Goal: Information Seeking & Learning: Learn about a topic

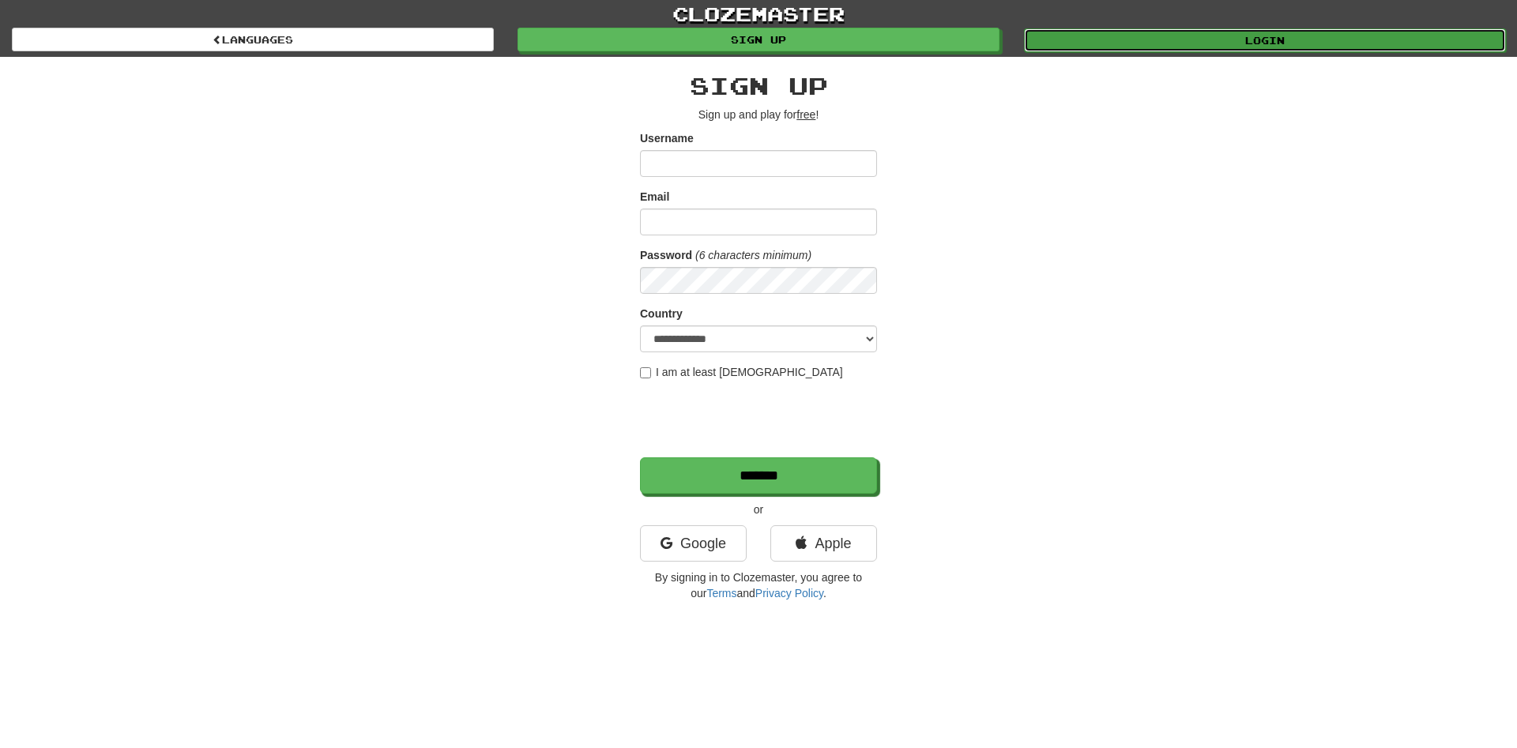
click at [1087, 43] on link "Login" at bounding box center [1265, 40] width 482 height 24
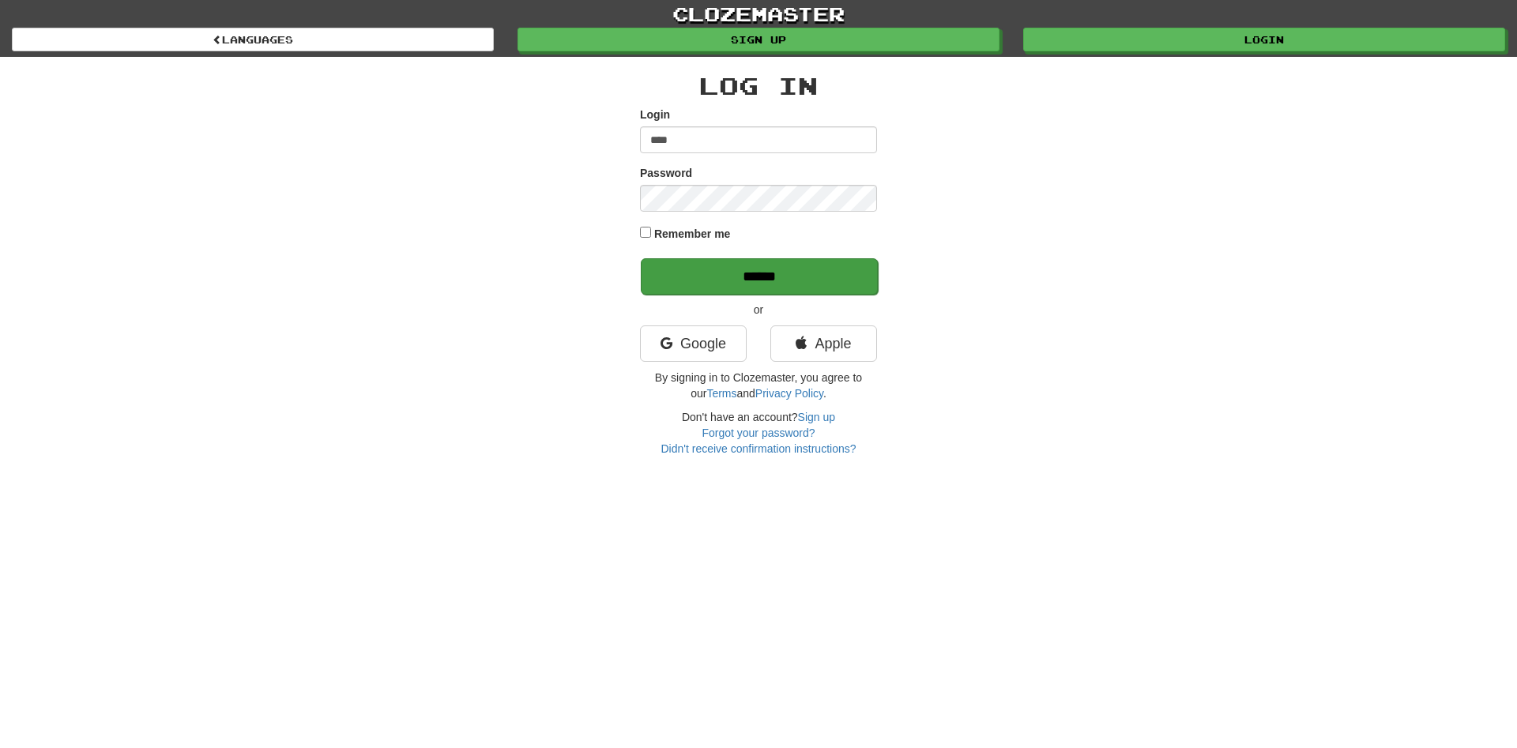
type input "****"
click at [781, 276] on input "******" at bounding box center [759, 276] width 237 height 36
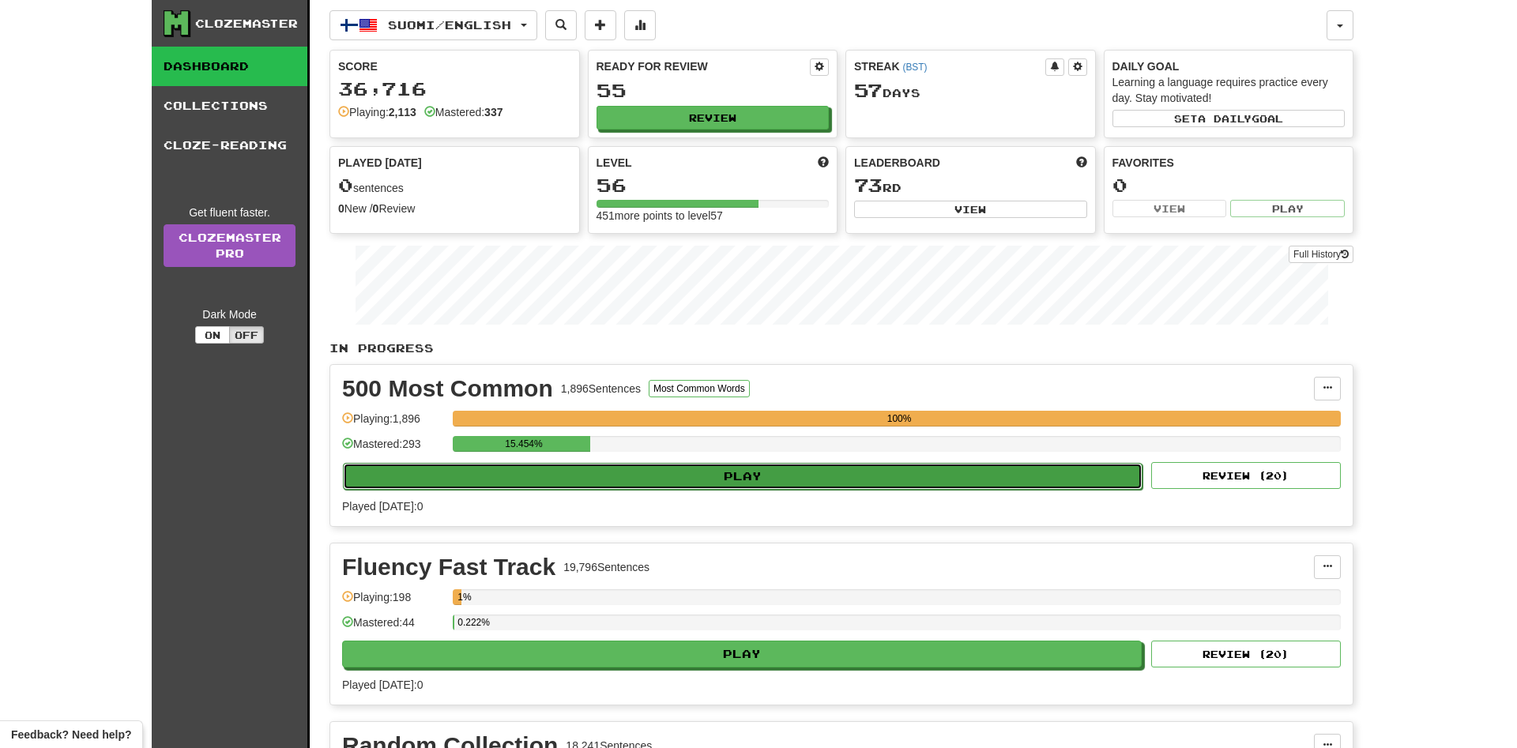
click at [597, 473] on button "Play" at bounding box center [743, 476] width 800 height 27
select select "**"
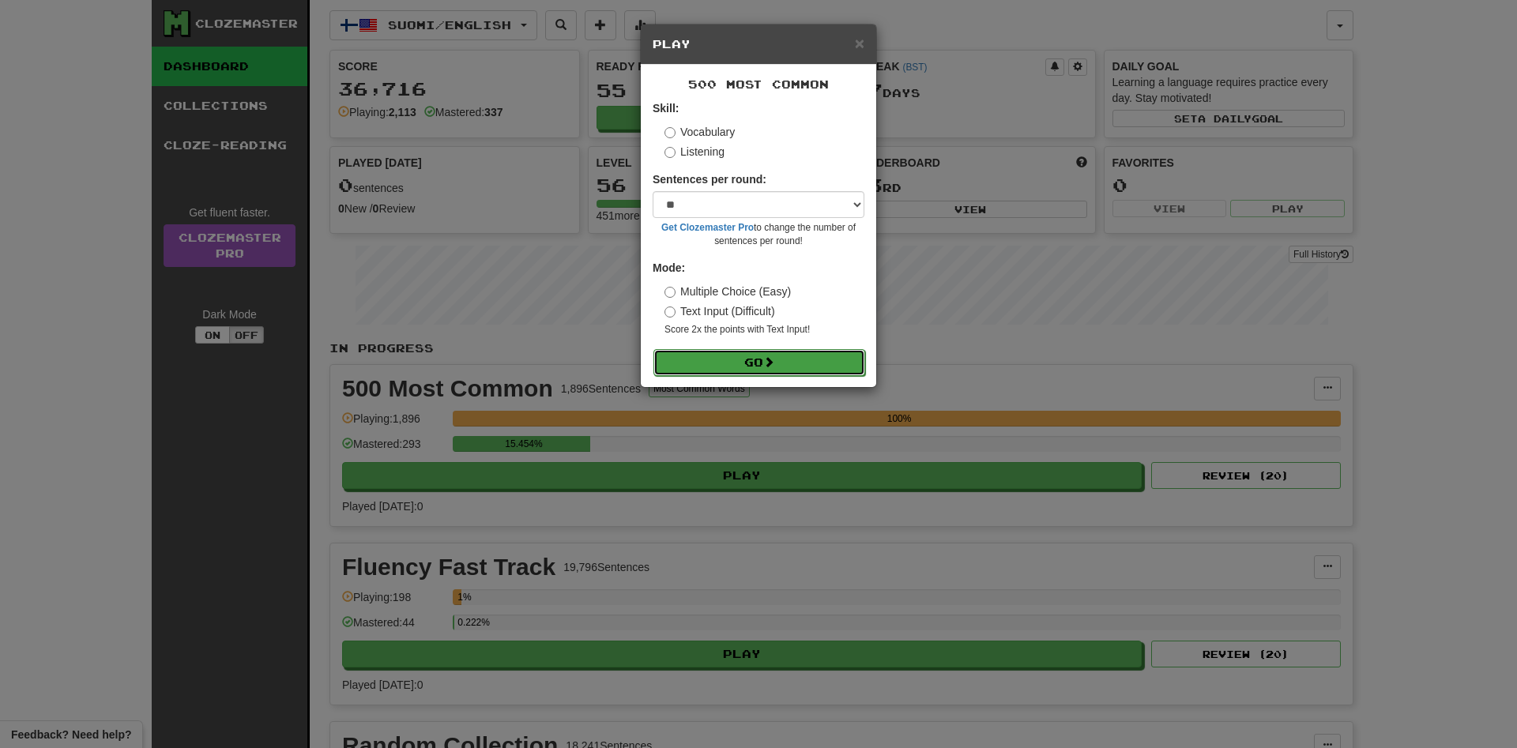
click at [745, 364] on button "Go" at bounding box center [759, 362] width 212 height 27
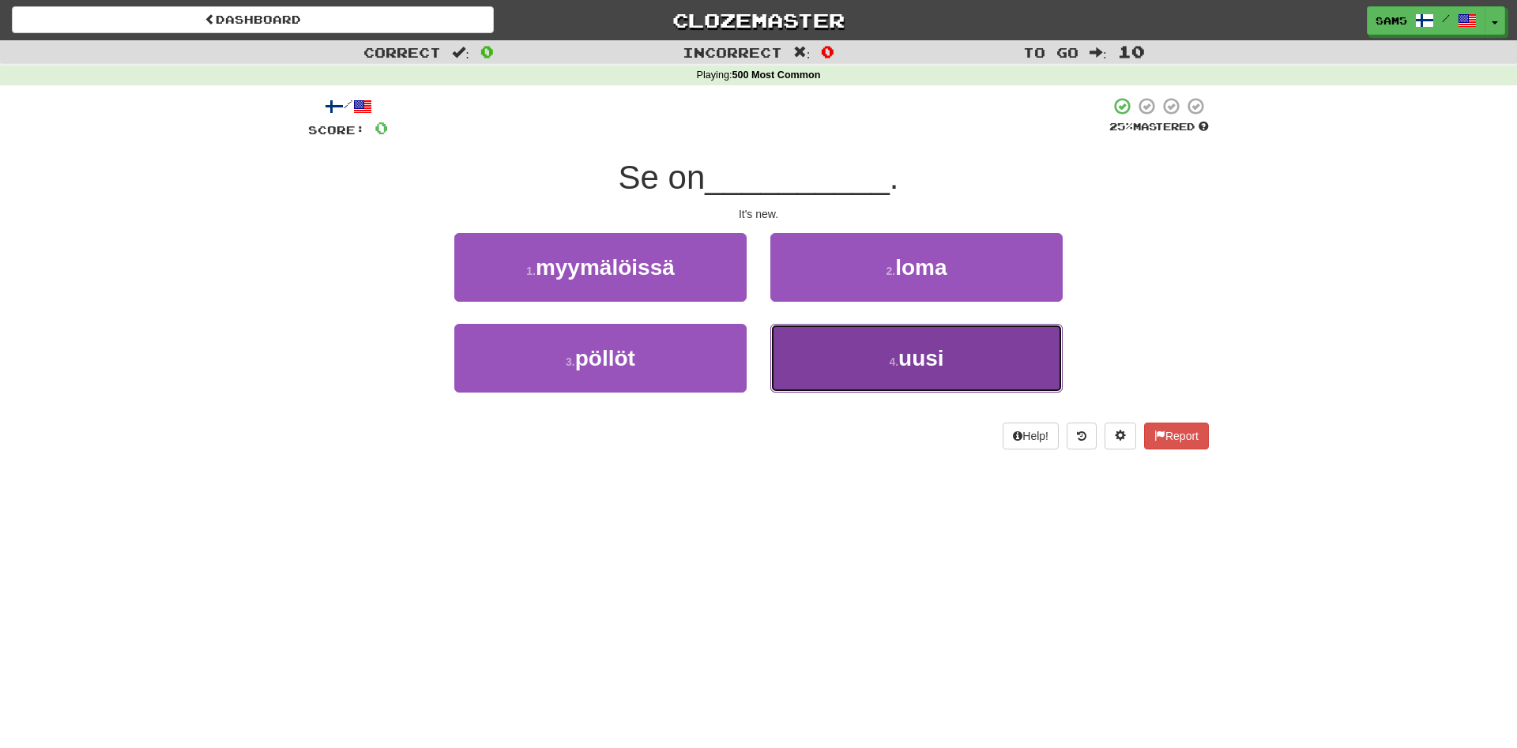
click at [832, 356] on button "4 . uusi" at bounding box center [916, 358] width 292 height 69
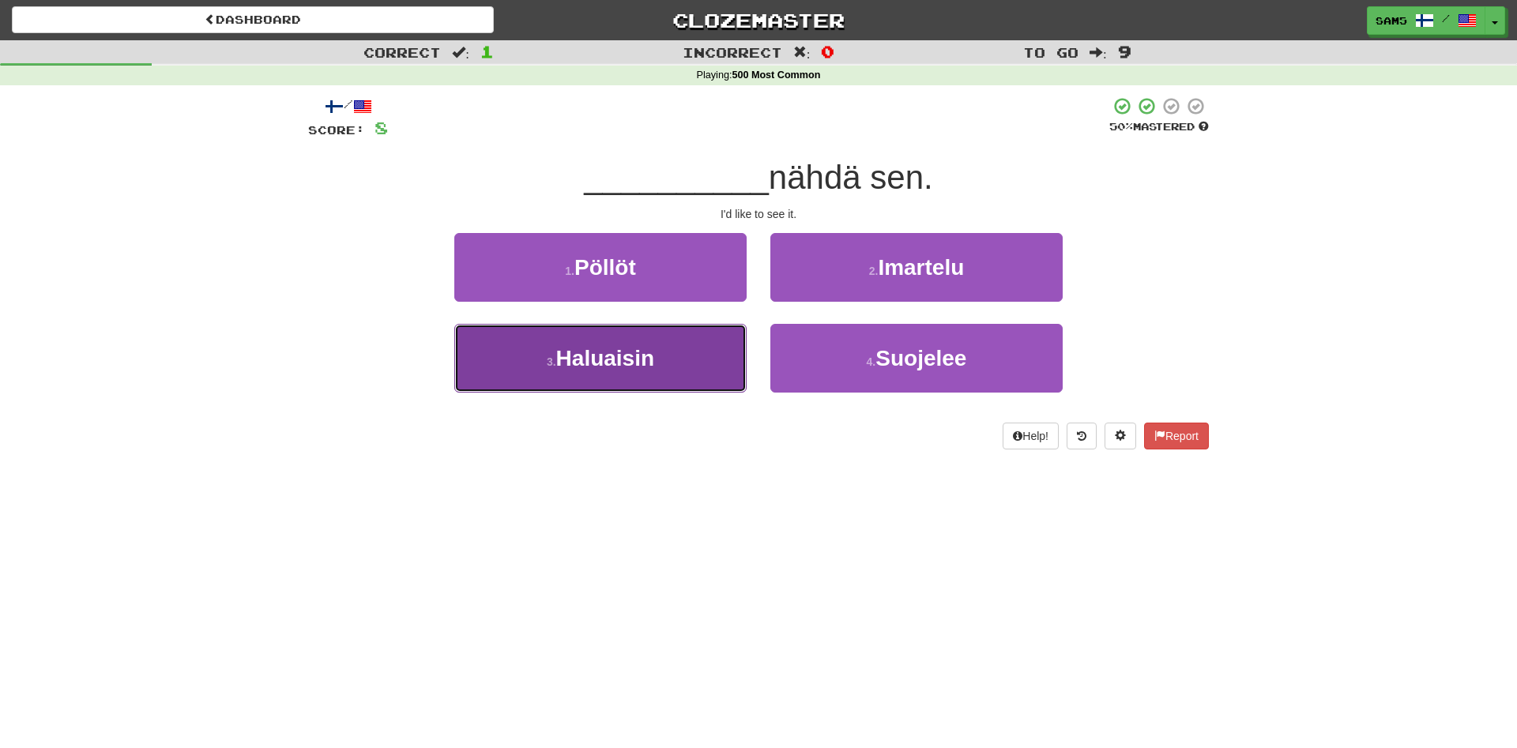
click at [662, 345] on button "3 . Haluaisin" at bounding box center [600, 358] width 292 height 69
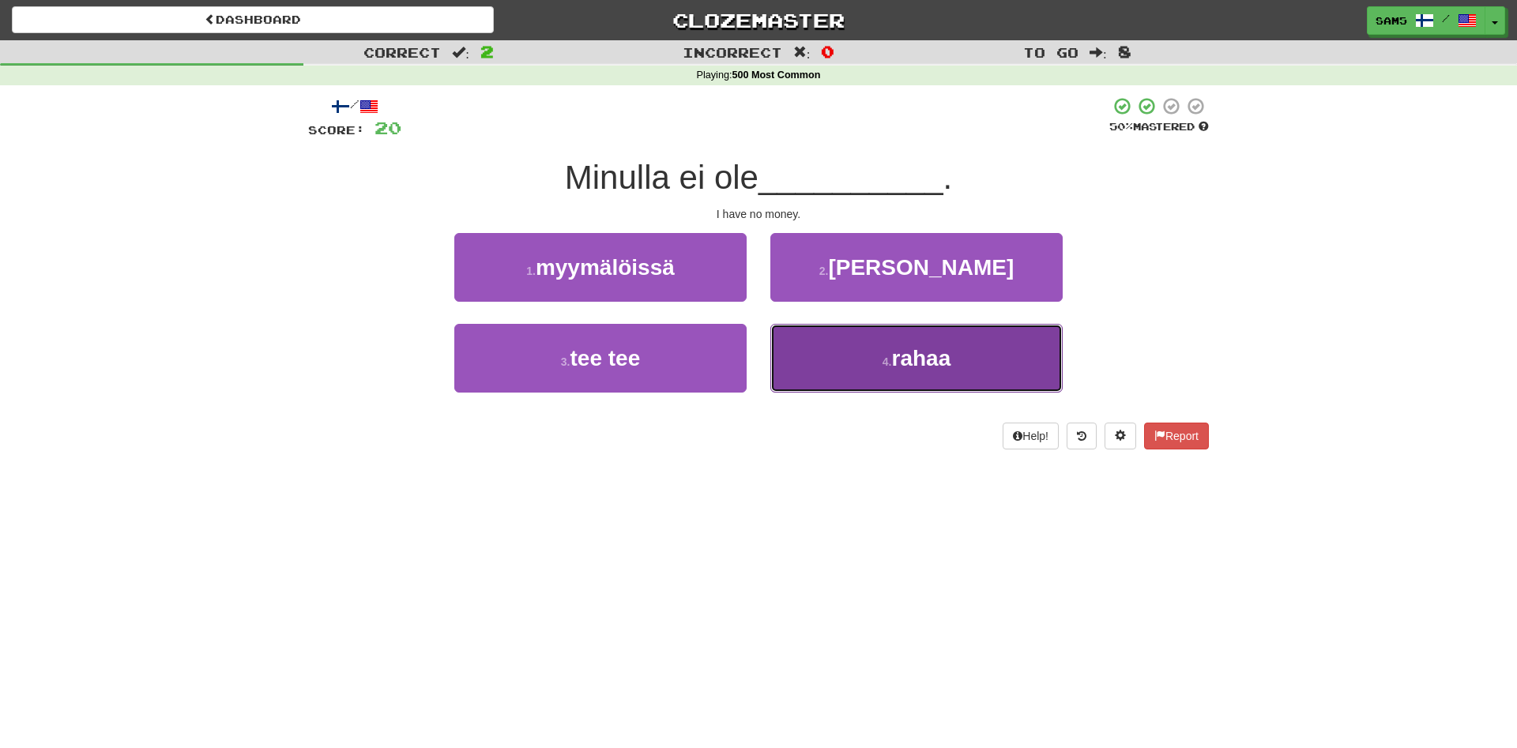
click at [883, 374] on button "4 . rahaa" at bounding box center [916, 358] width 292 height 69
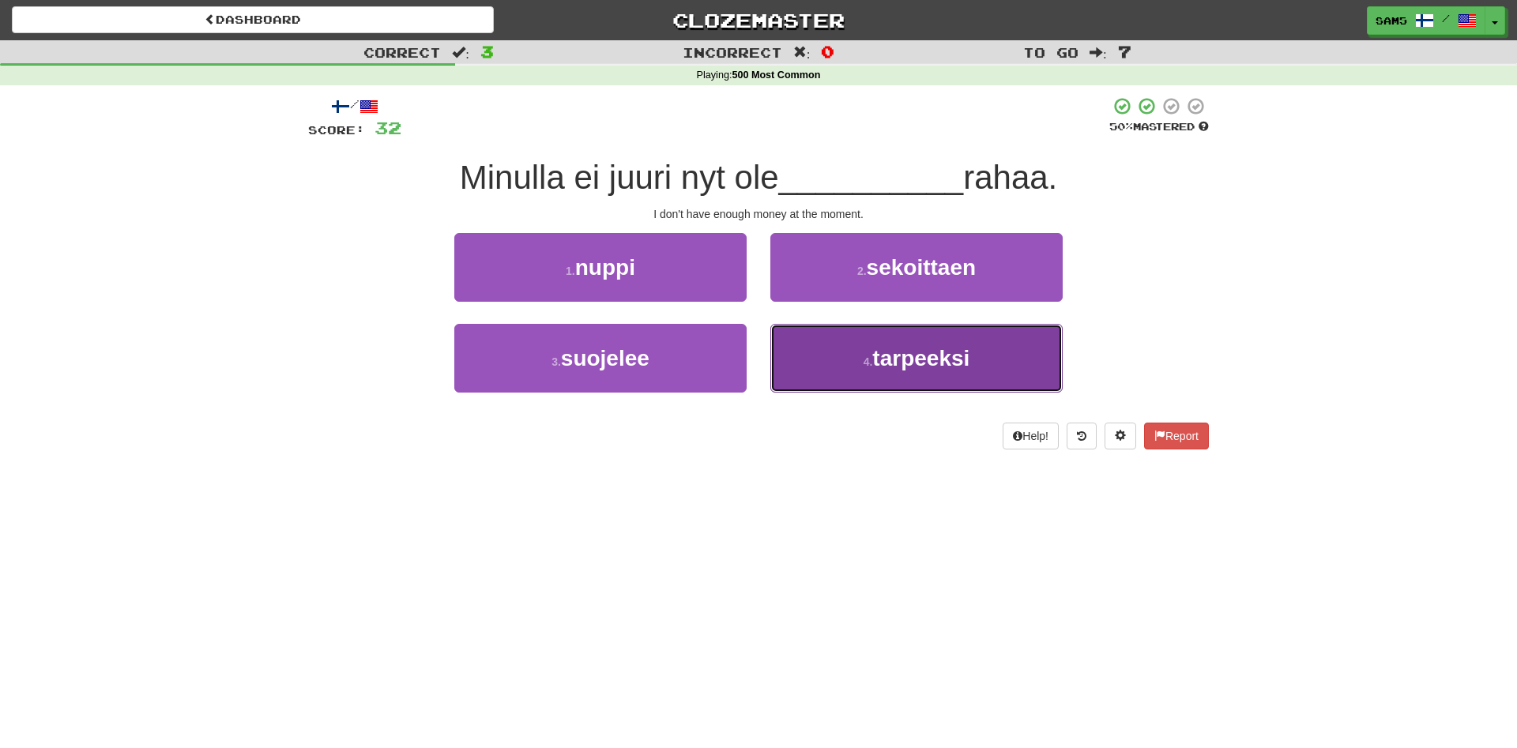
click at [853, 380] on button "4 . tarpeeksi" at bounding box center [916, 358] width 292 height 69
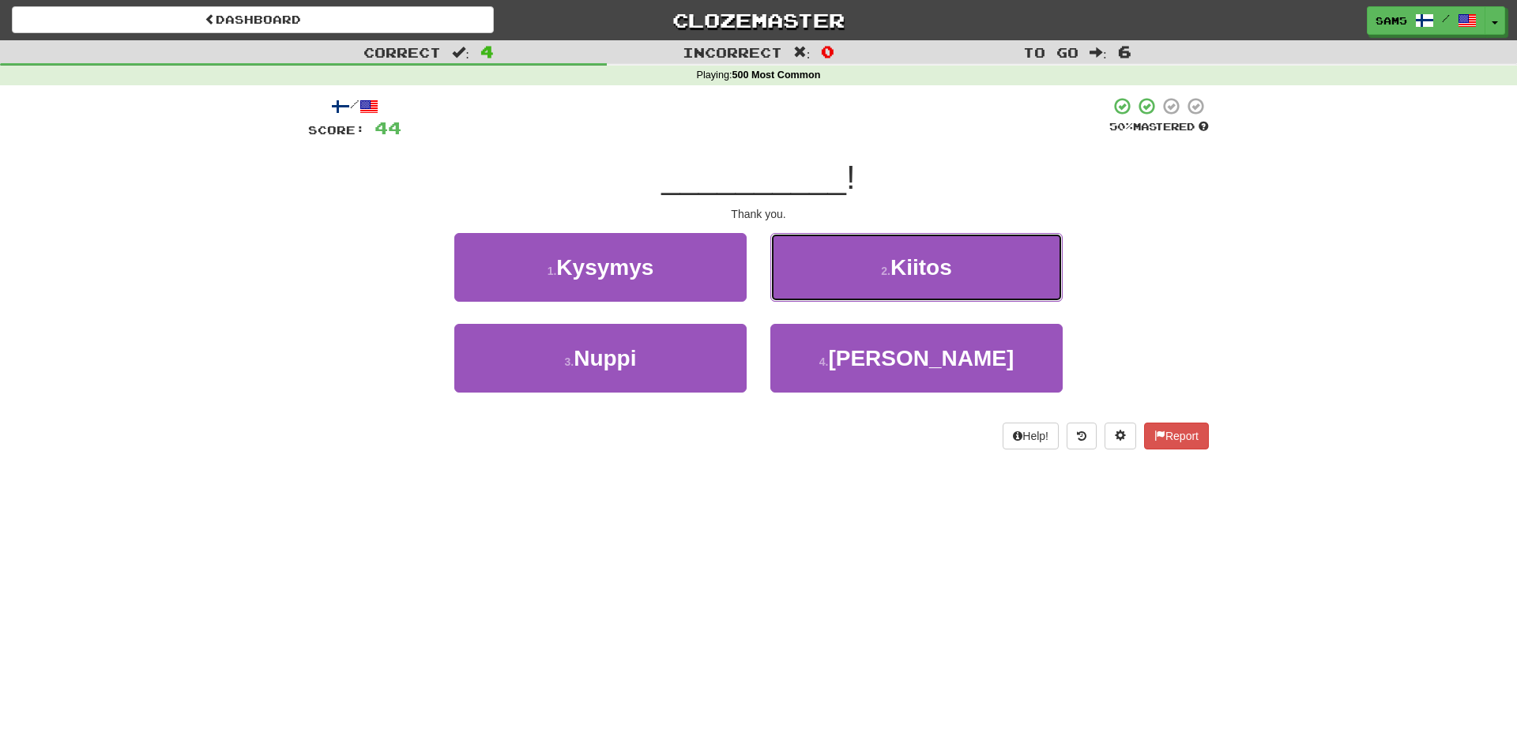
click at [891, 268] on small "2 ." at bounding box center [885, 271] width 9 height 13
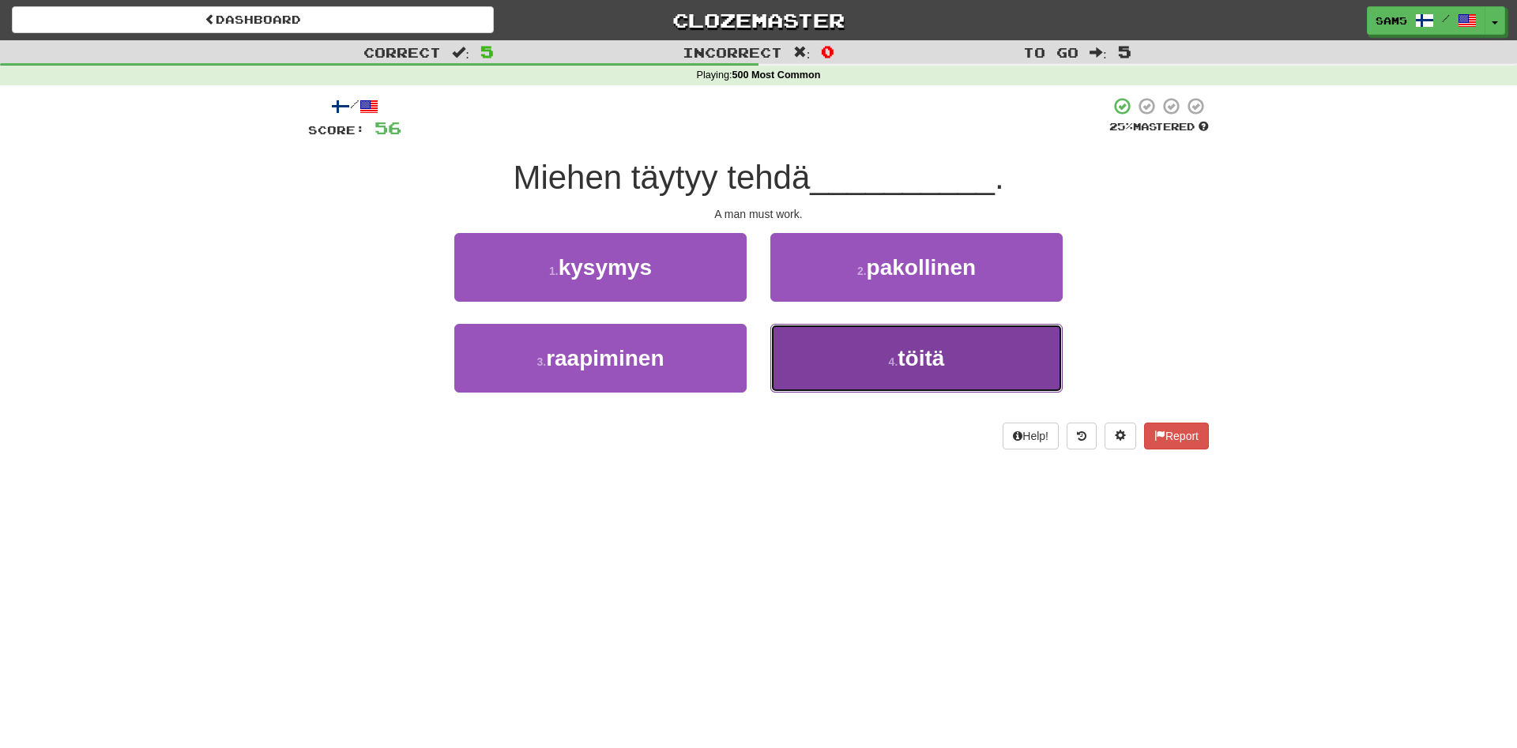
click at [819, 358] on button "4 . töitä" at bounding box center [916, 358] width 292 height 69
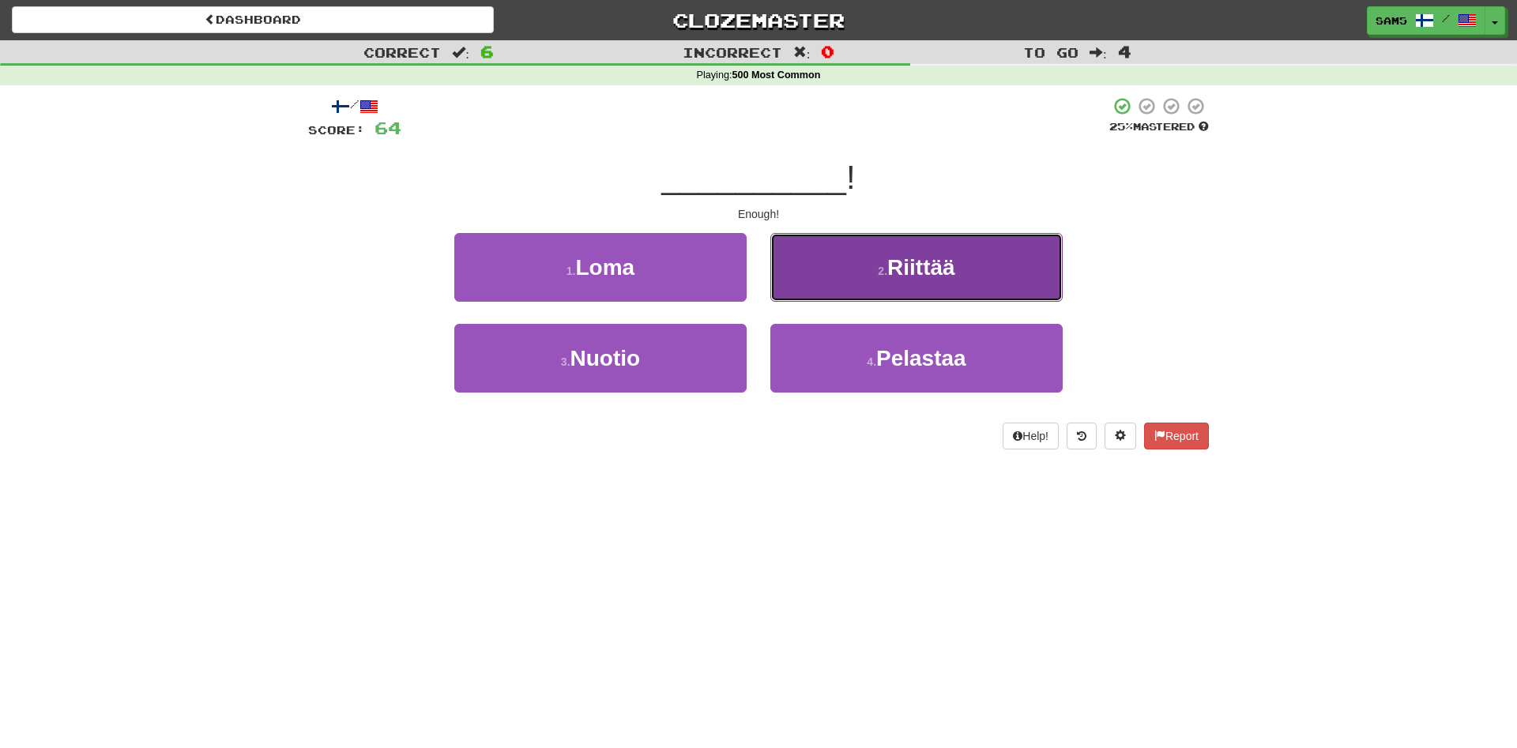
click at [850, 277] on button "2 . Riittää" at bounding box center [916, 267] width 292 height 69
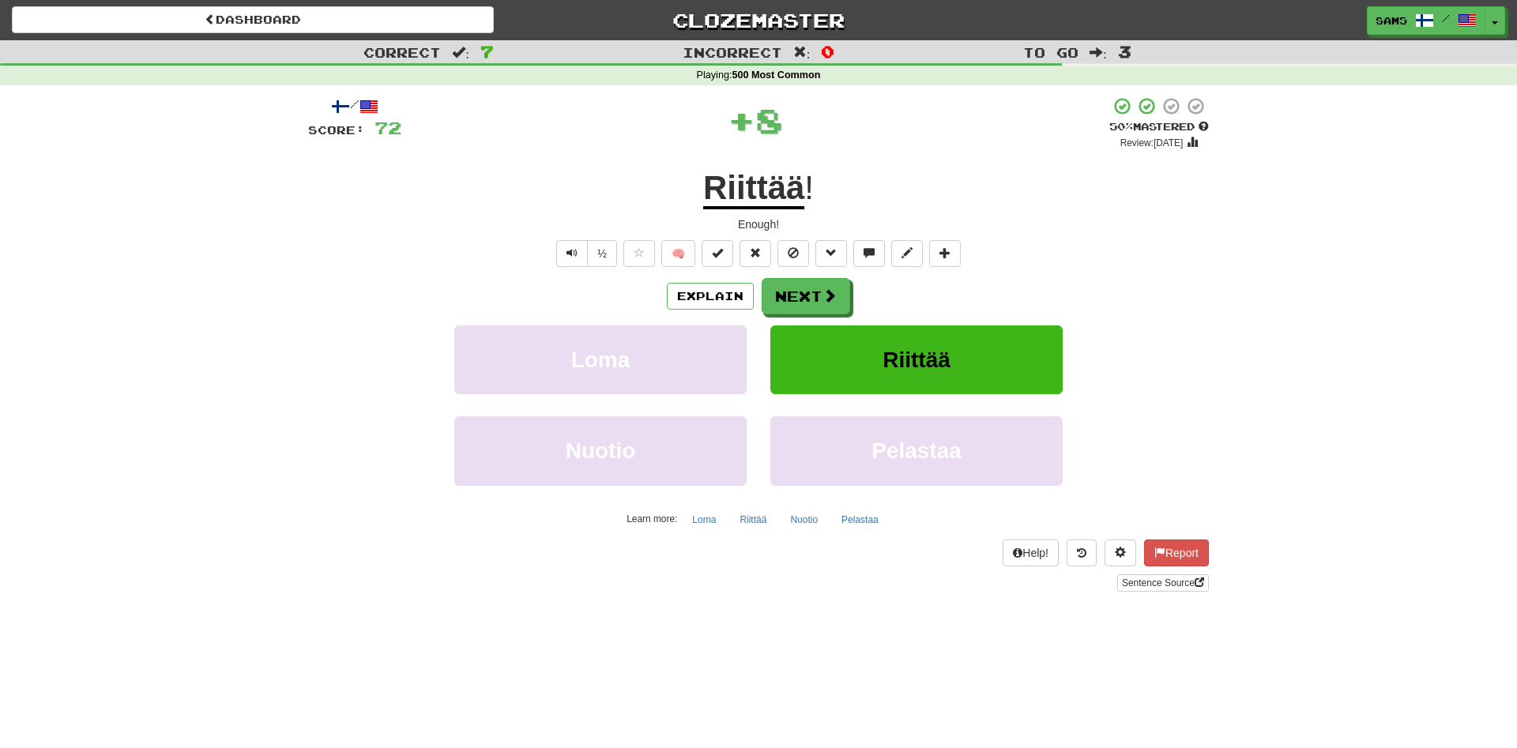
click at [721, 313] on div "Explain Next" at bounding box center [758, 296] width 901 height 36
click at [725, 301] on button "Explain" at bounding box center [710, 296] width 87 height 27
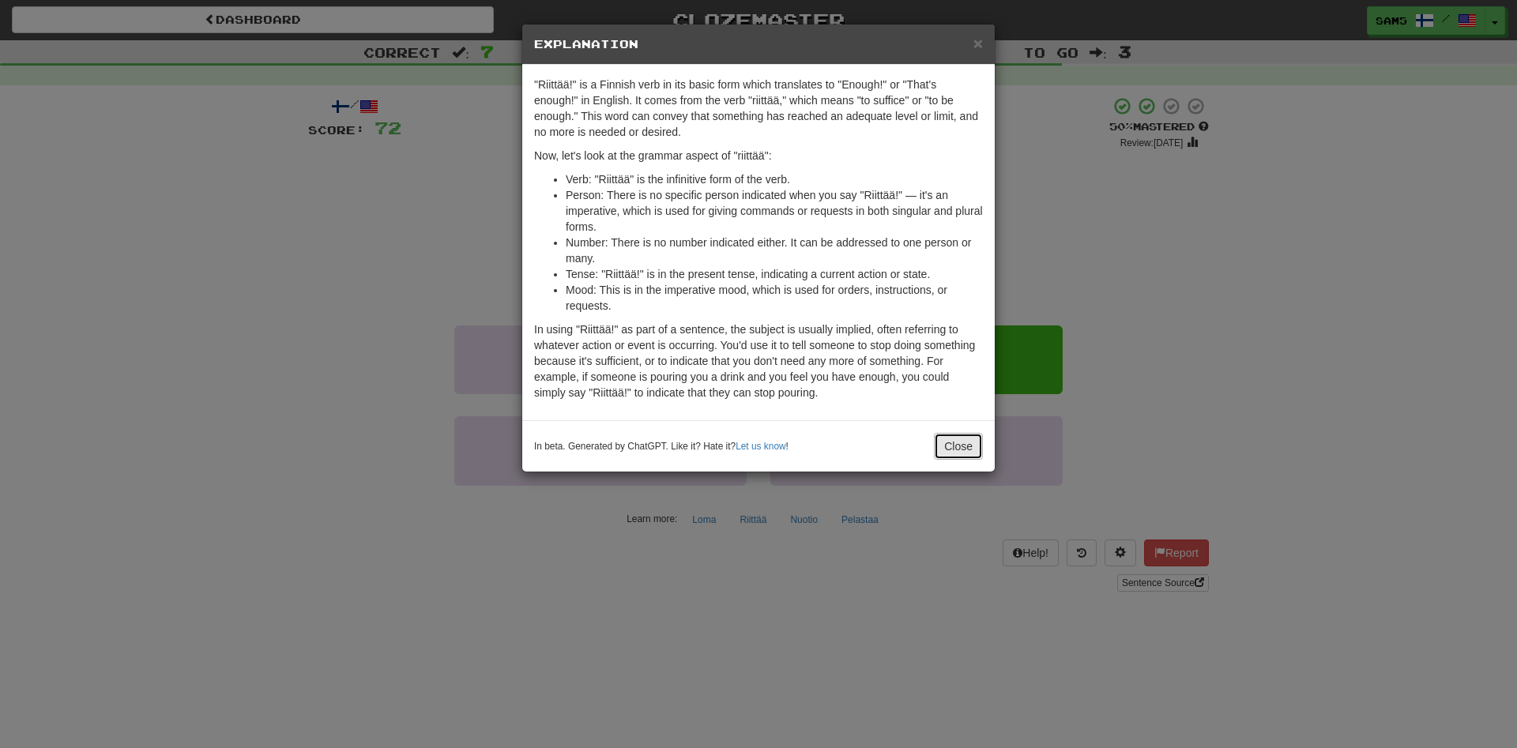
click at [954, 441] on button "Close" at bounding box center [958, 446] width 49 height 27
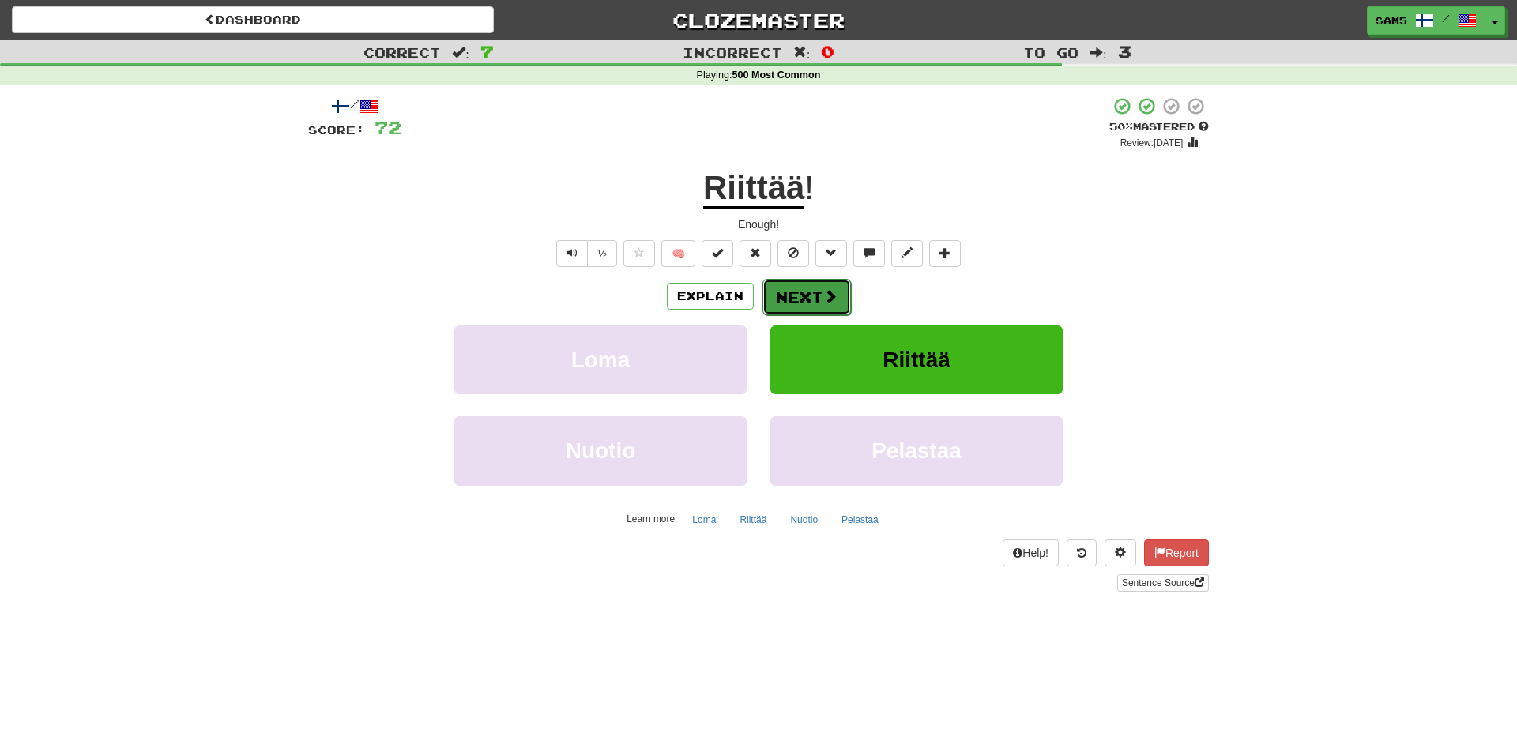
click at [816, 294] on button "Next" at bounding box center [807, 297] width 89 height 36
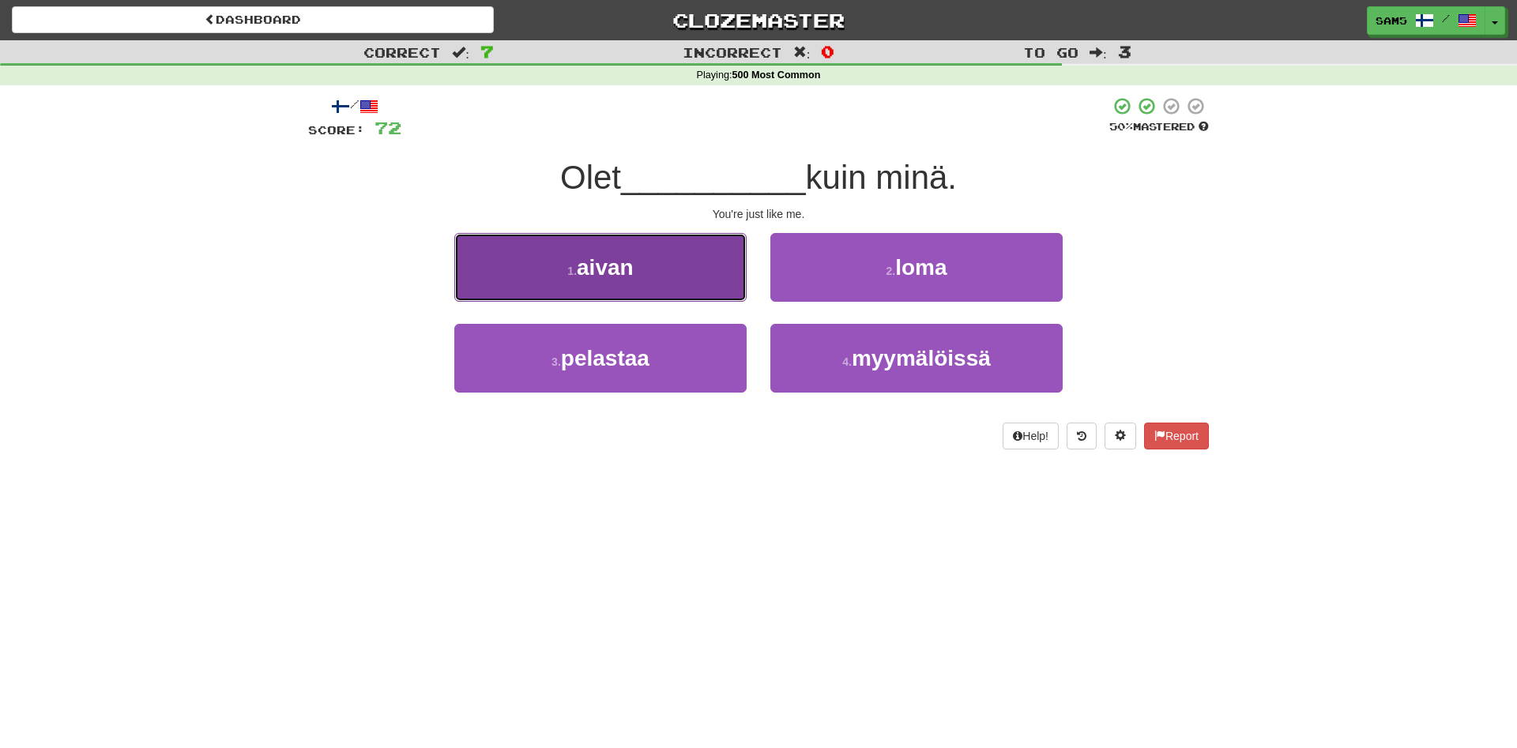
click at [740, 296] on button "1 . aivan" at bounding box center [600, 267] width 292 height 69
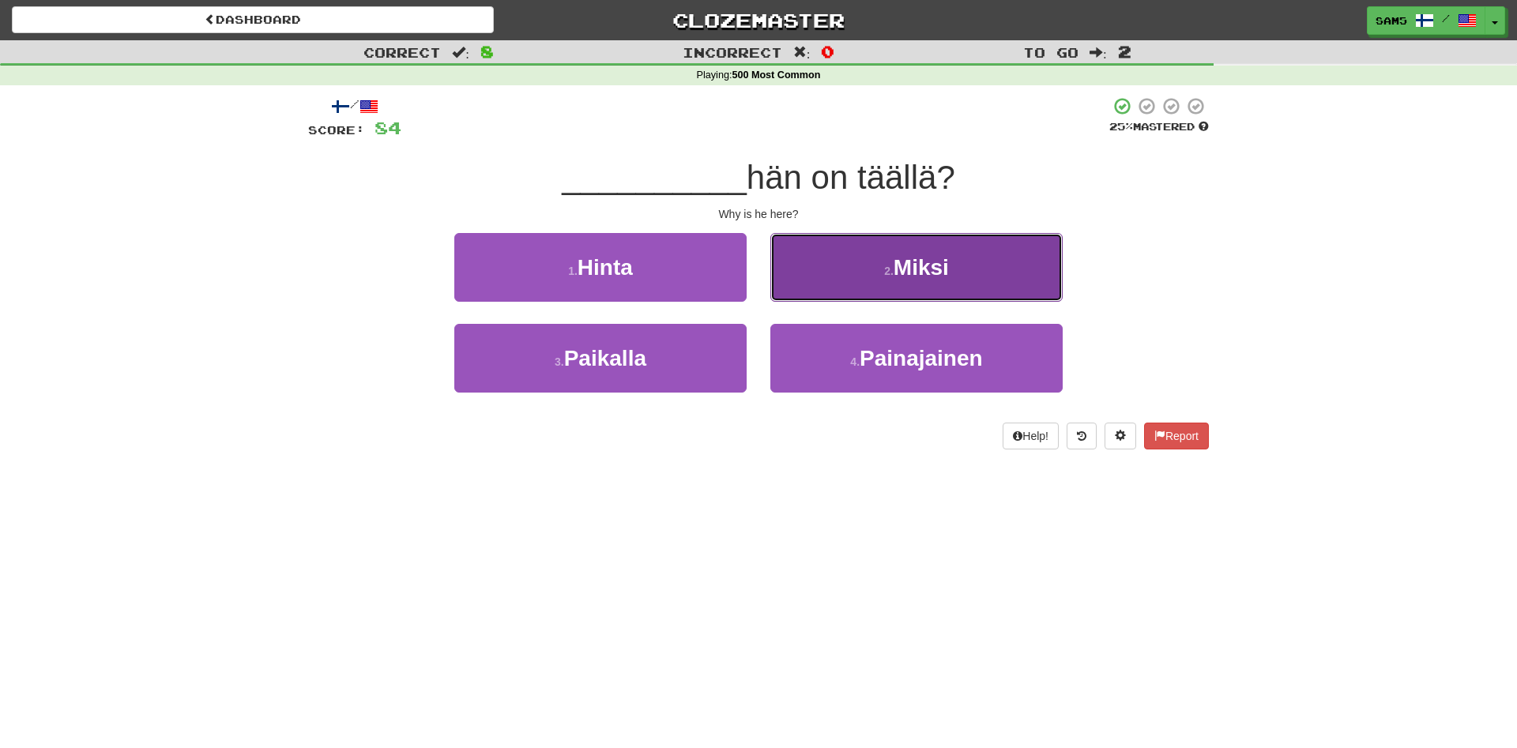
click at [879, 296] on button "2 . Miksi" at bounding box center [916, 267] width 292 height 69
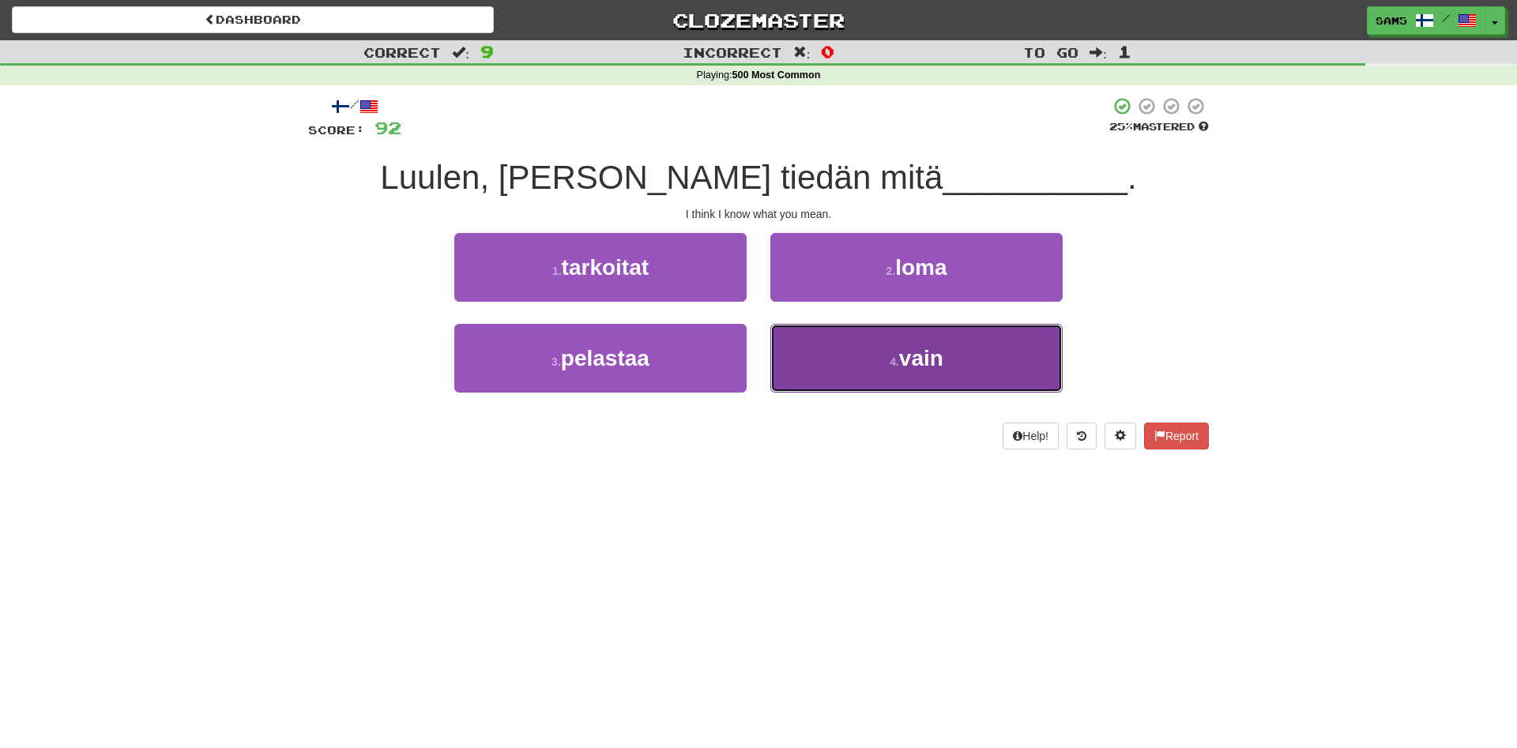
click at [957, 392] on button "4 . vain" at bounding box center [916, 358] width 292 height 69
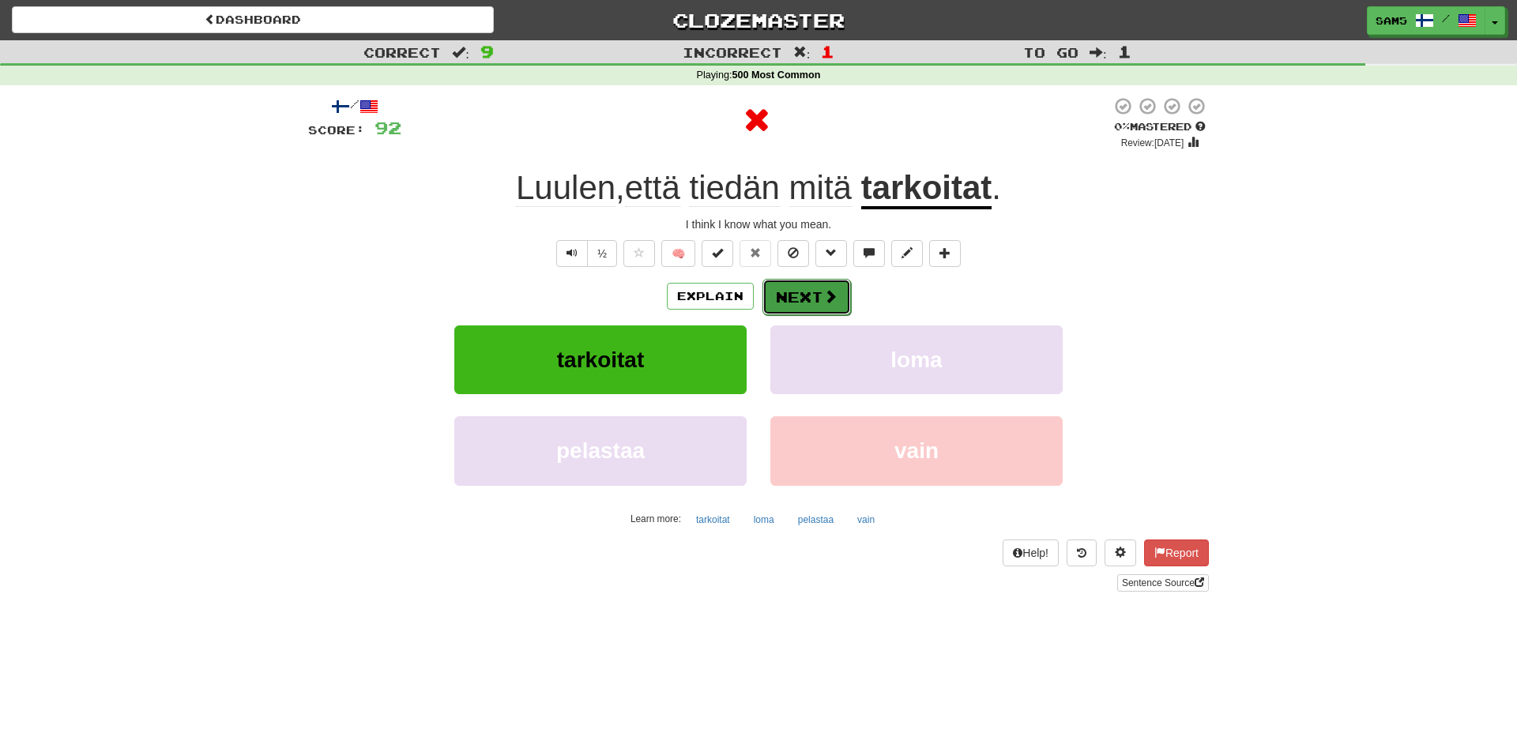
click at [819, 299] on button "Next" at bounding box center [807, 297] width 89 height 36
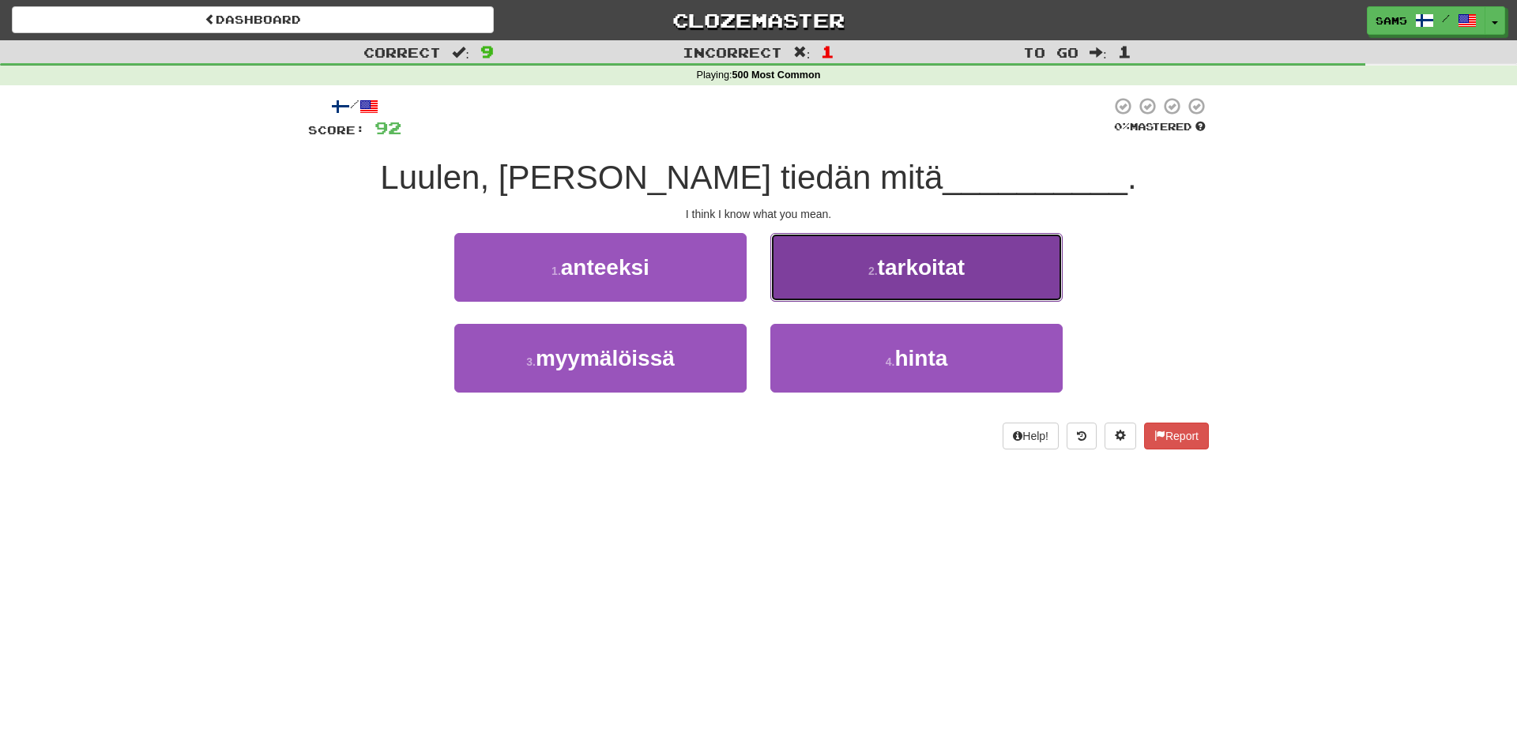
click at [886, 278] on span "tarkoitat" at bounding box center [921, 267] width 87 height 24
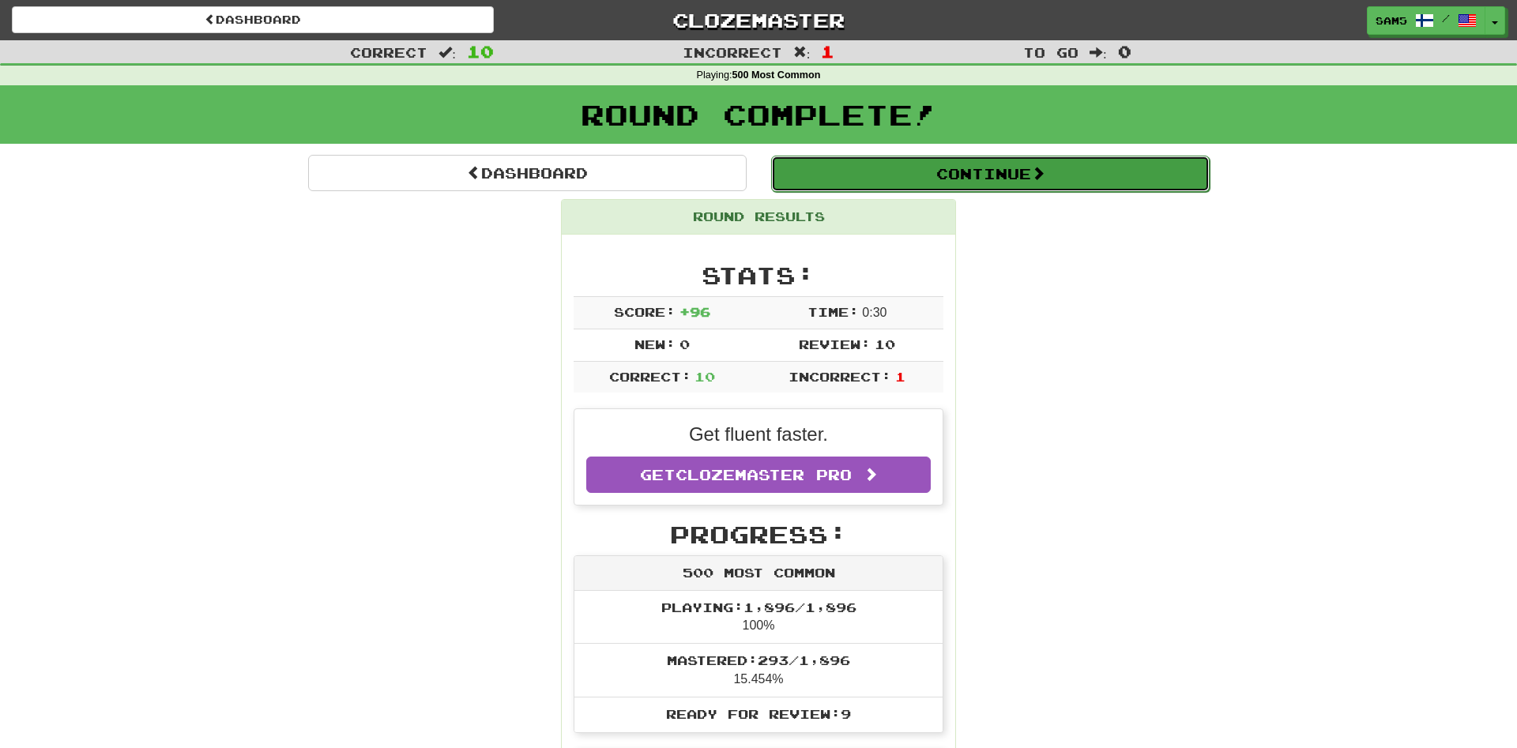
click at [966, 183] on button "Continue" at bounding box center [990, 174] width 439 height 36
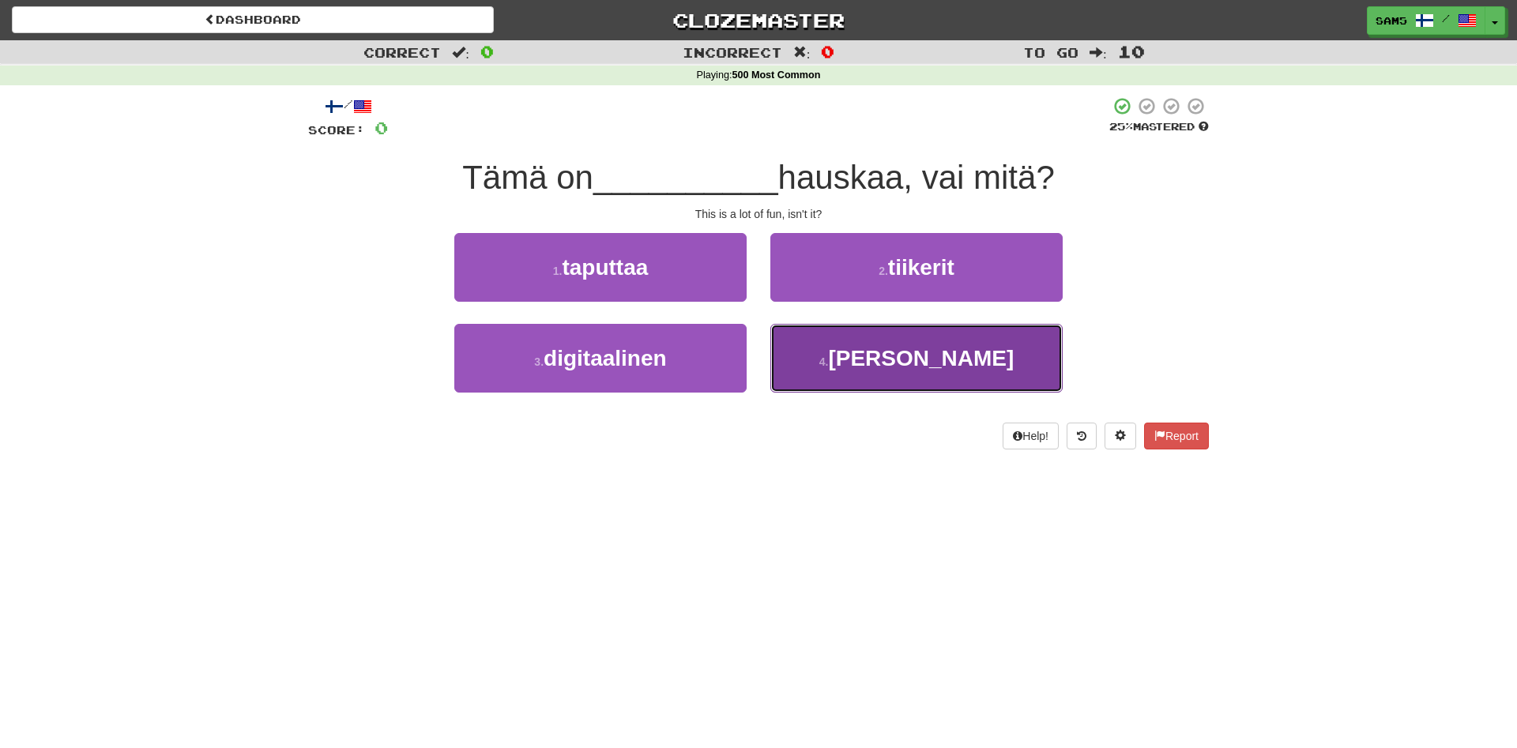
click at [831, 361] on button "4 . tosi" at bounding box center [916, 358] width 292 height 69
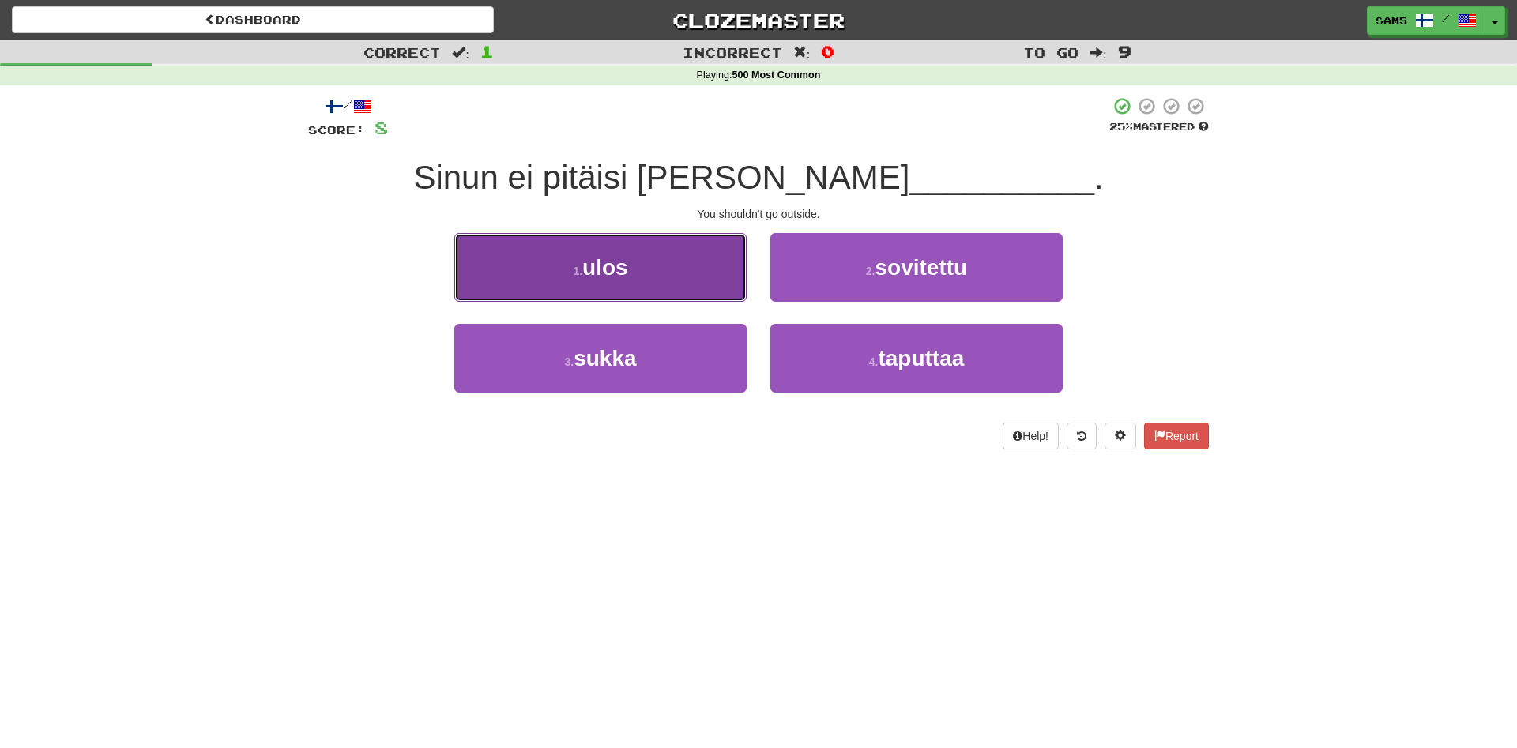
click at [708, 288] on button "1 . ulos" at bounding box center [600, 267] width 292 height 69
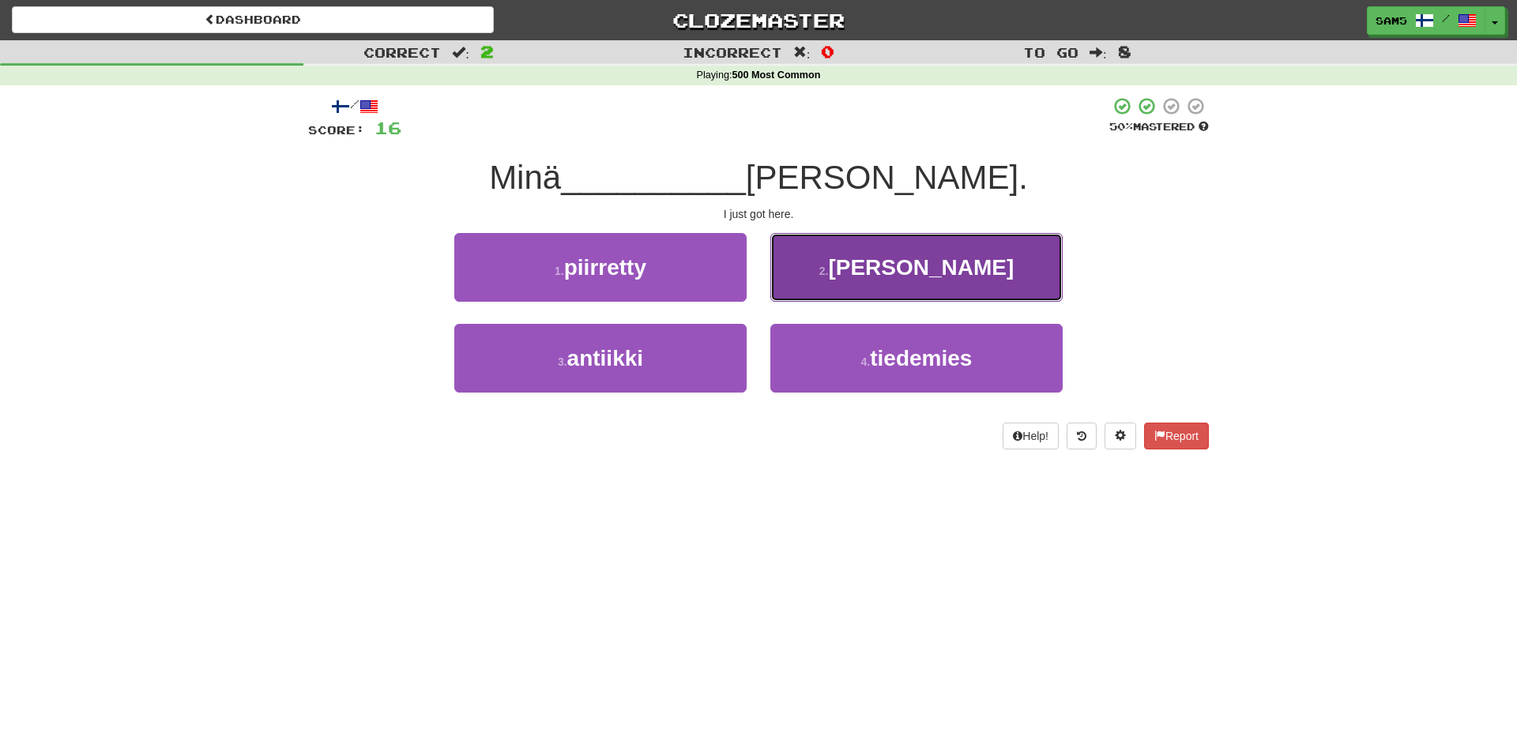
click at [912, 267] on span "vasta" at bounding box center [921, 267] width 186 height 24
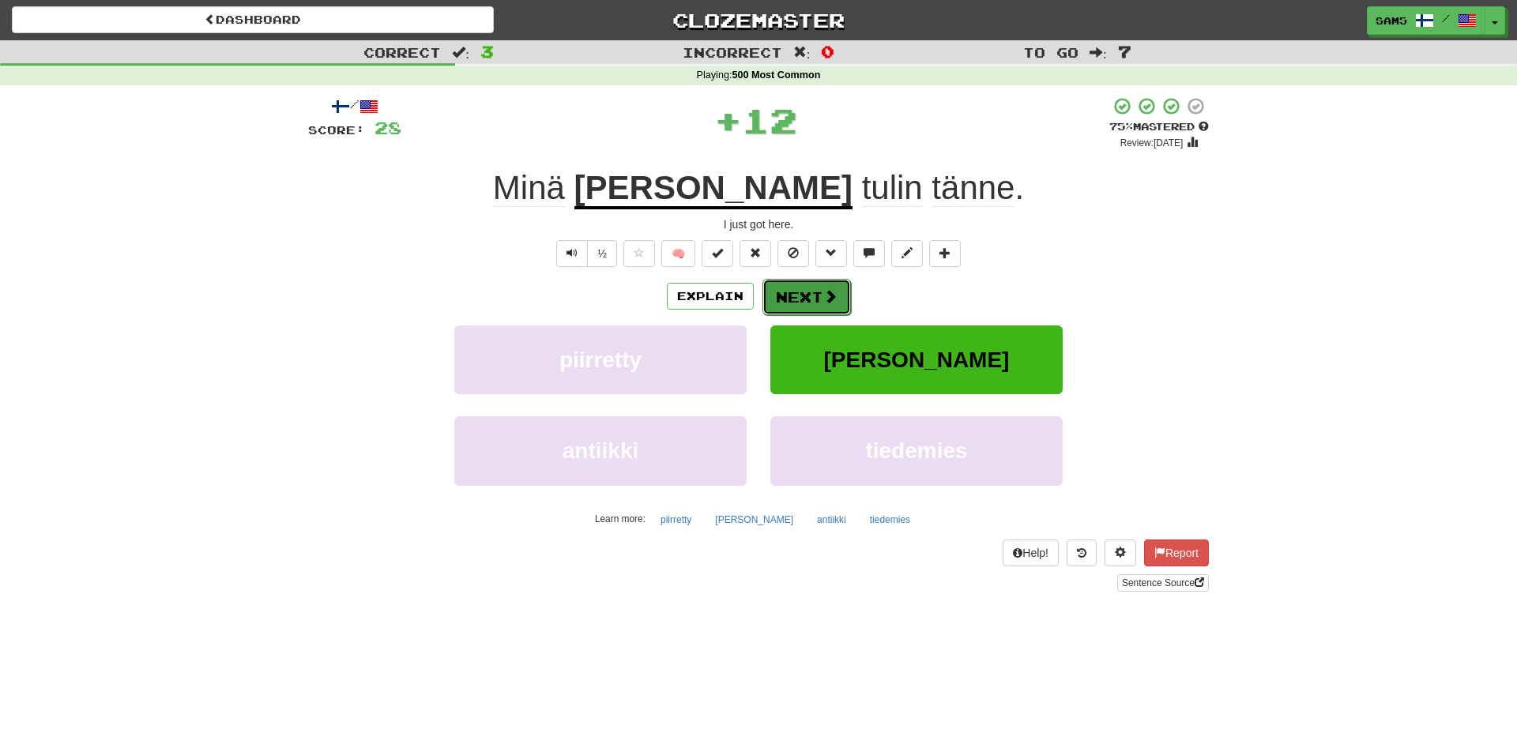
click at [834, 289] on span at bounding box center [830, 296] width 14 height 14
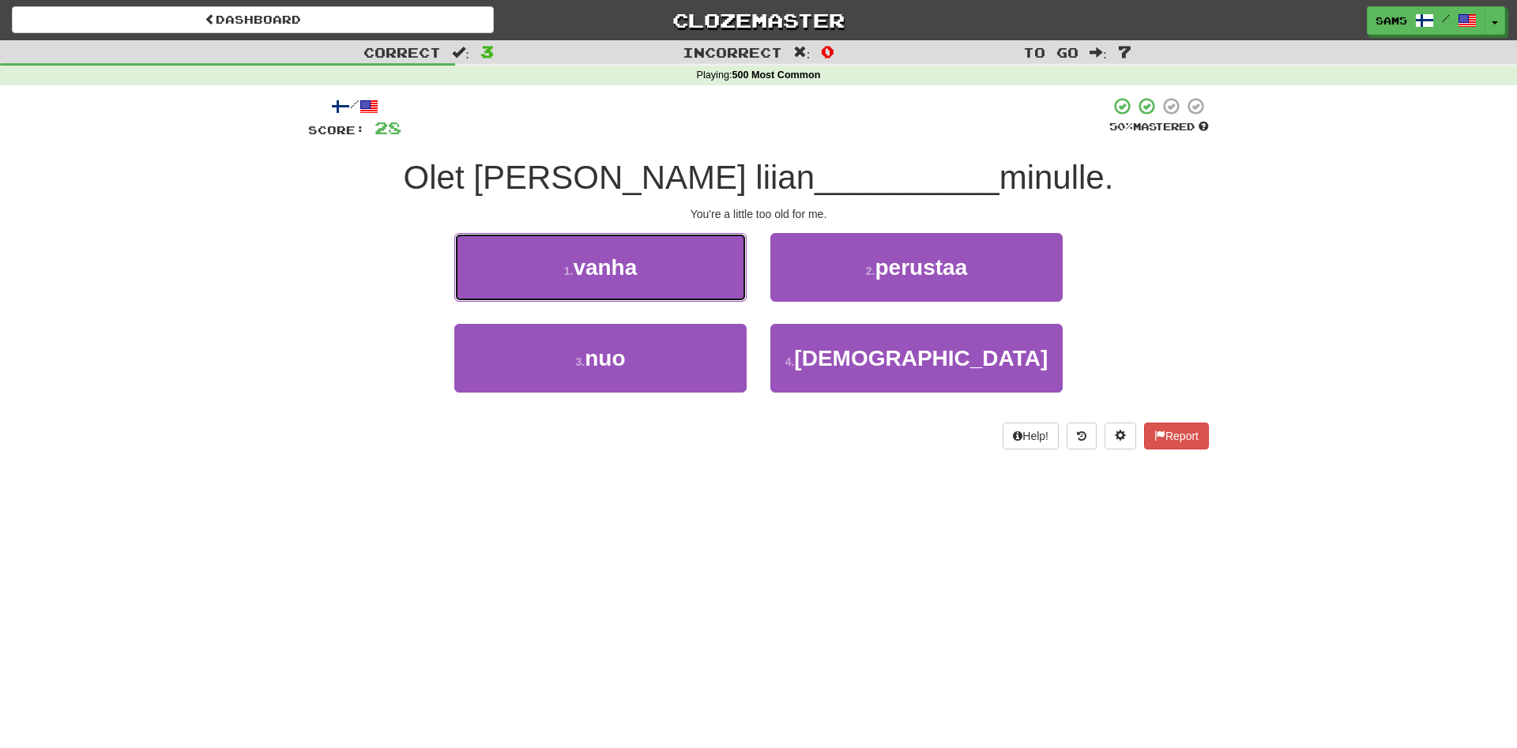
click at [710, 263] on button "1 . vanha" at bounding box center [600, 267] width 292 height 69
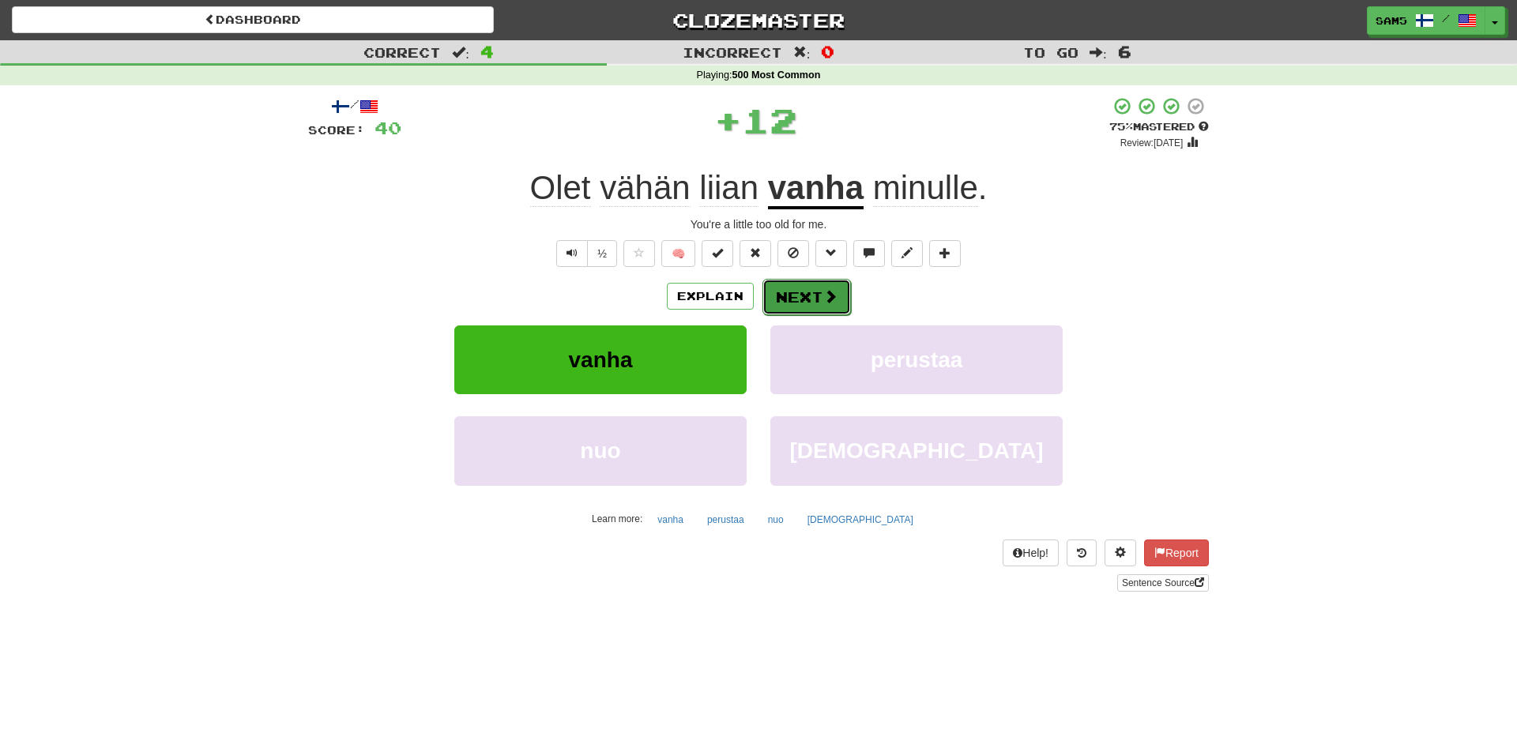
click at [798, 299] on button "Next" at bounding box center [807, 297] width 89 height 36
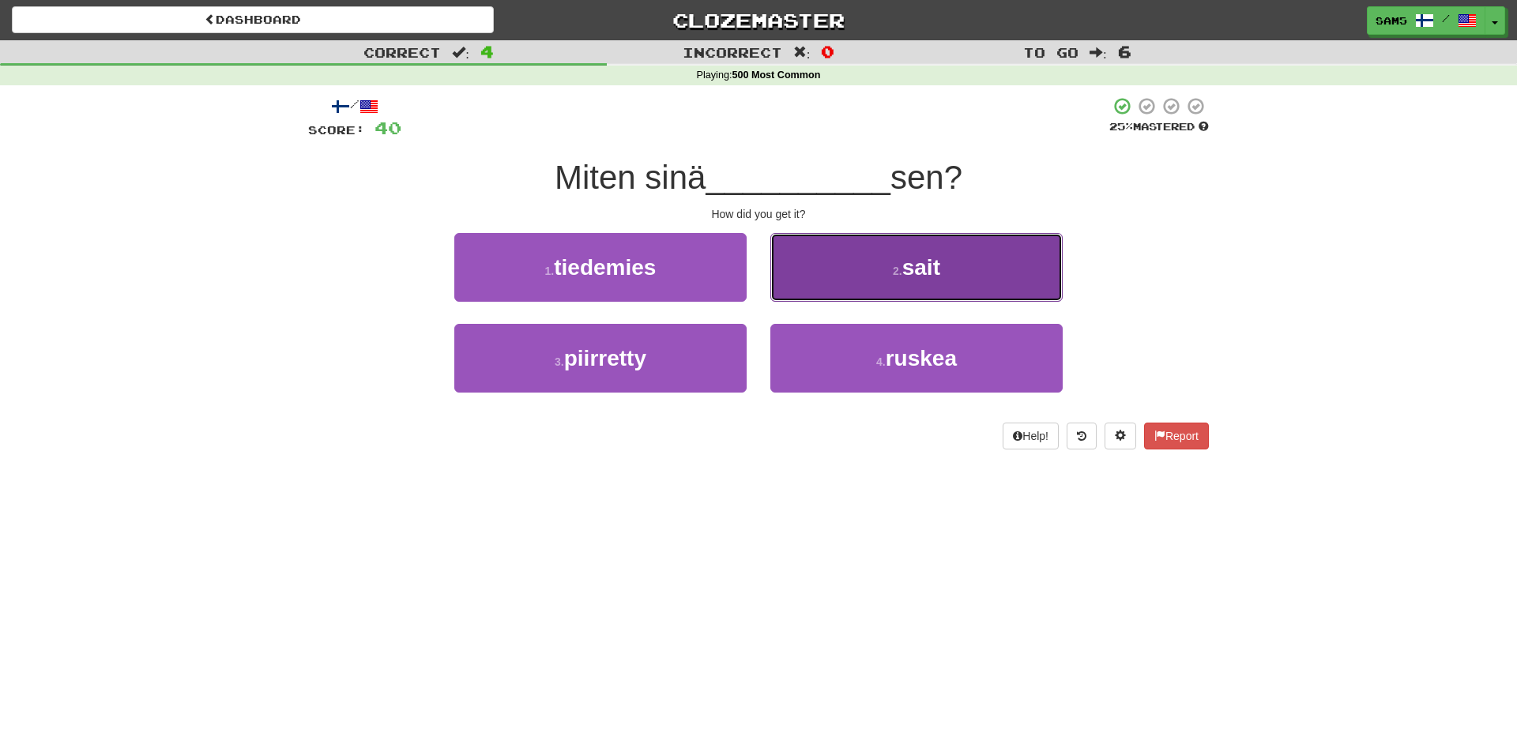
click at [905, 285] on button "2 . sait" at bounding box center [916, 267] width 292 height 69
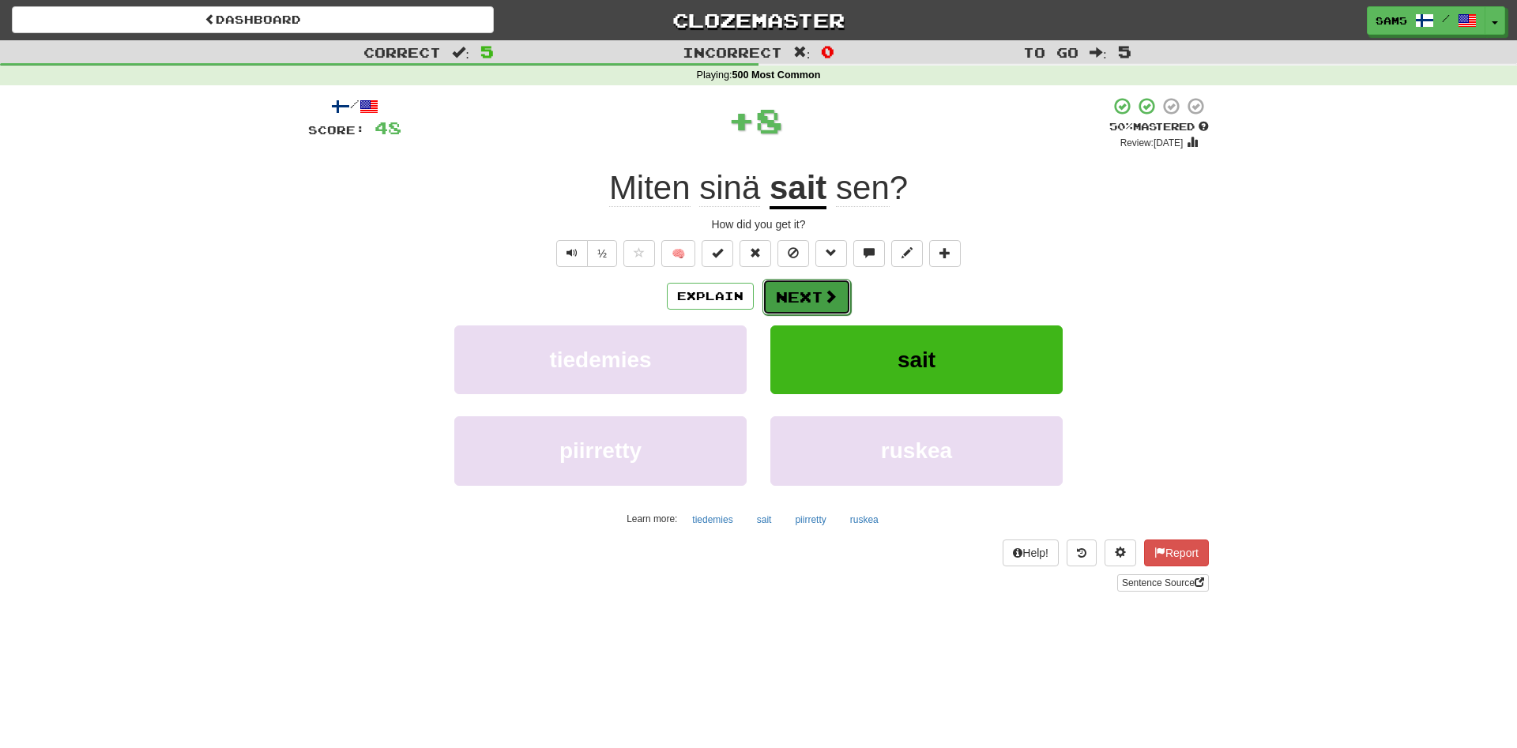
click at [793, 309] on button "Next" at bounding box center [807, 297] width 89 height 36
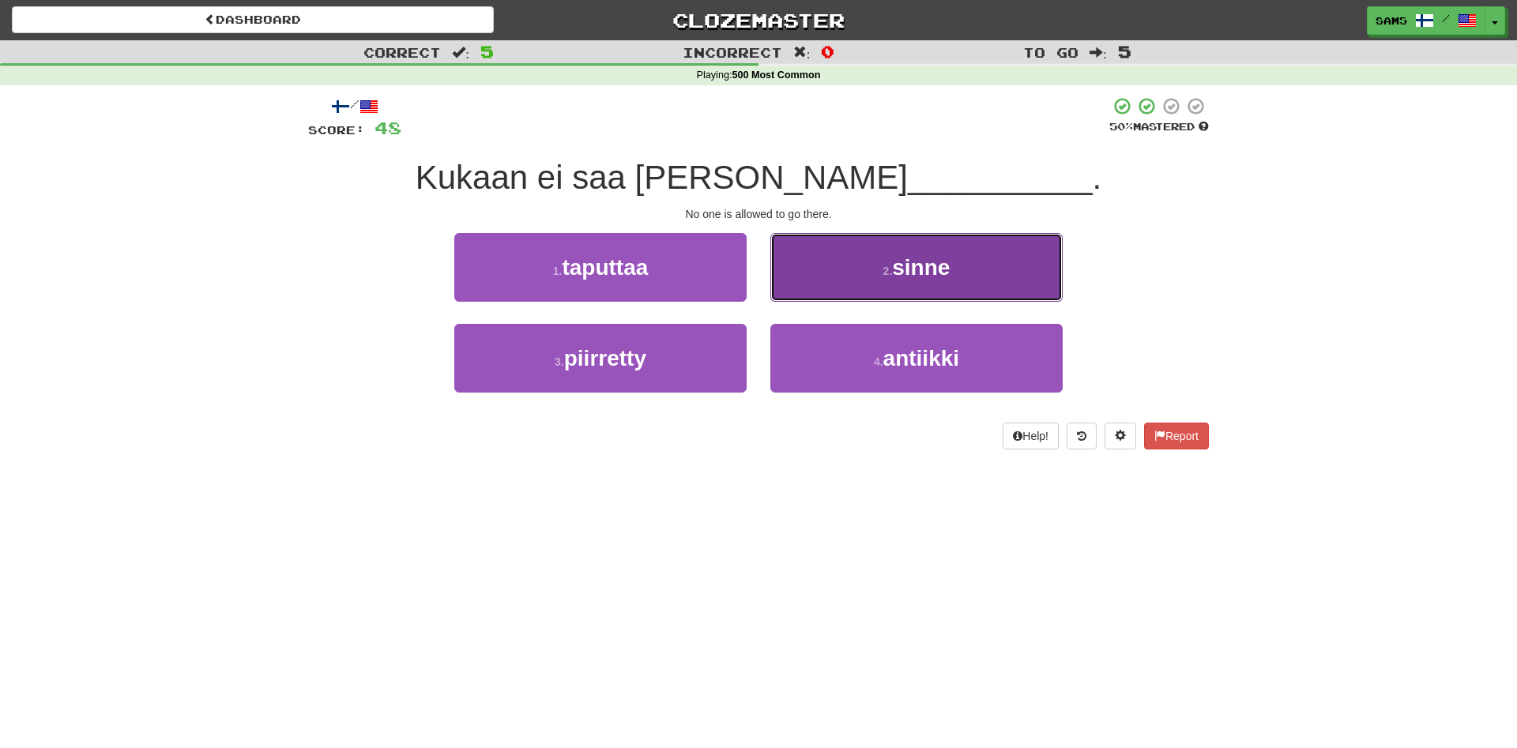
click at [864, 290] on button "2 . sinne" at bounding box center [916, 267] width 292 height 69
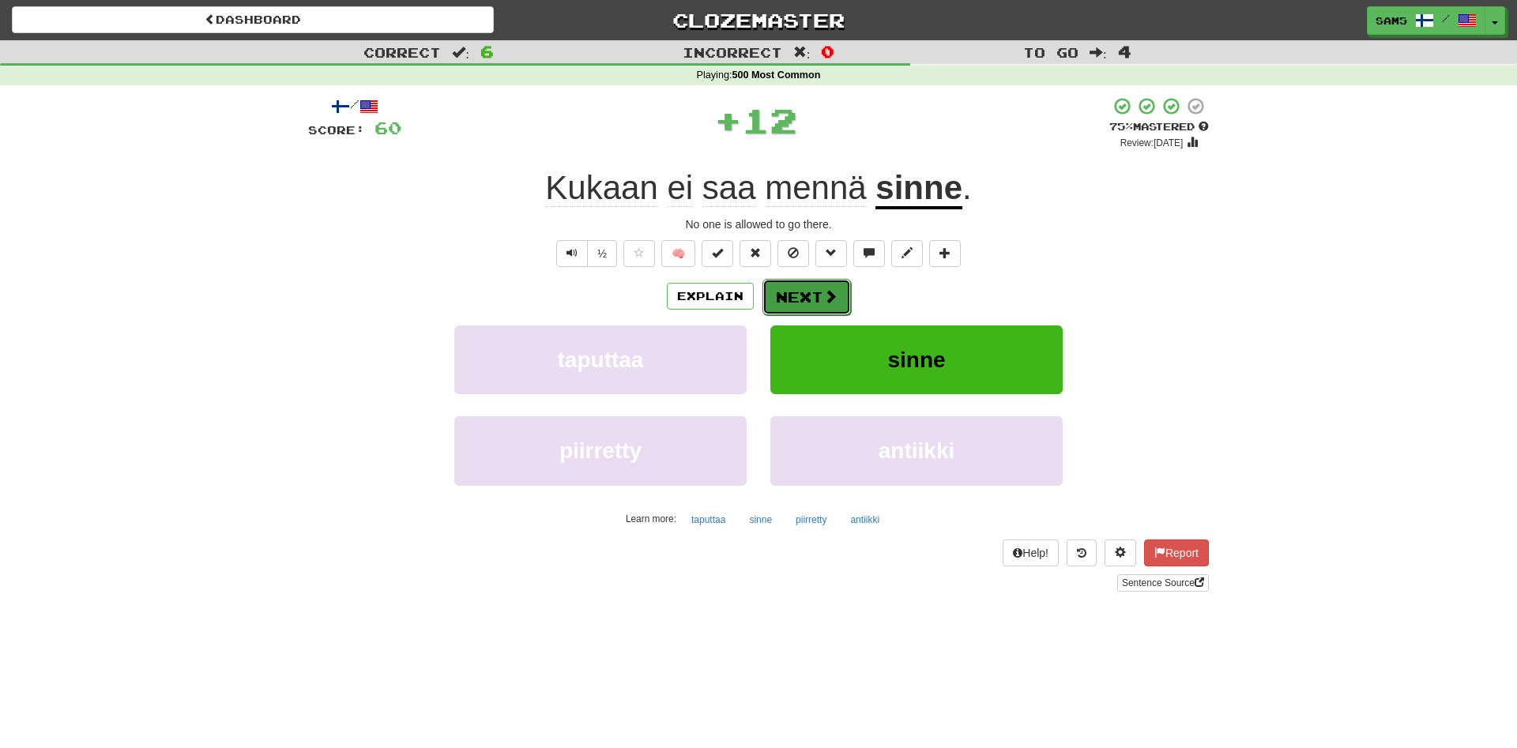
click at [821, 303] on button "Next" at bounding box center [807, 297] width 89 height 36
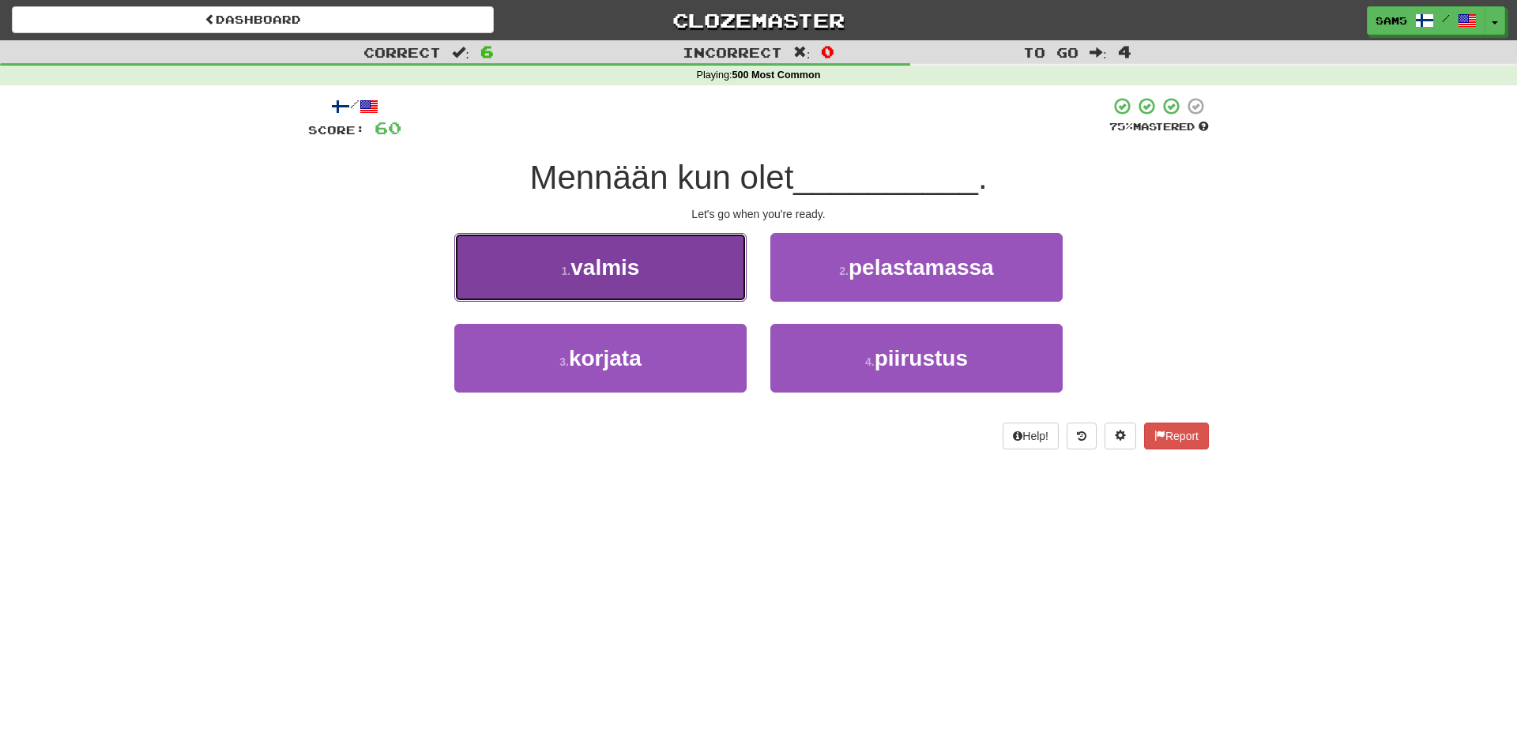
click at [686, 265] on button "1 . valmis" at bounding box center [600, 267] width 292 height 69
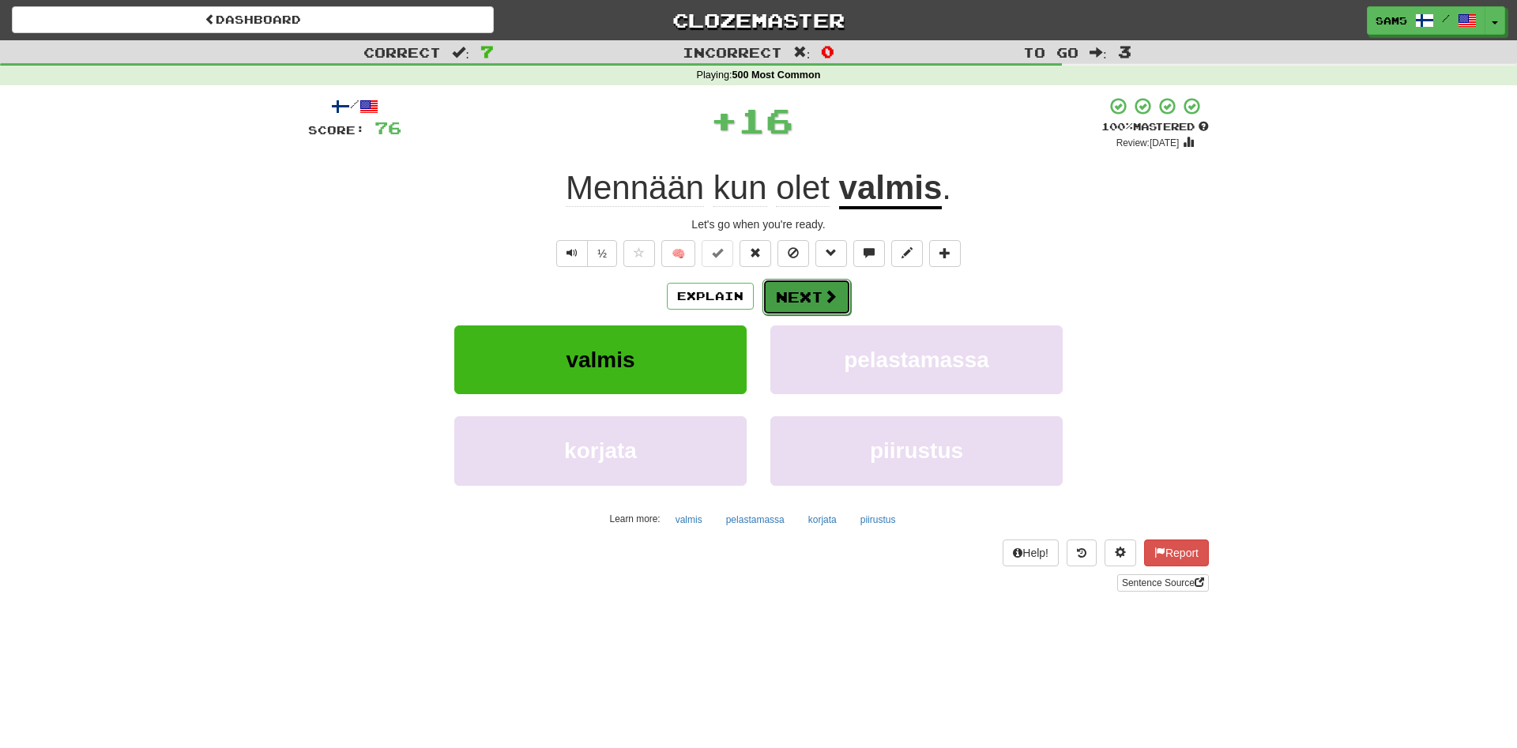
click at [836, 309] on button "Next" at bounding box center [807, 297] width 89 height 36
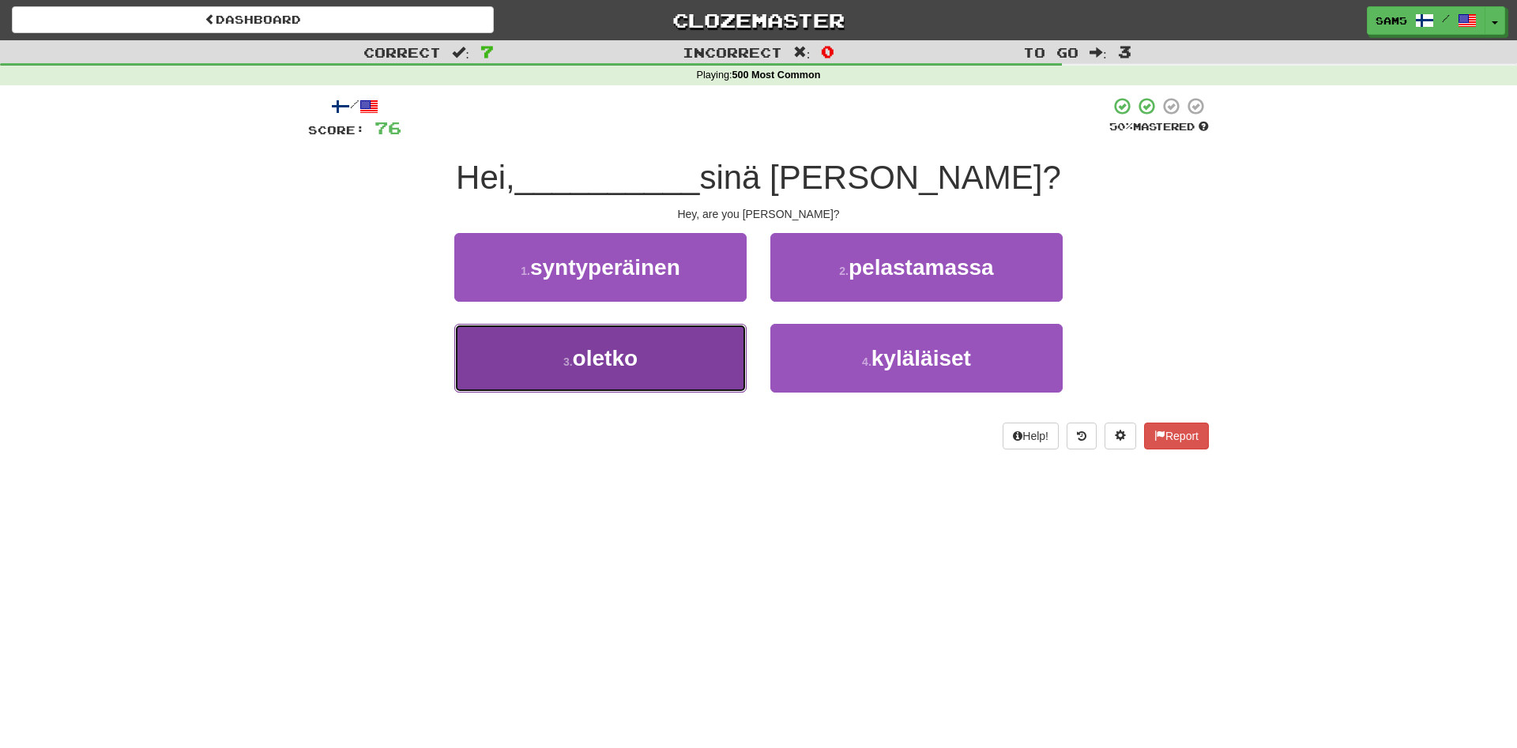
click at [712, 361] on button "3 . oletko" at bounding box center [600, 358] width 292 height 69
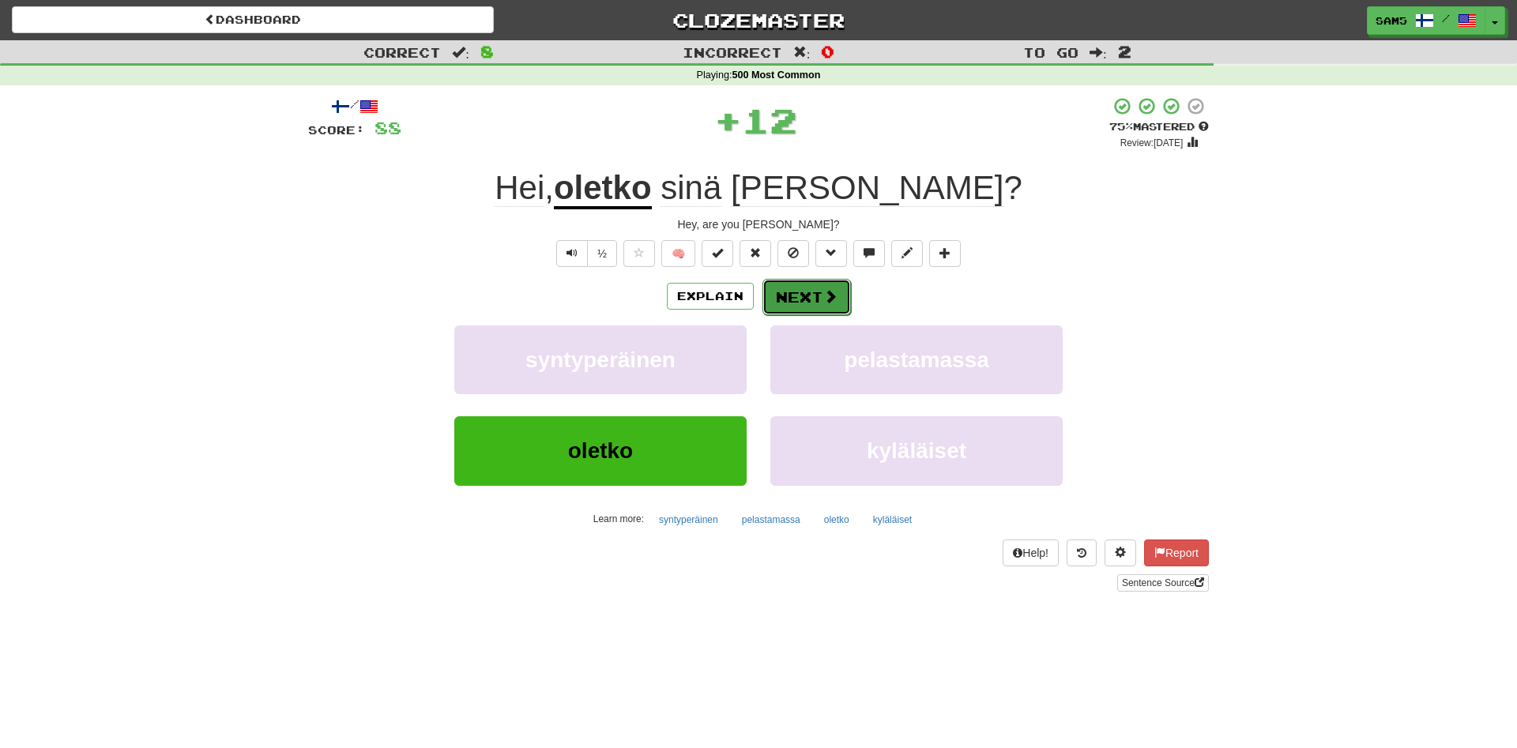
click at [815, 296] on button "Next" at bounding box center [807, 297] width 89 height 36
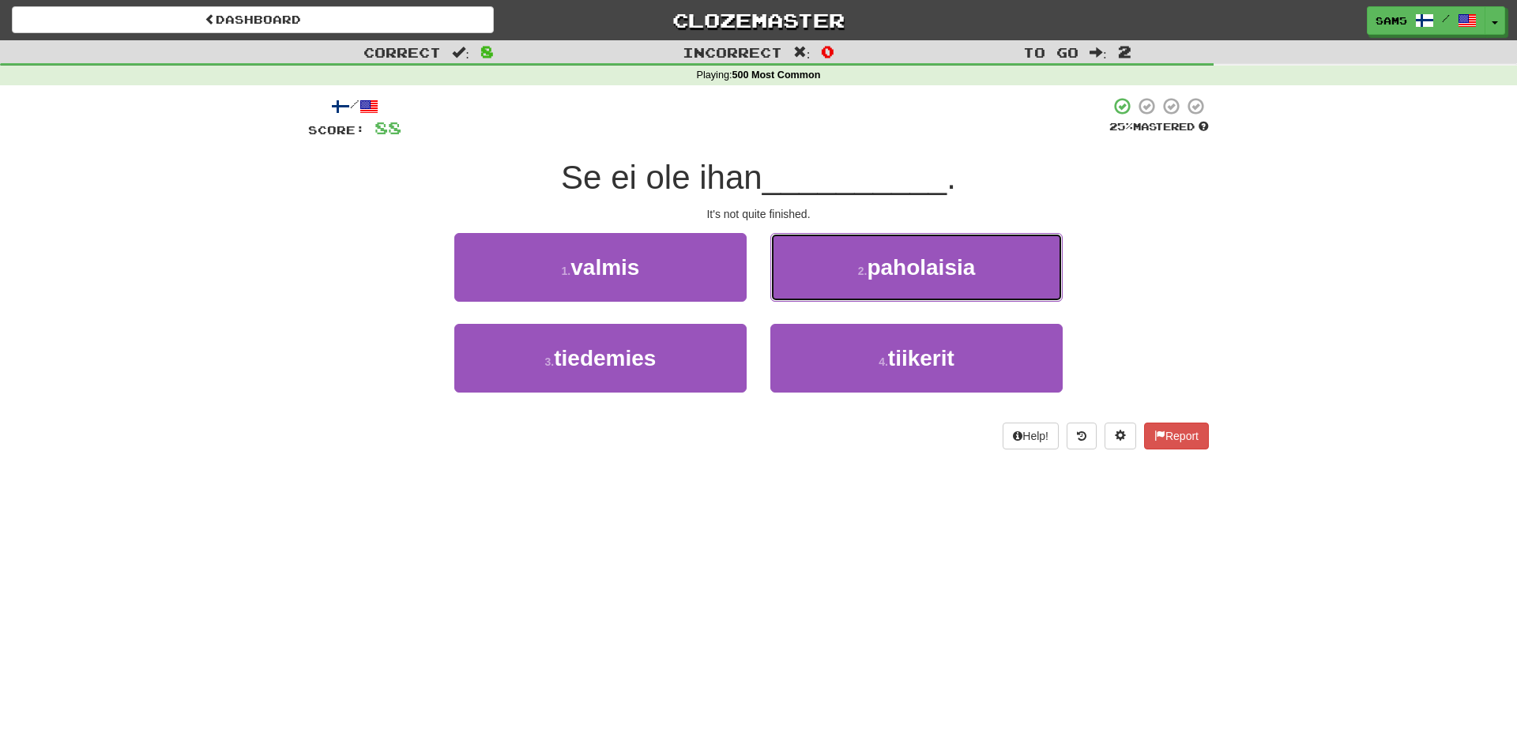
click at [815, 296] on button "2 . paholaisia" at bounding box center [916, 267] width 292 height 69
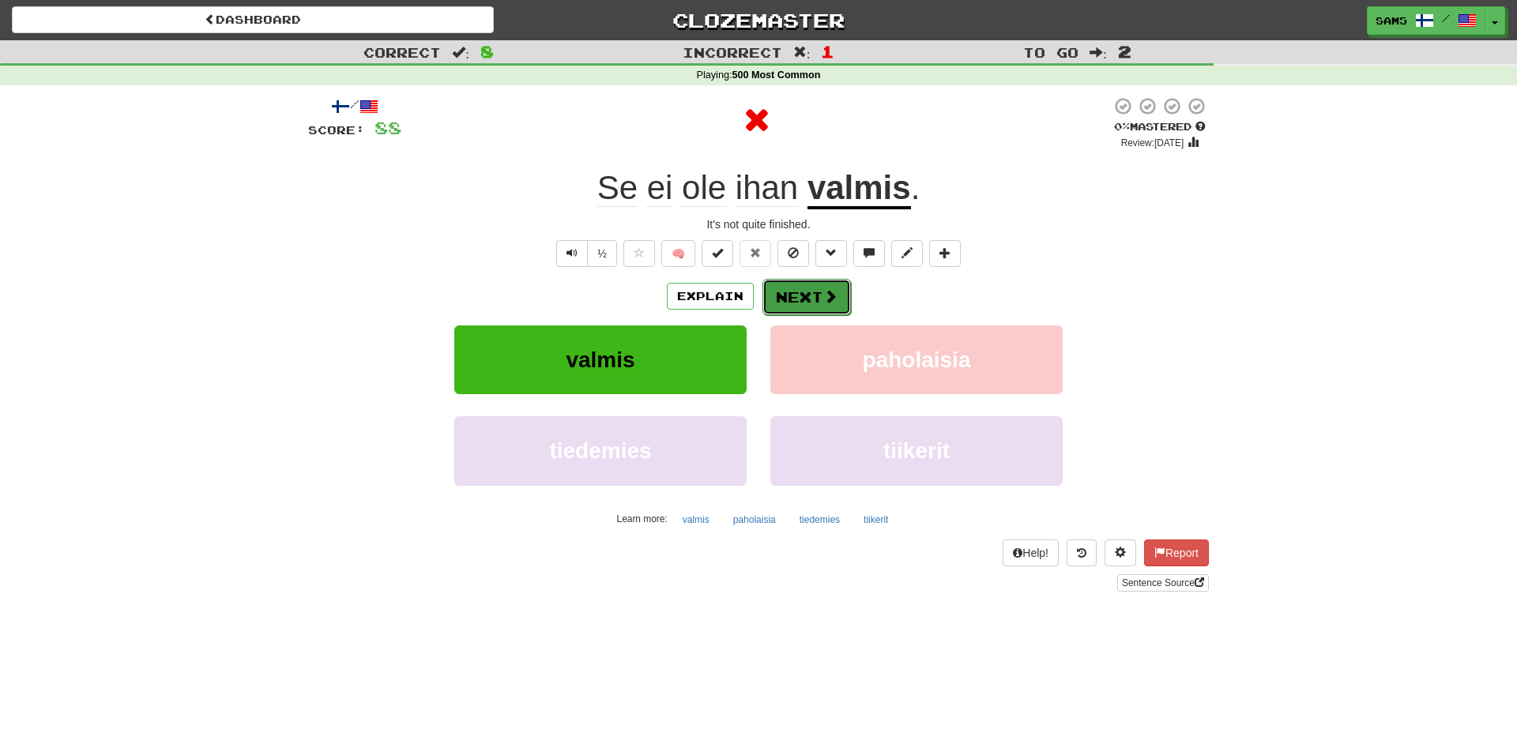
click at [812, 307] on button "Next" at bounding box center [807, 297] width 89 height 36
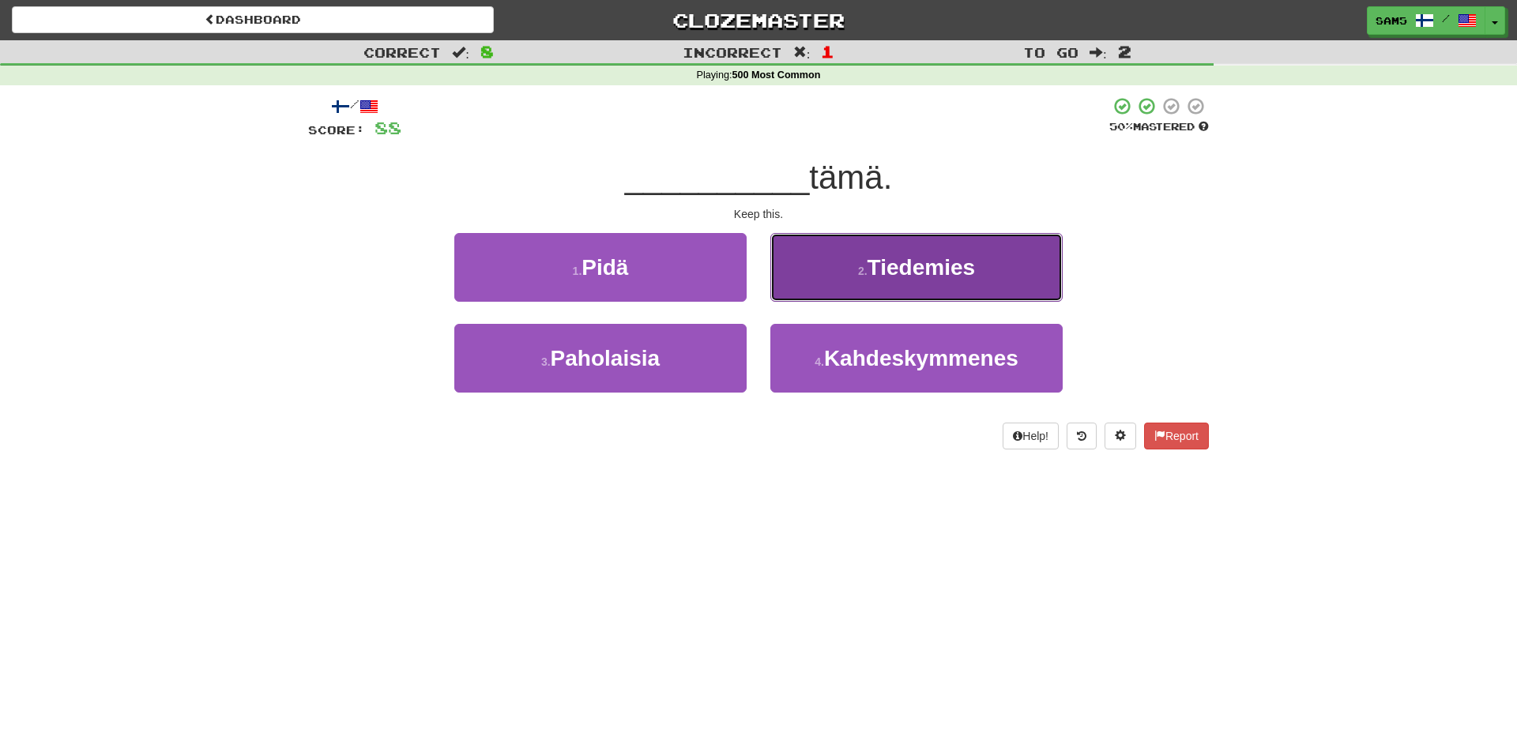
click at [820, 271] on button "2 . Tiedemies" at bounding box center [916, 267] width 292 height 69
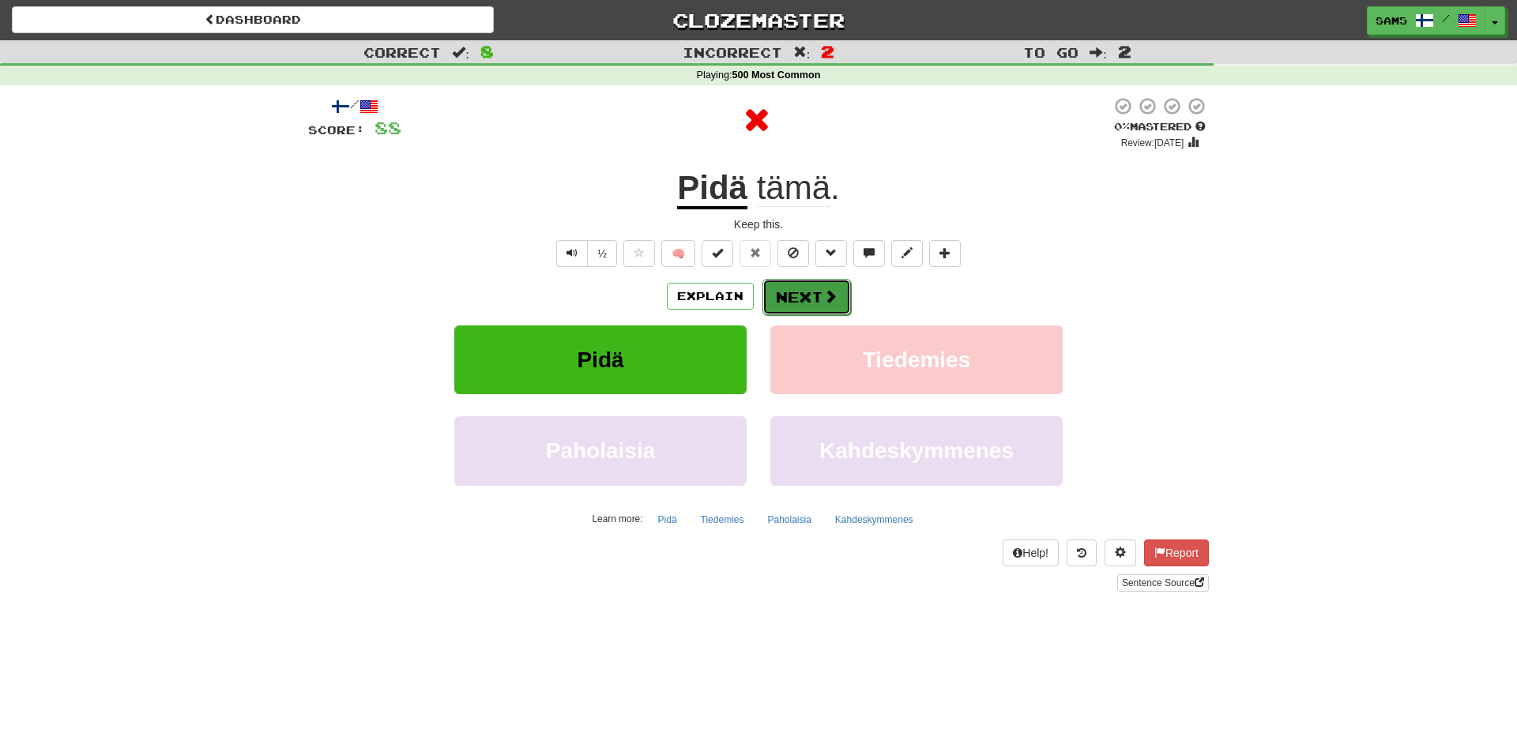
click at [815, 296] on button "Next" at bounding box center [807, 297] width 89 height 36
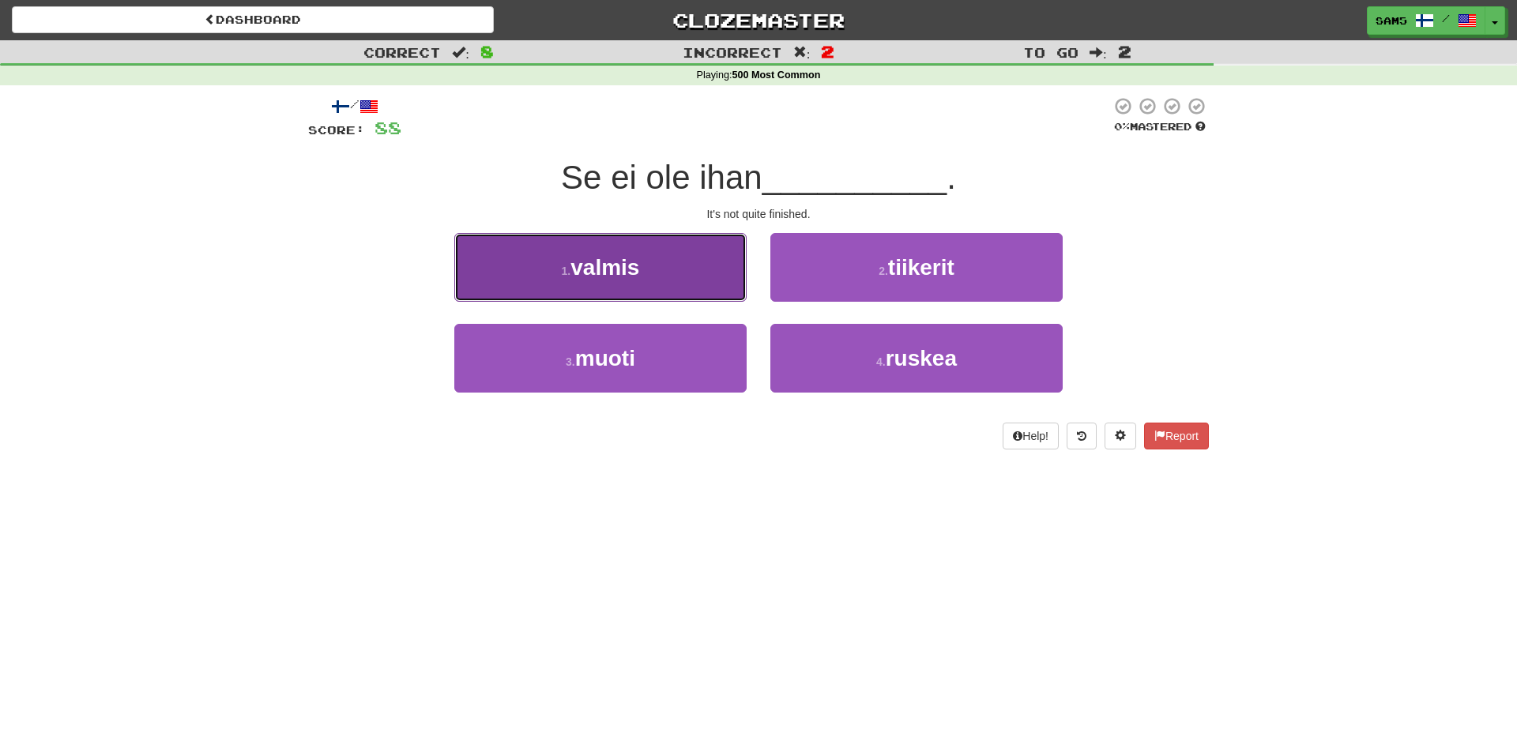
click at [679, 292] on button "1 . valmis" at bounding box center [600, 267] width 292 height 69
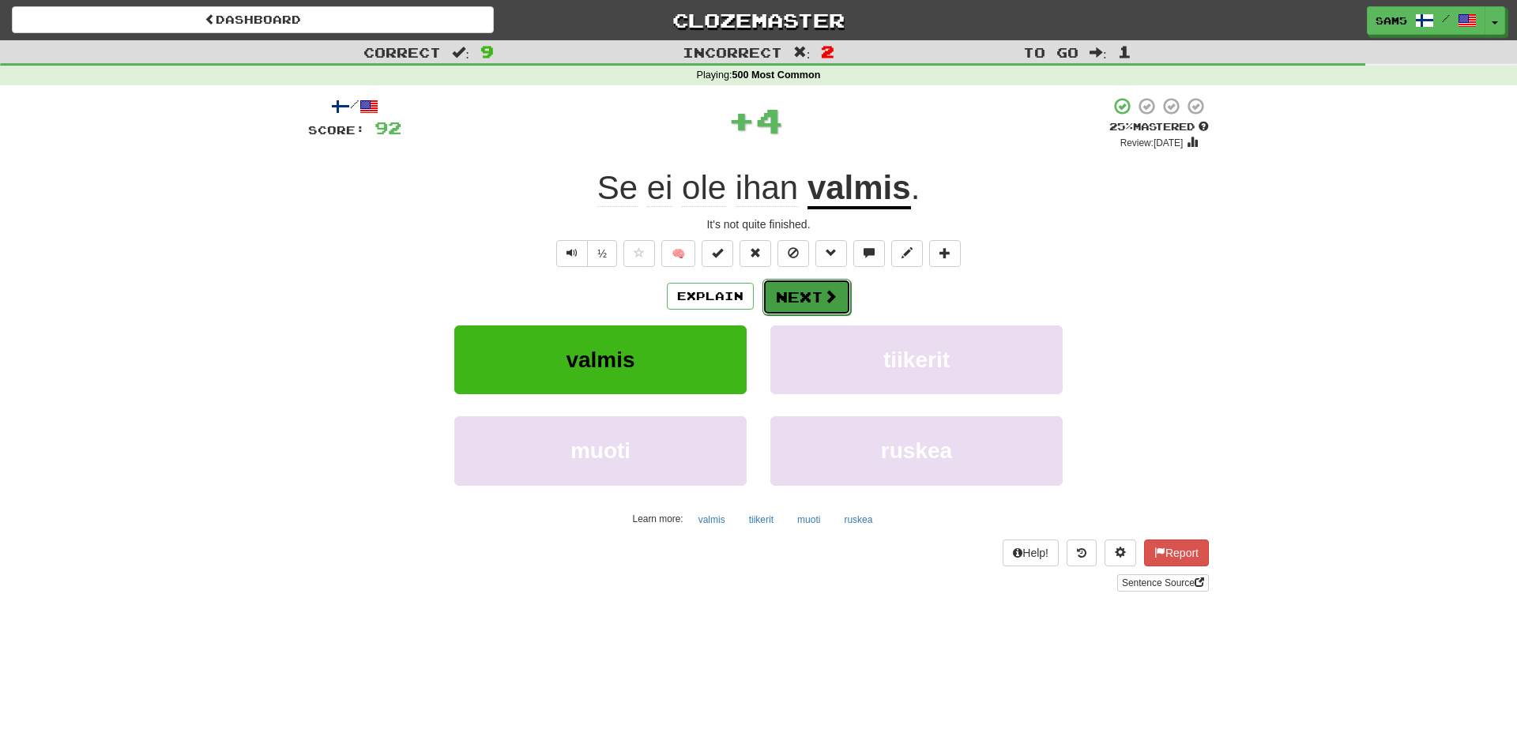
click at [806, 296] on button "Next" at bounding box center [807, 297] width 89 height 36
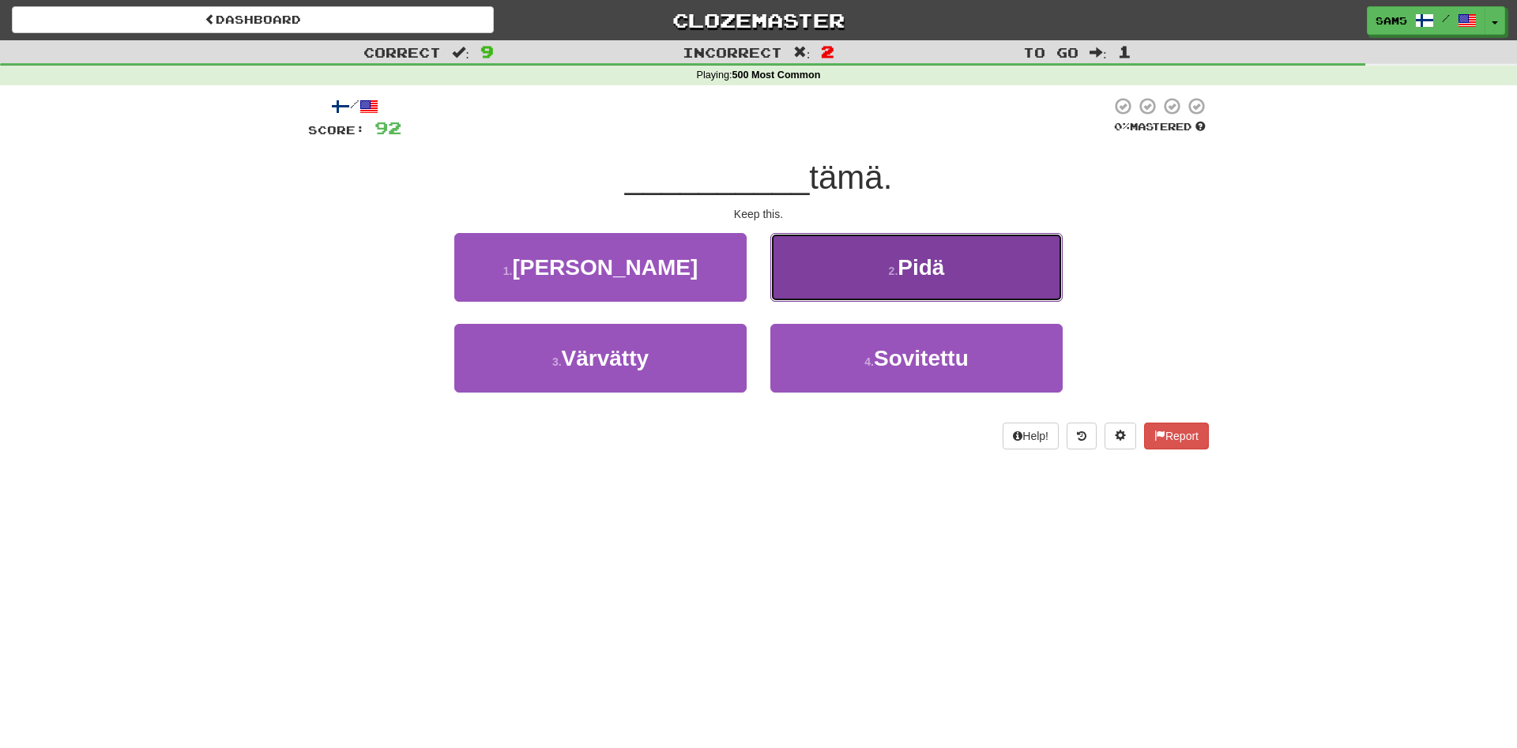
click at [849, 289] on button "2 . Pidä" at bounding box center [916, 267] width 292 height 69
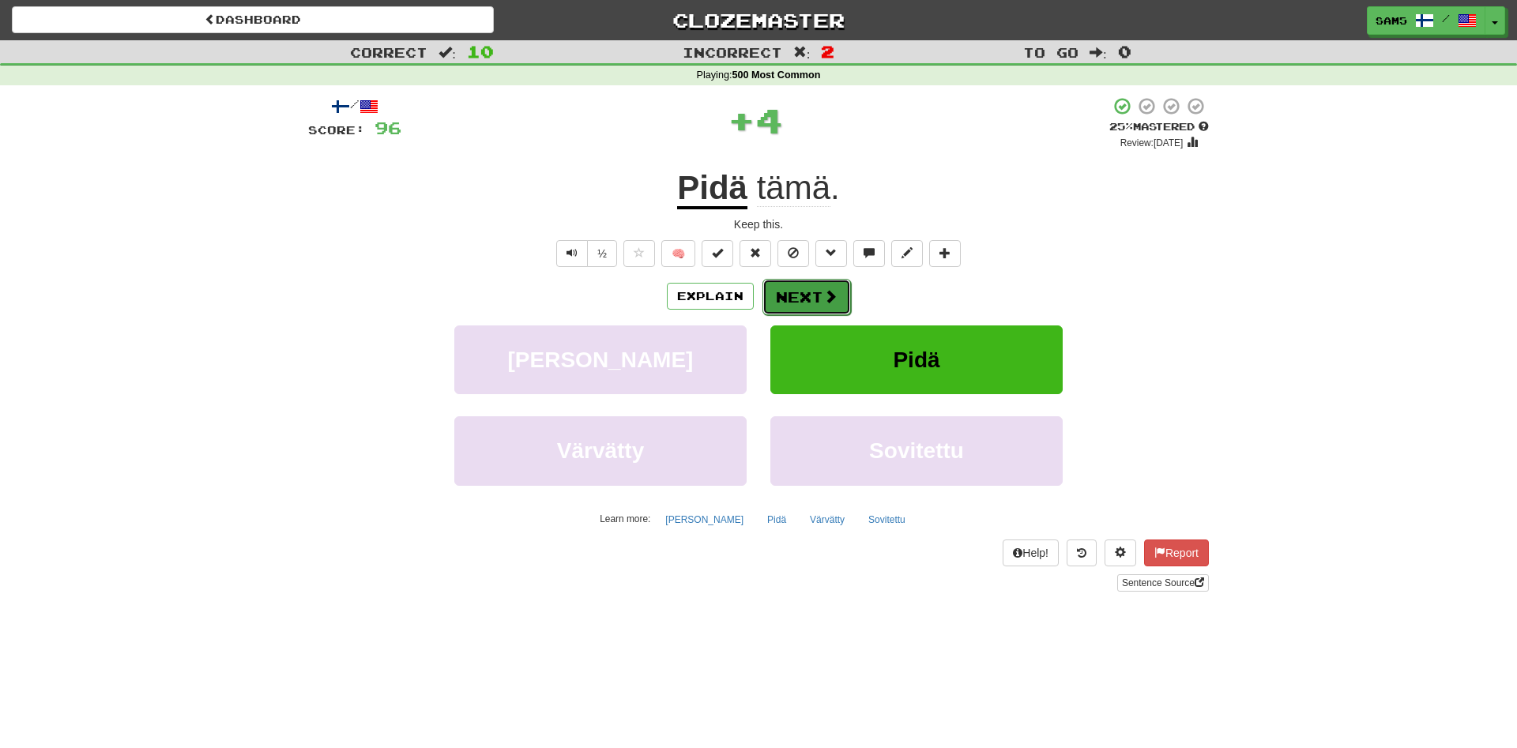
click at [827, 286] on button "Next" at bounding box center [807, 297] width 89 height 36
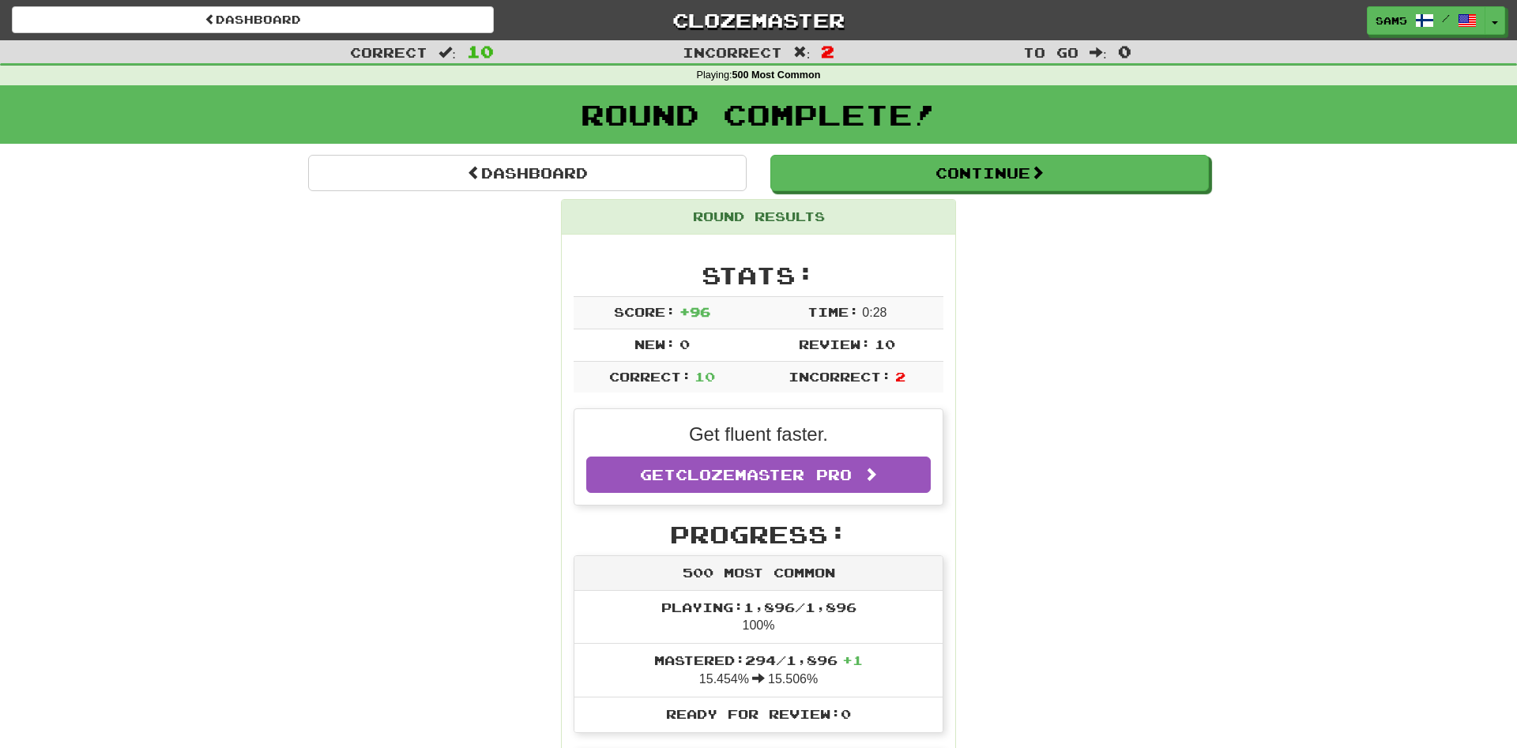
click at [944, 208] on div "Round Results" at bounding box center [759, 217] width 394 height 35
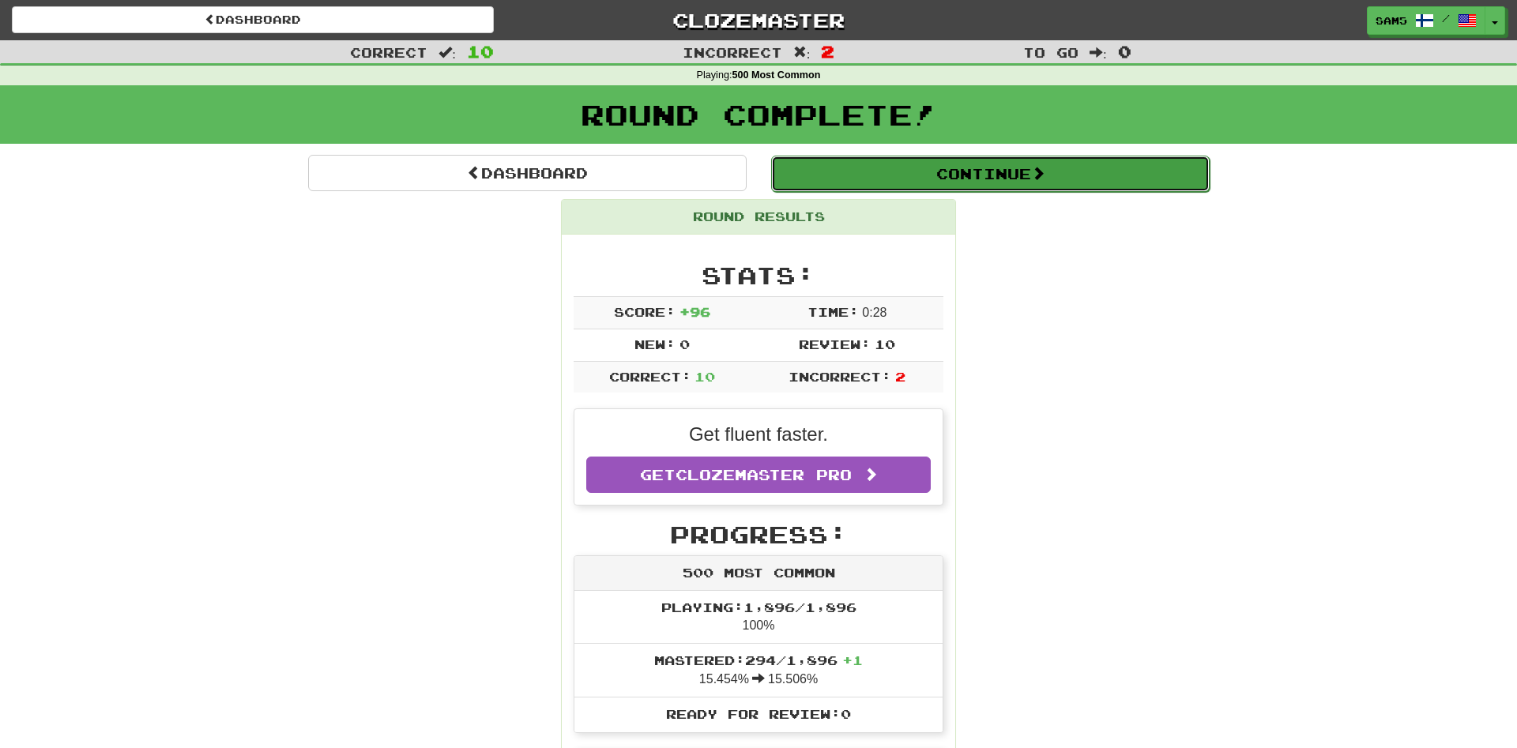
click at [944, 171] on button "Continue" at bounding box center [990, 174] width 439 height 36
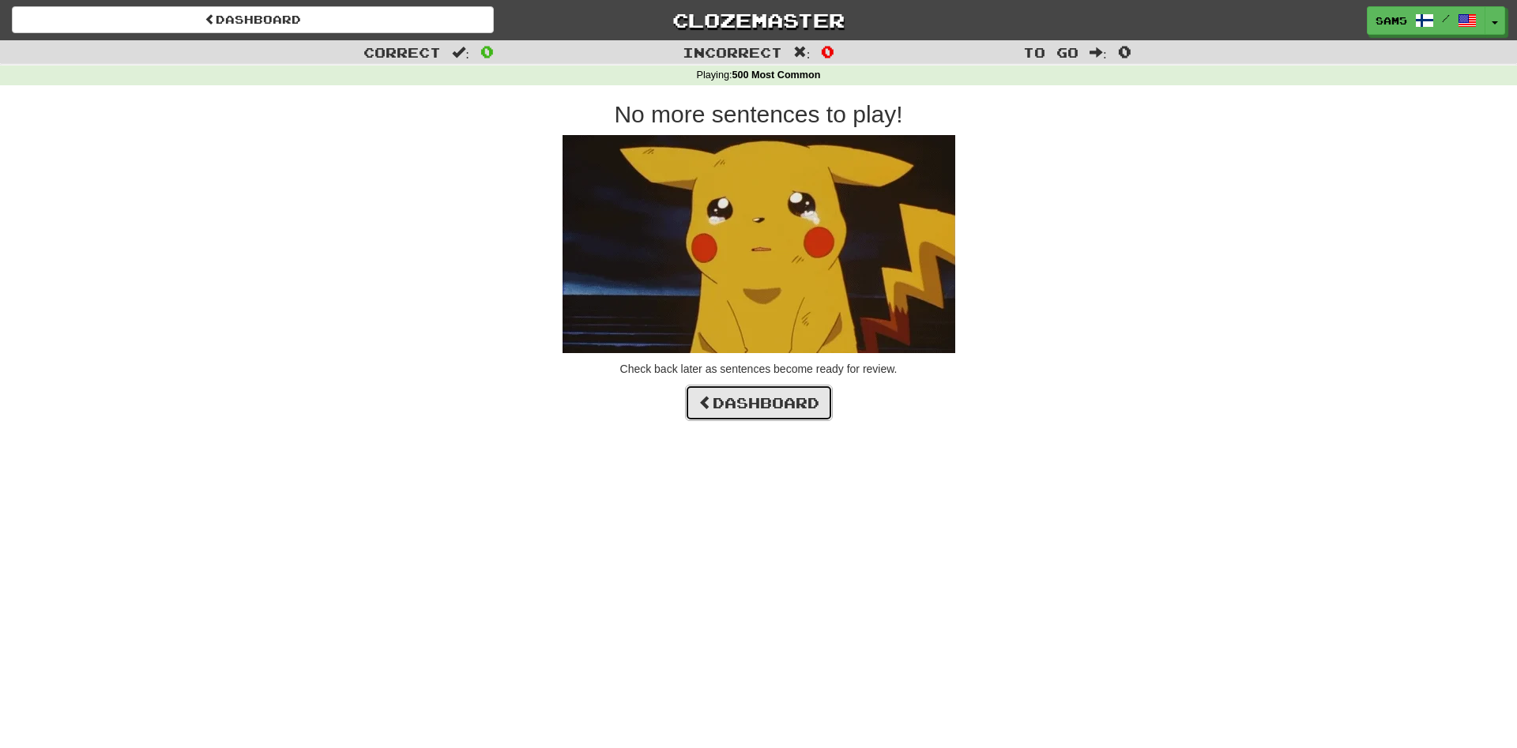
drag, startPoint x: 745, startPoint y: 401, endPoint x: 746, endPoint y: 411, distance: 9.5
click at [745, 403] on link "Dashboard" at bounding box center [759, 403] width 148 height 36
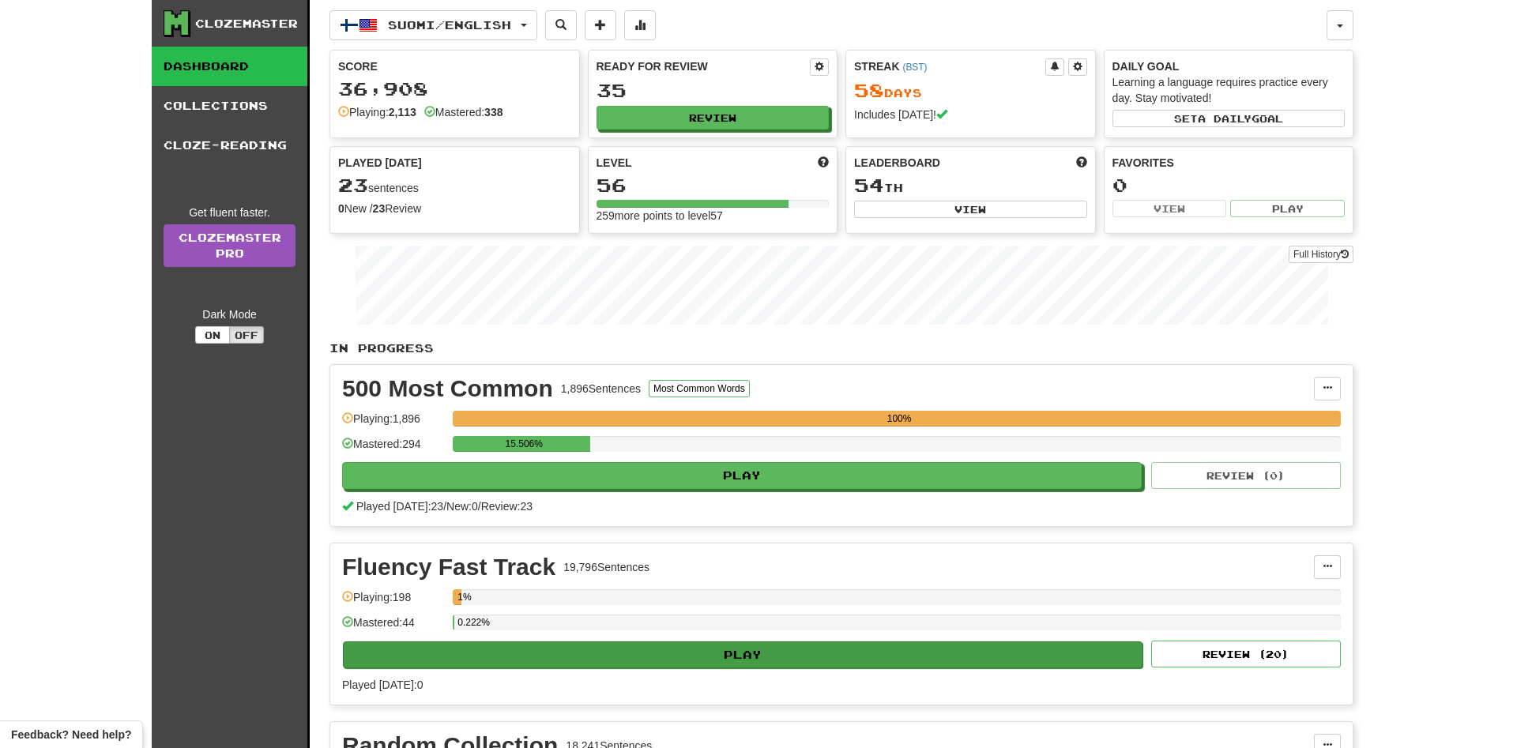
drag, startPoint x: 736, startPoint y: 640, endPoint x: 736, endPoint y: 654, distance: 14.2
click at [736, 644] on div "Fluency Fast Track 19,796 Sentences Manage Sentences Unpin from Dashboard Playi…" at bounding box center [841, 624] width 1023 height 161
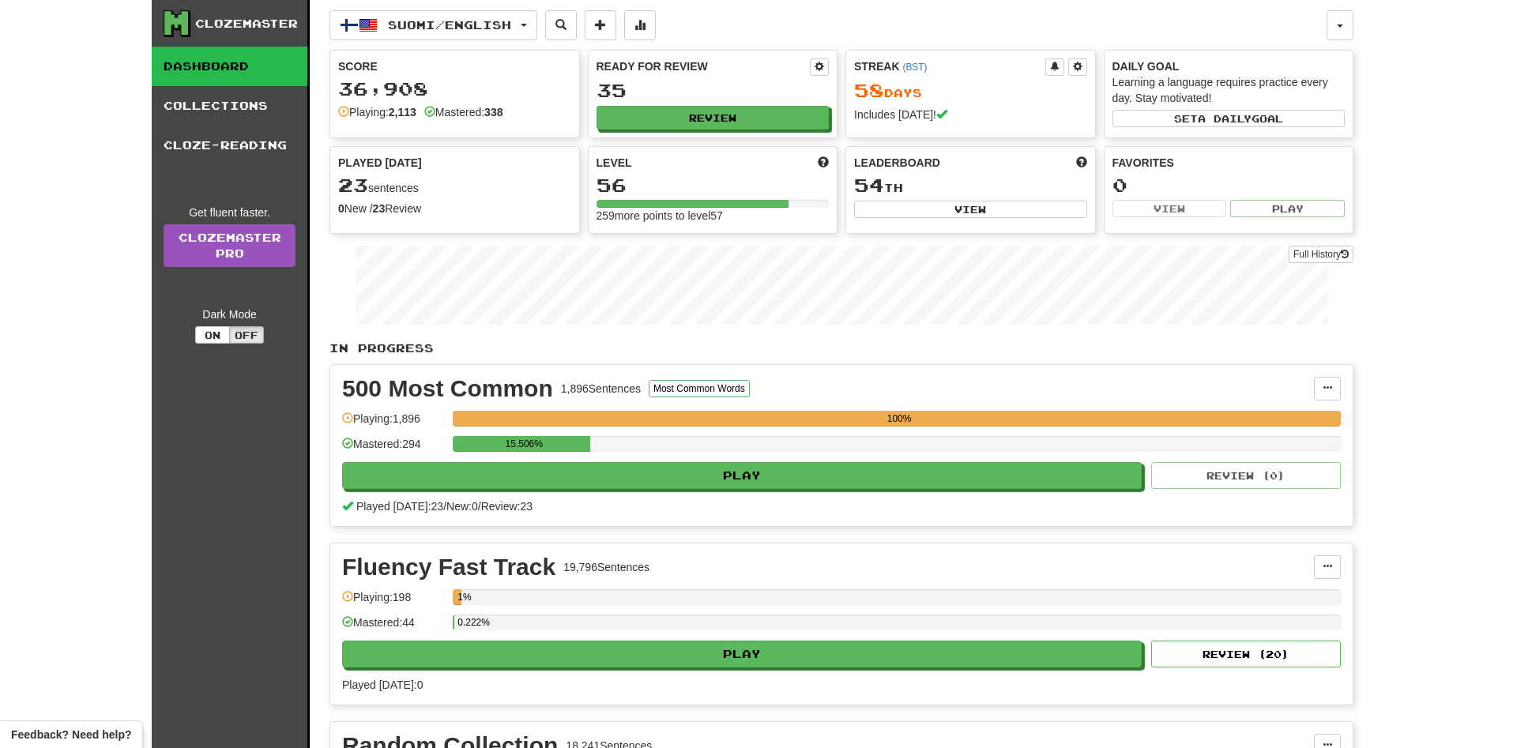
click at [735, 670] on div "Fluency Fast Track 19,796 Sentences Manage Sentences Unpin from Dashboard Playi…" at bounding box center [841, 624] width 1023 height 161
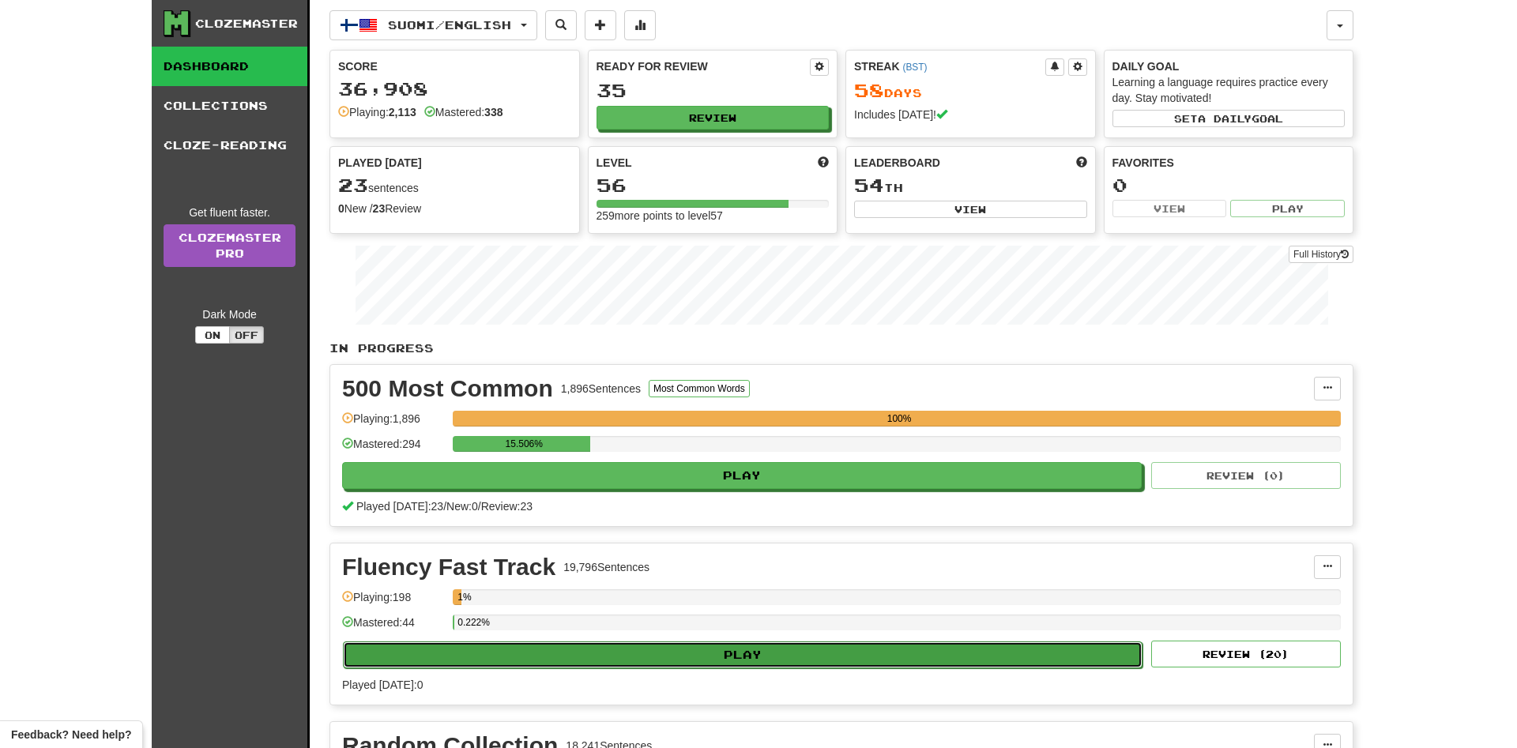
click at [744, 655] on button "Play" at bounding box center [743, 655] width 800 height 27
select select "**"
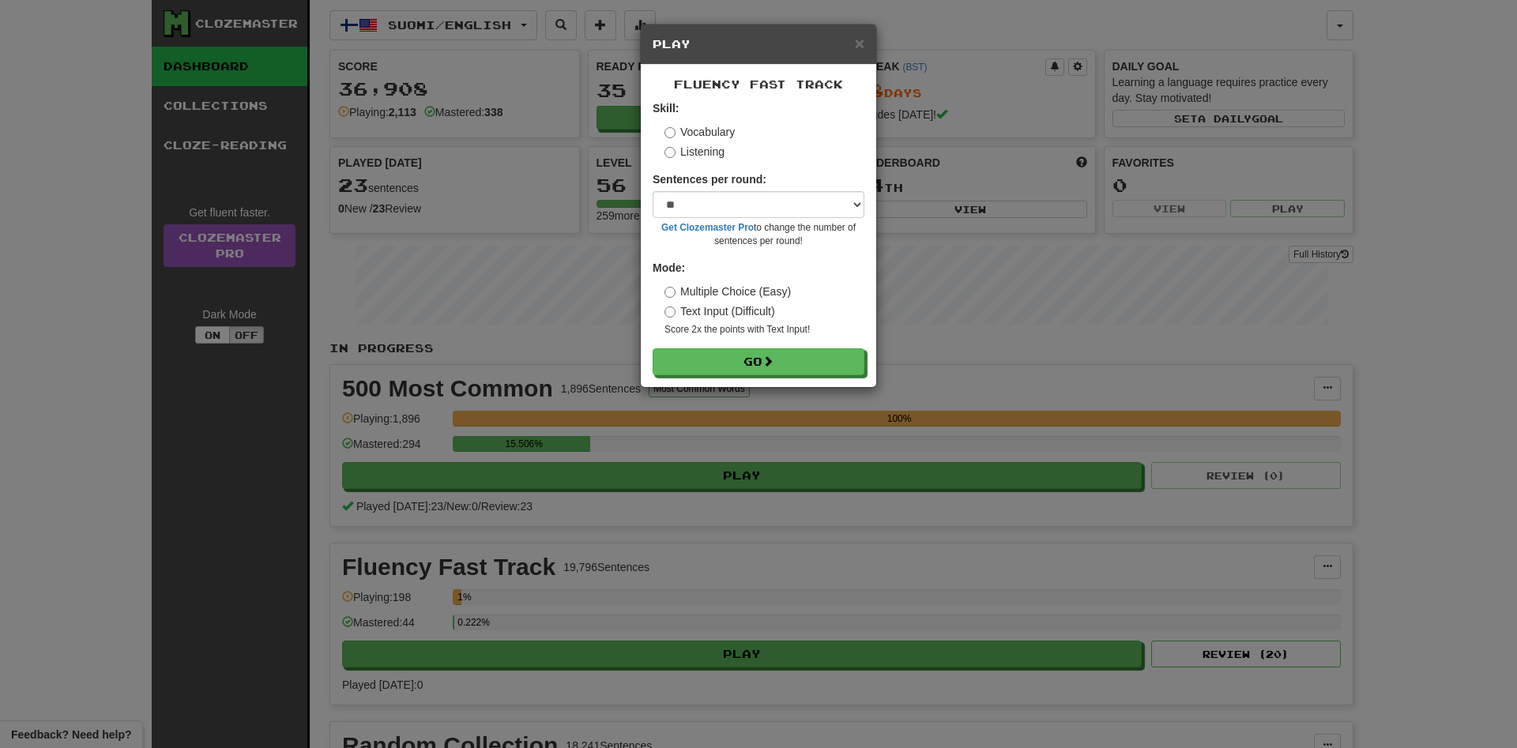
click at [757, 341] on form "Skill: Vocabulary Listening Sentences per round: * ** ** ** ** ** *** ******** …" at bounding box center [759, 237] width 212 height 275
click at [755, 356] on button "Go" at bounding box center [759, 362] width 212 height 27
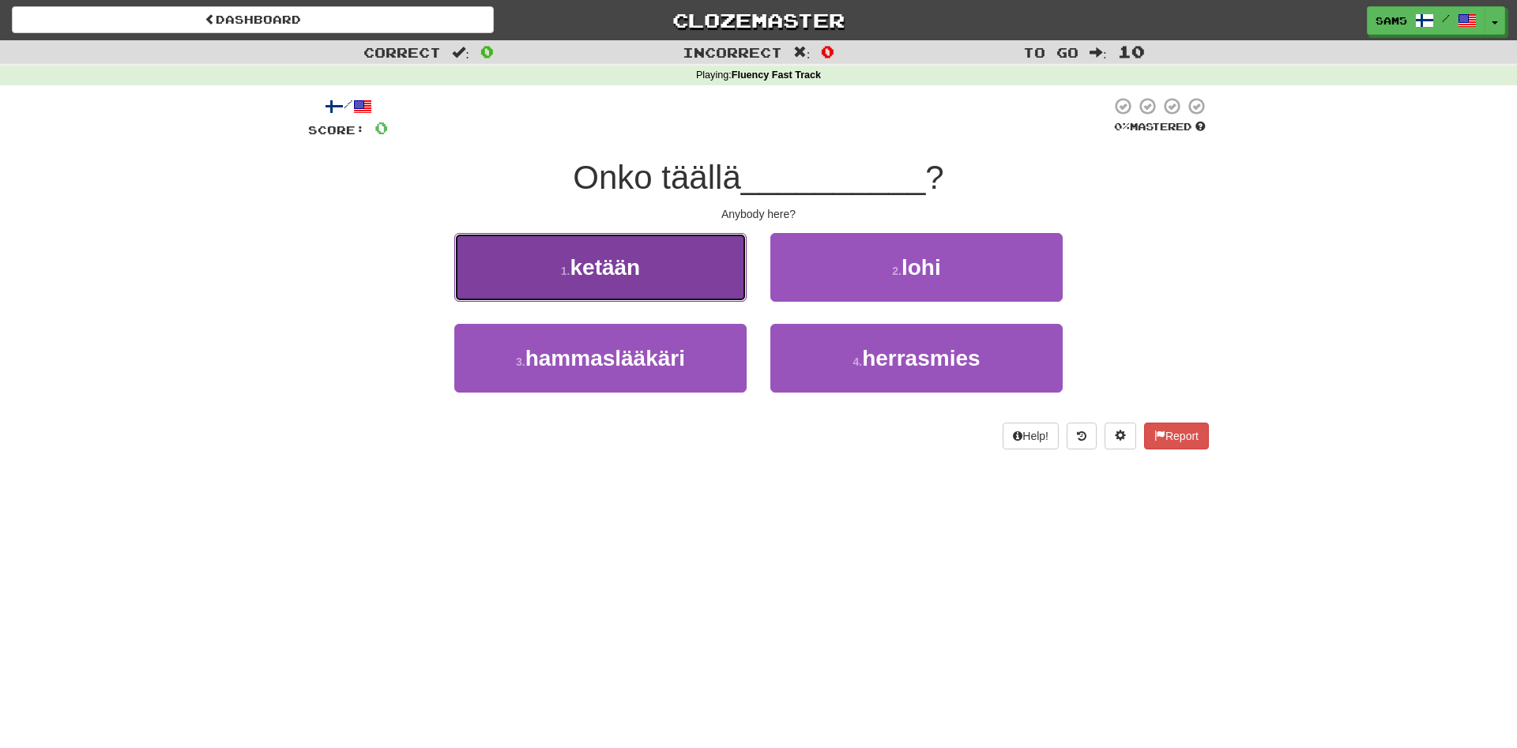
click at [719, 278] on button "1 . ketään" at bounding box center [600, 267] width 292 height 69
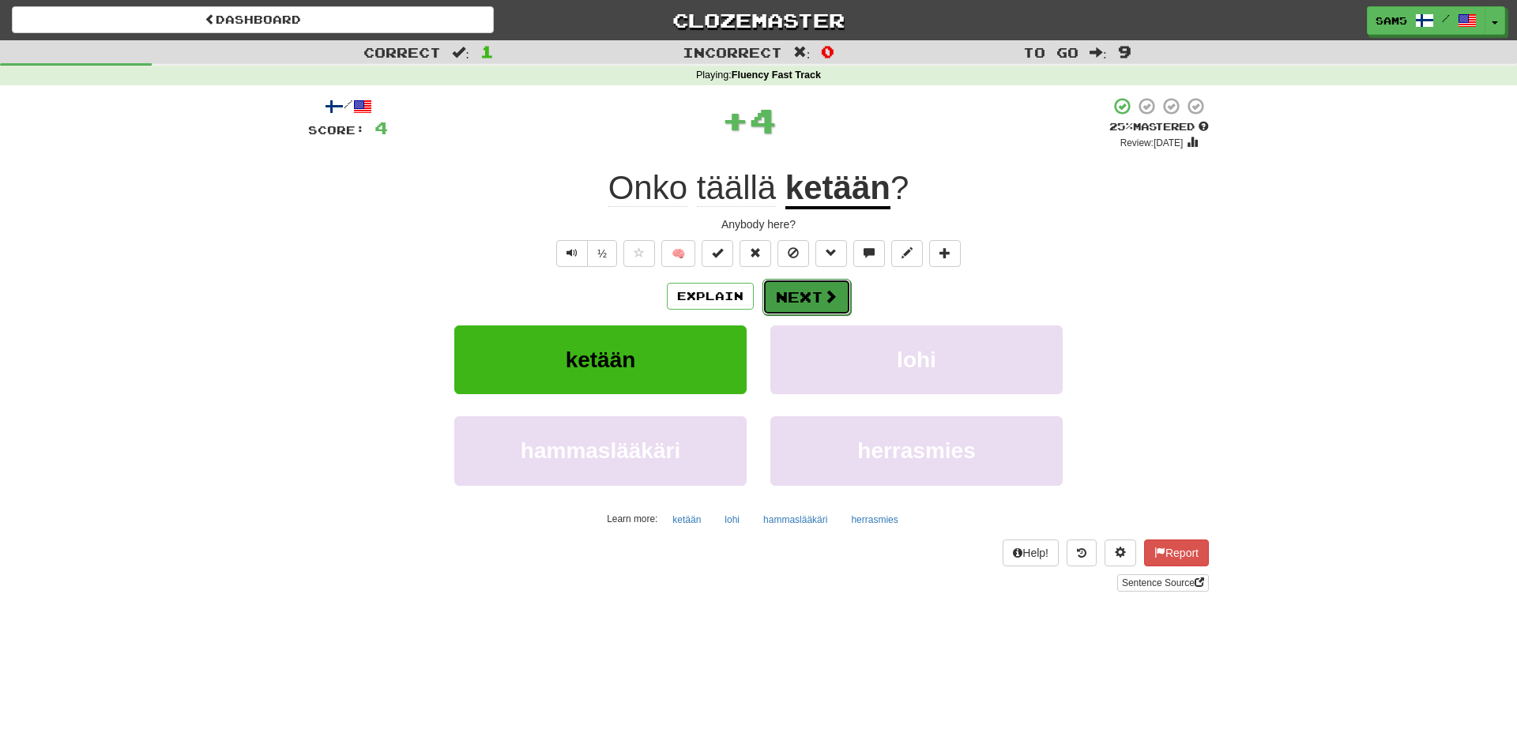
click at [819, 287] on button "Next" at bounding box center [807, 297] width 89 height 36
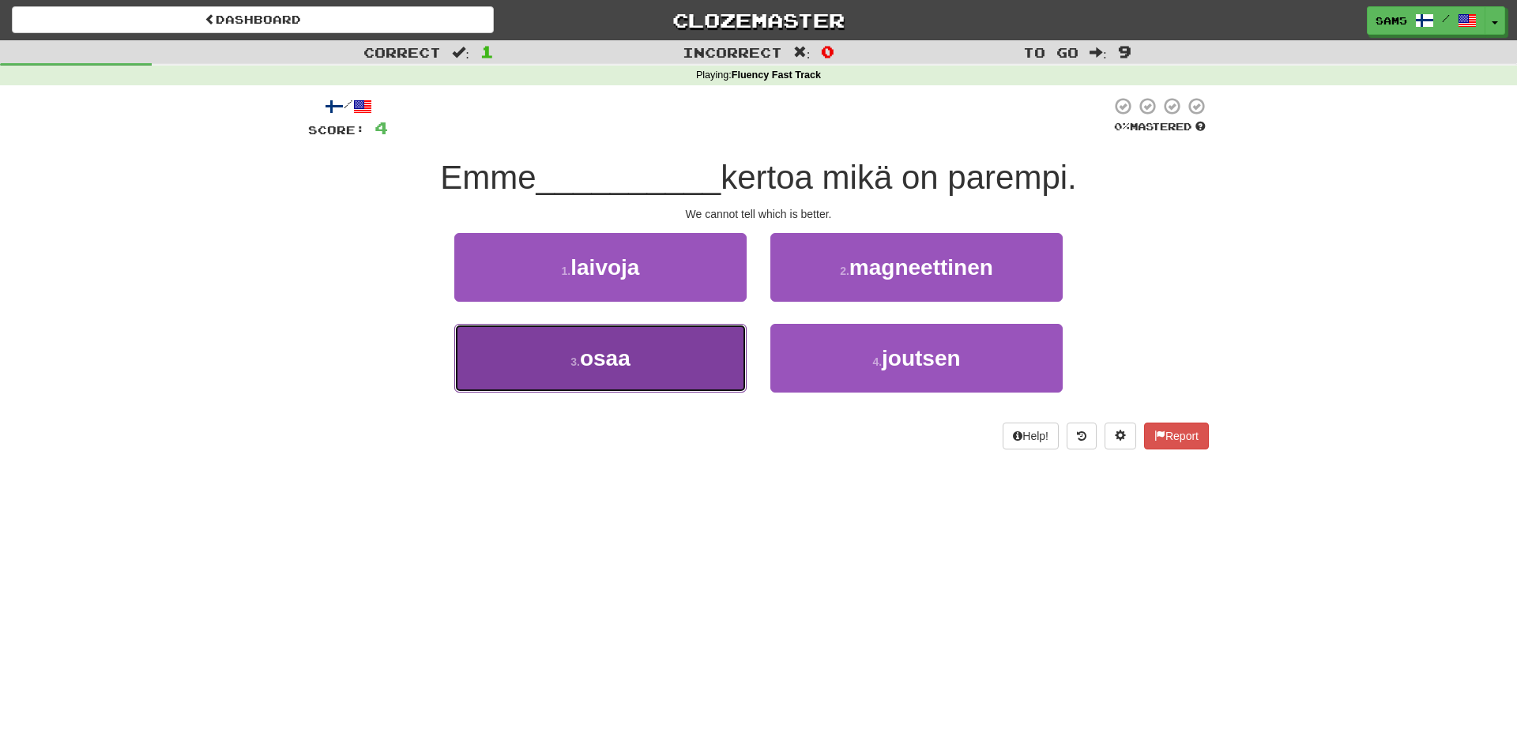
click at [736, 363] on button "3 . osaa" at bounding box center [600, 358] width 292 height 69
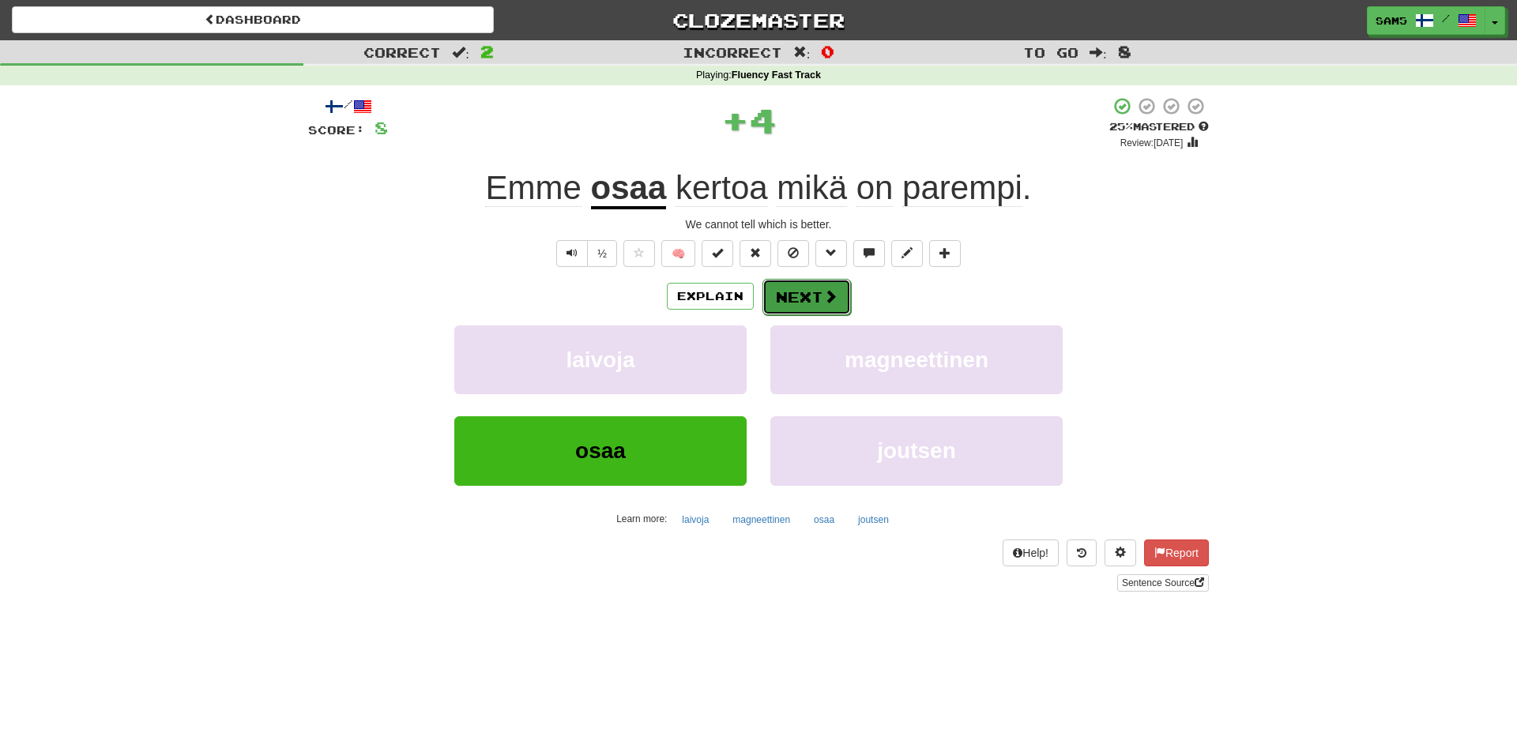
click at [803, 306] on button "Next" at bounding box center [807, 297] width 89 height 36
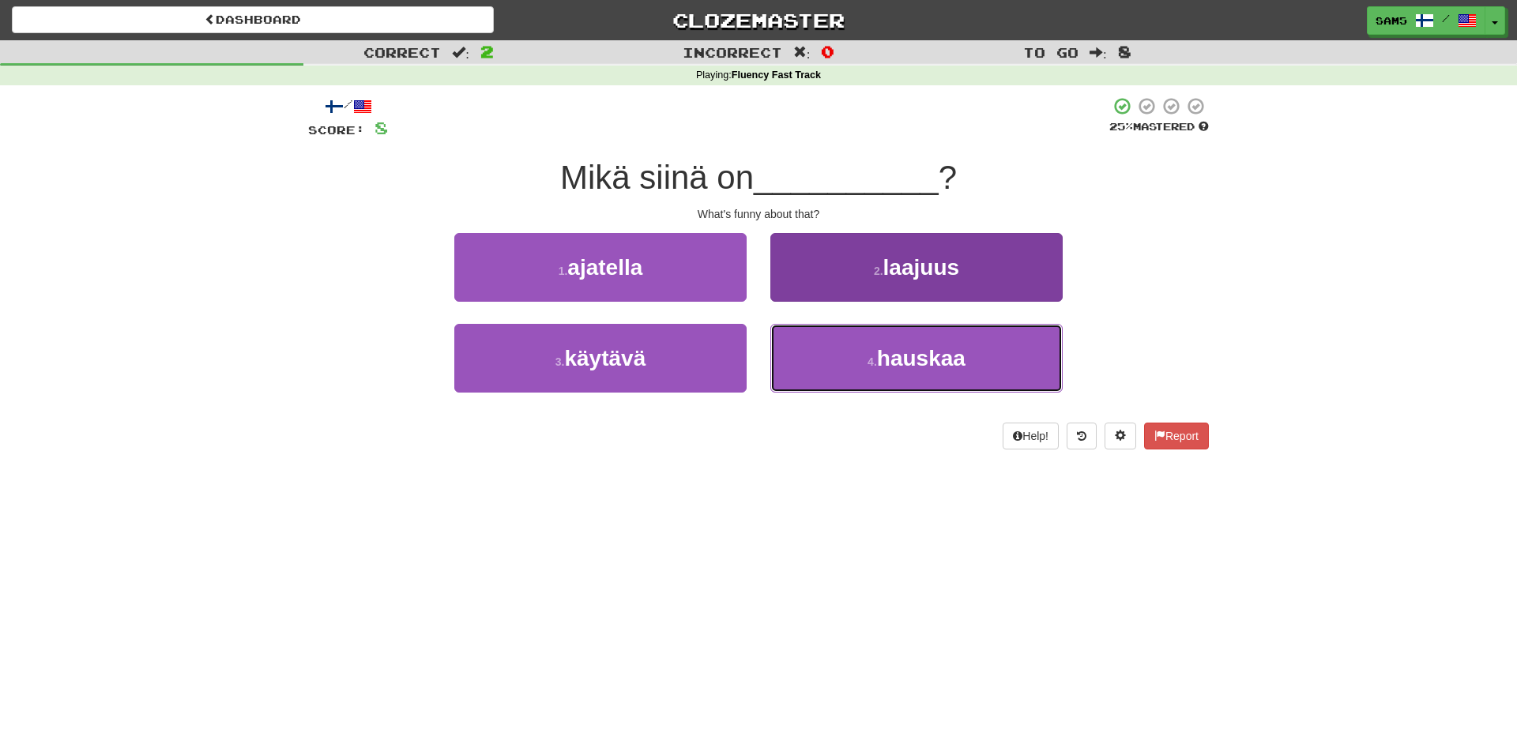
drag, startPoint x: 914, startPoint y: 380, endPoint x: 906, endPoint y: 375, distance: 9.6
click at [913, 379] on button "4 . hauskaa" at bounding box center [916, 358] width 292 height 69
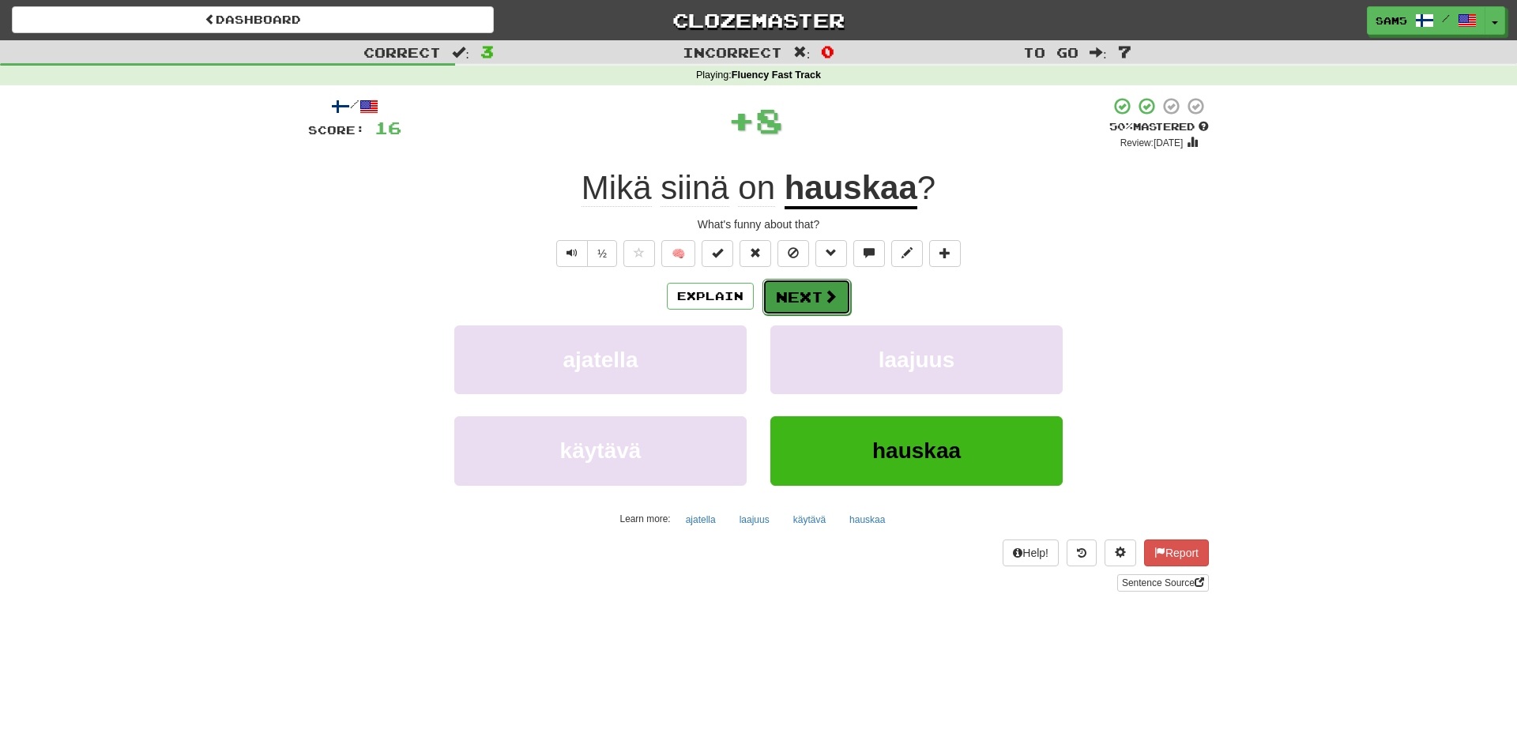
click at [825, 295] on span at bounding box center [830, 296] width 14 height 14
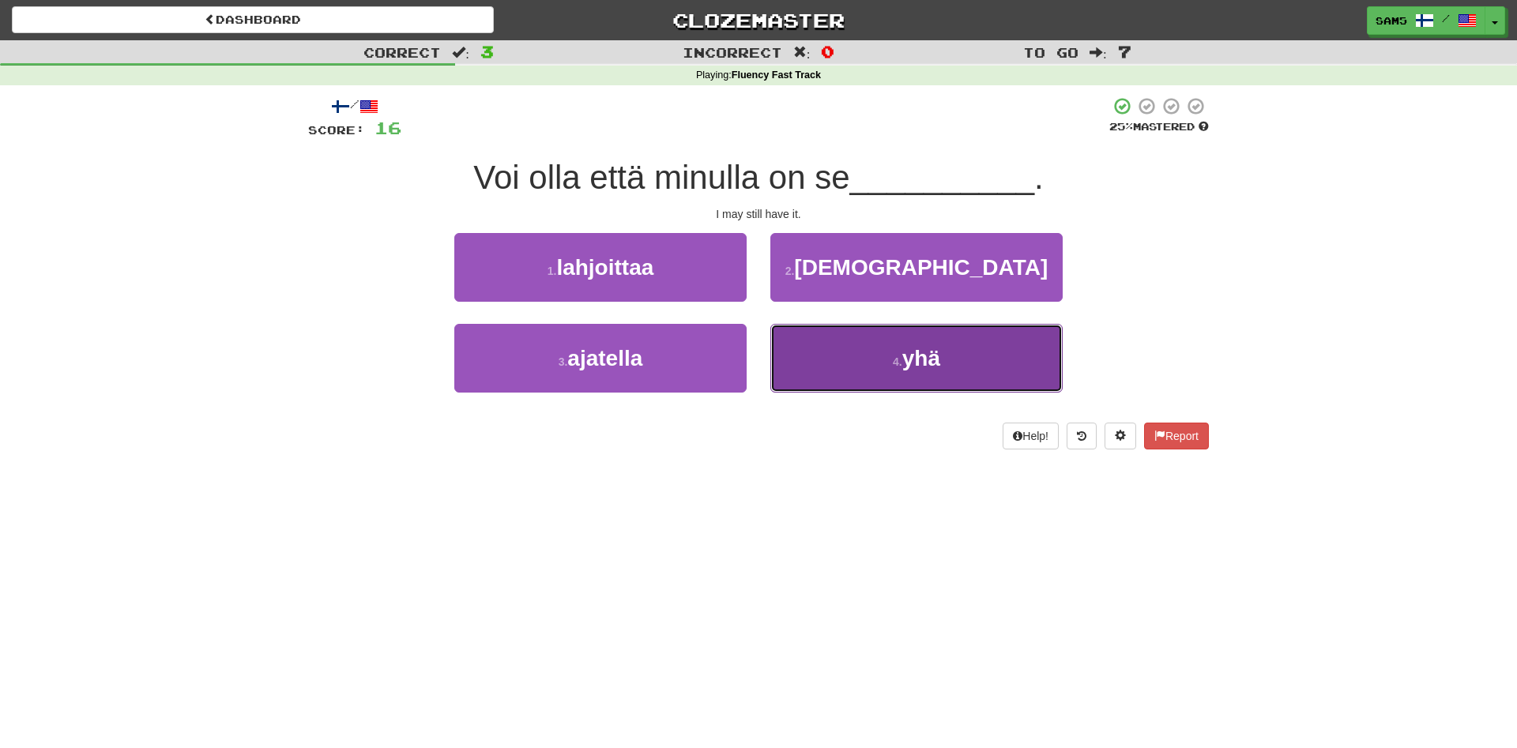
click at [844, 375] on button "4 . yhä" at bounding box center [916, 358] width 292 height 69
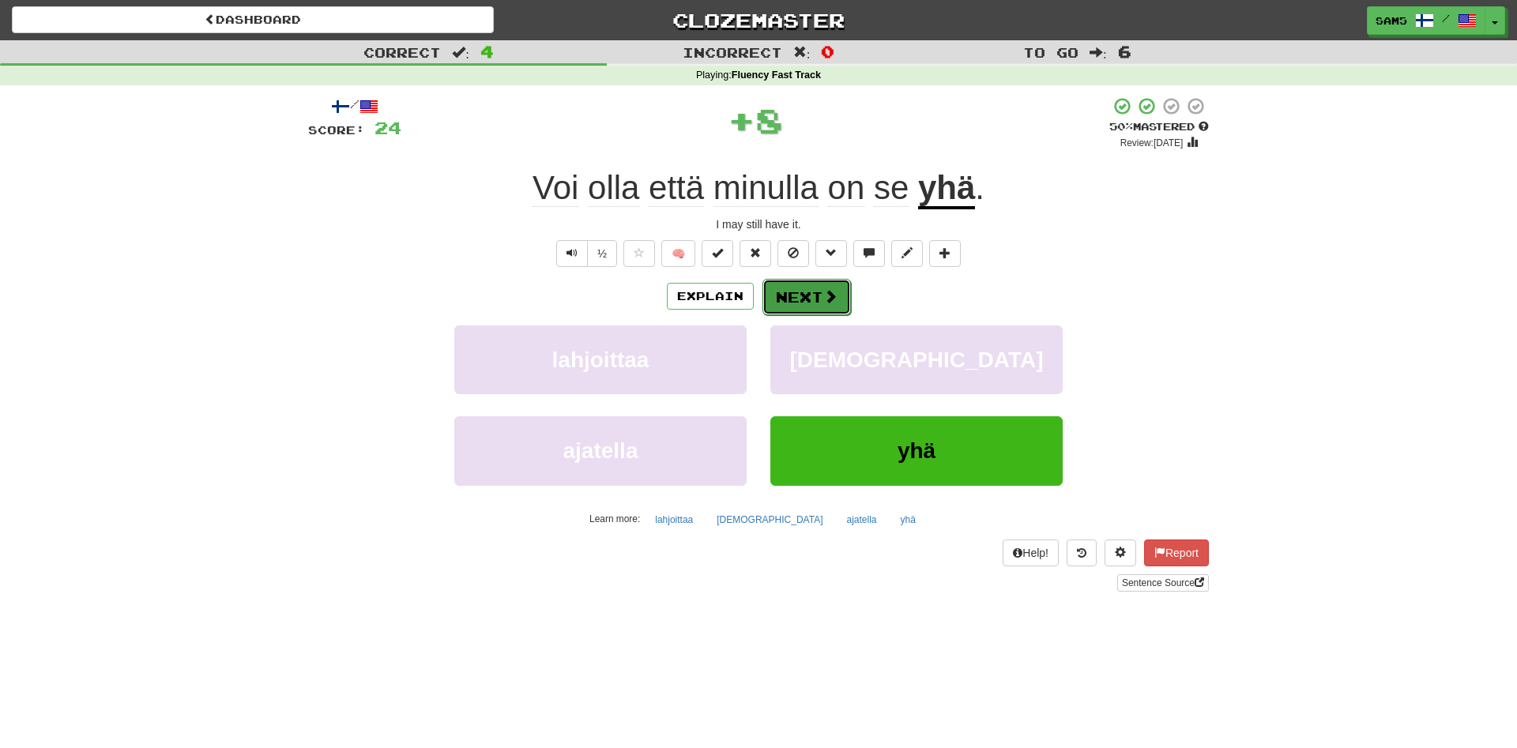
click at [841, 288] on button "Next" at bounding box center [807, 297] width 89 height 36
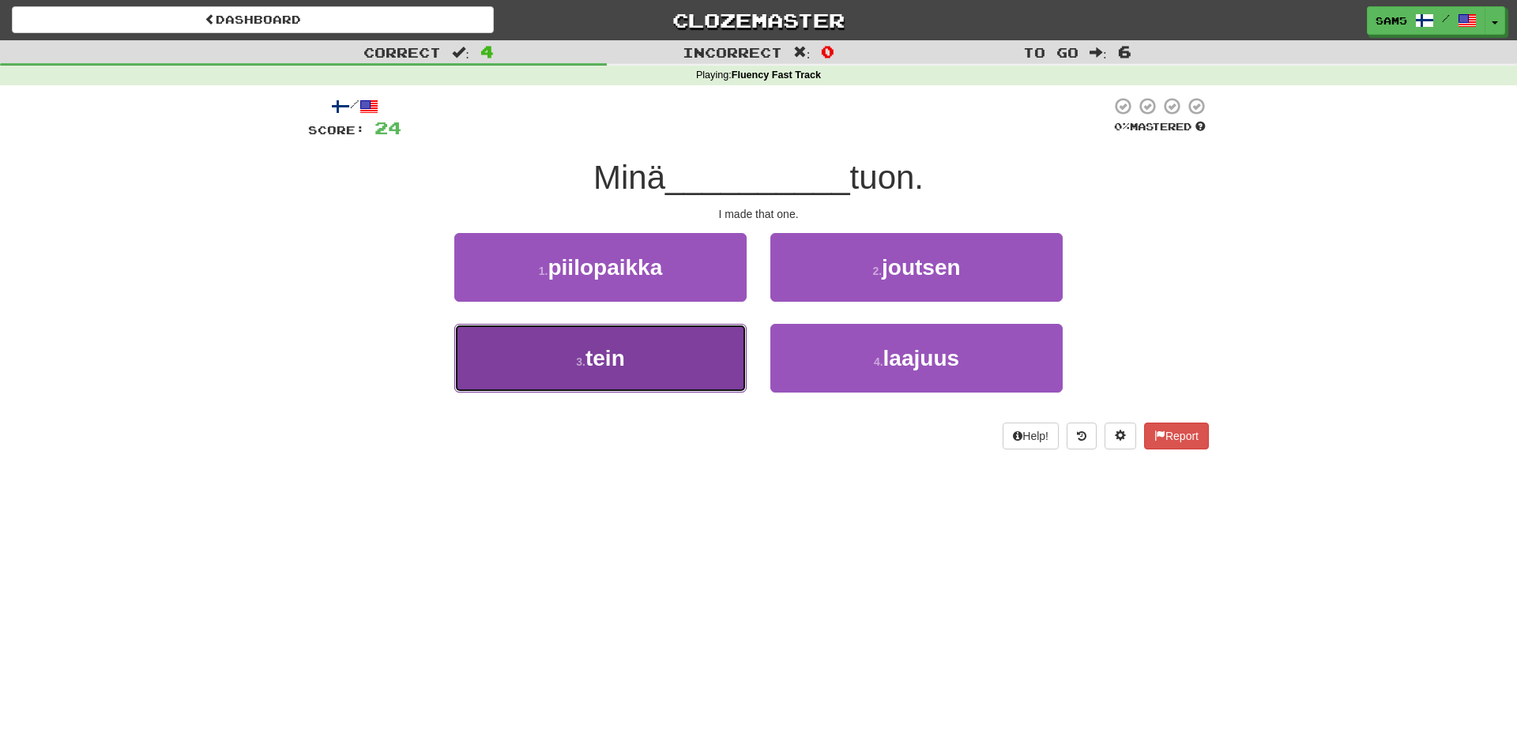
click at [710, 382] on button "3 . tein" at bounding box center [600, 358] width 292 height 69
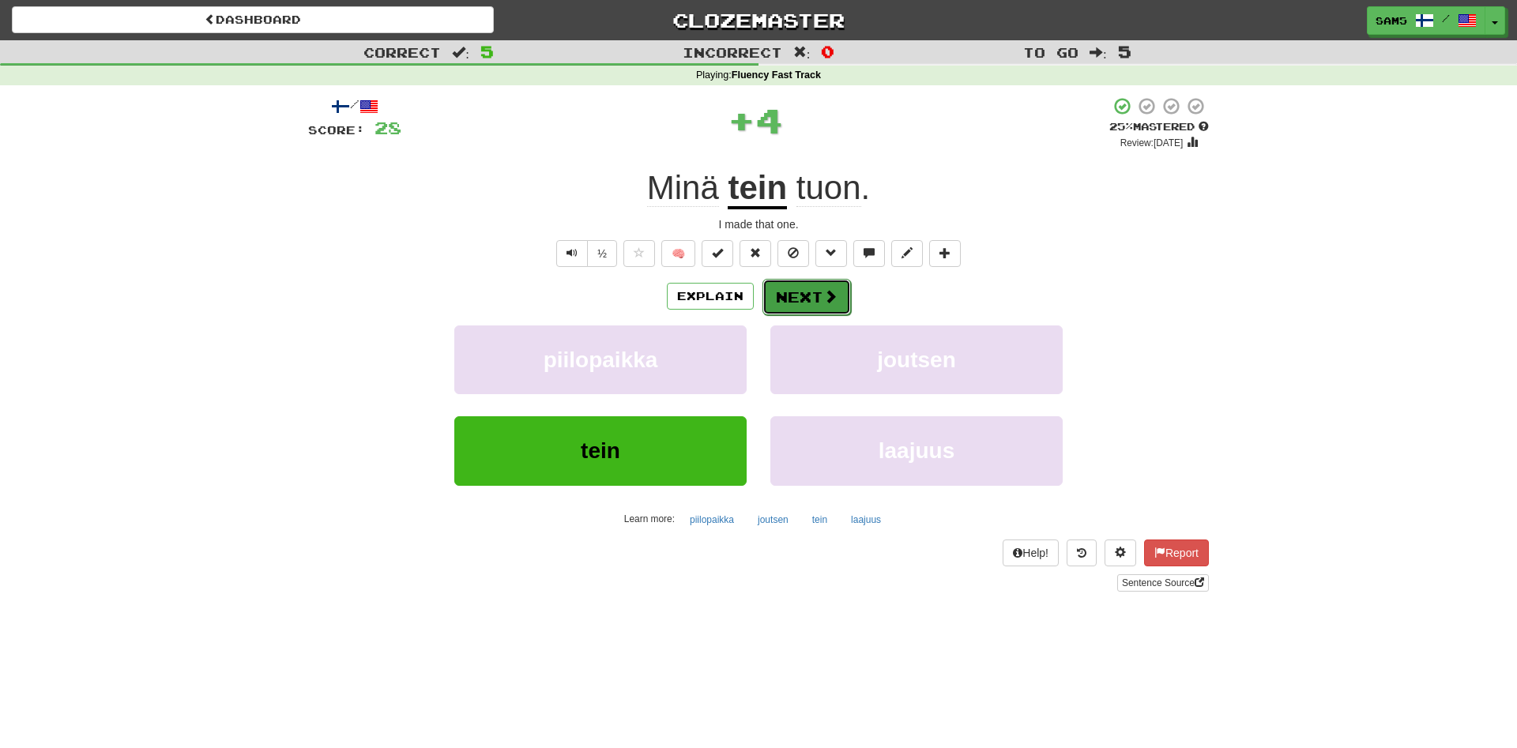
click at [812, 307] on button "Next" at bounding box center [807, 297] width 89 height 36
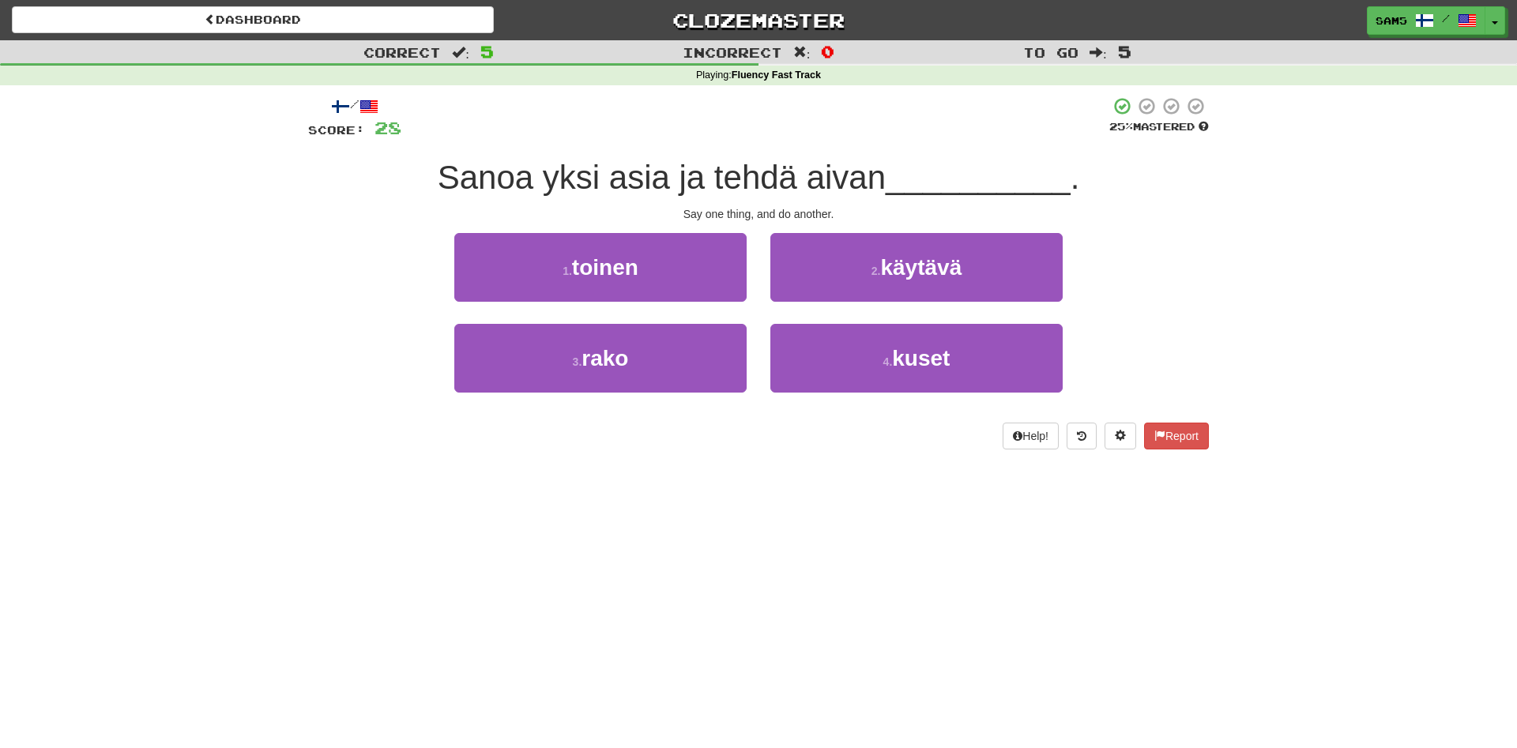
click at [747, 278] on div "1 . toinen" at bounding box center [601, 278] width 316 height 91
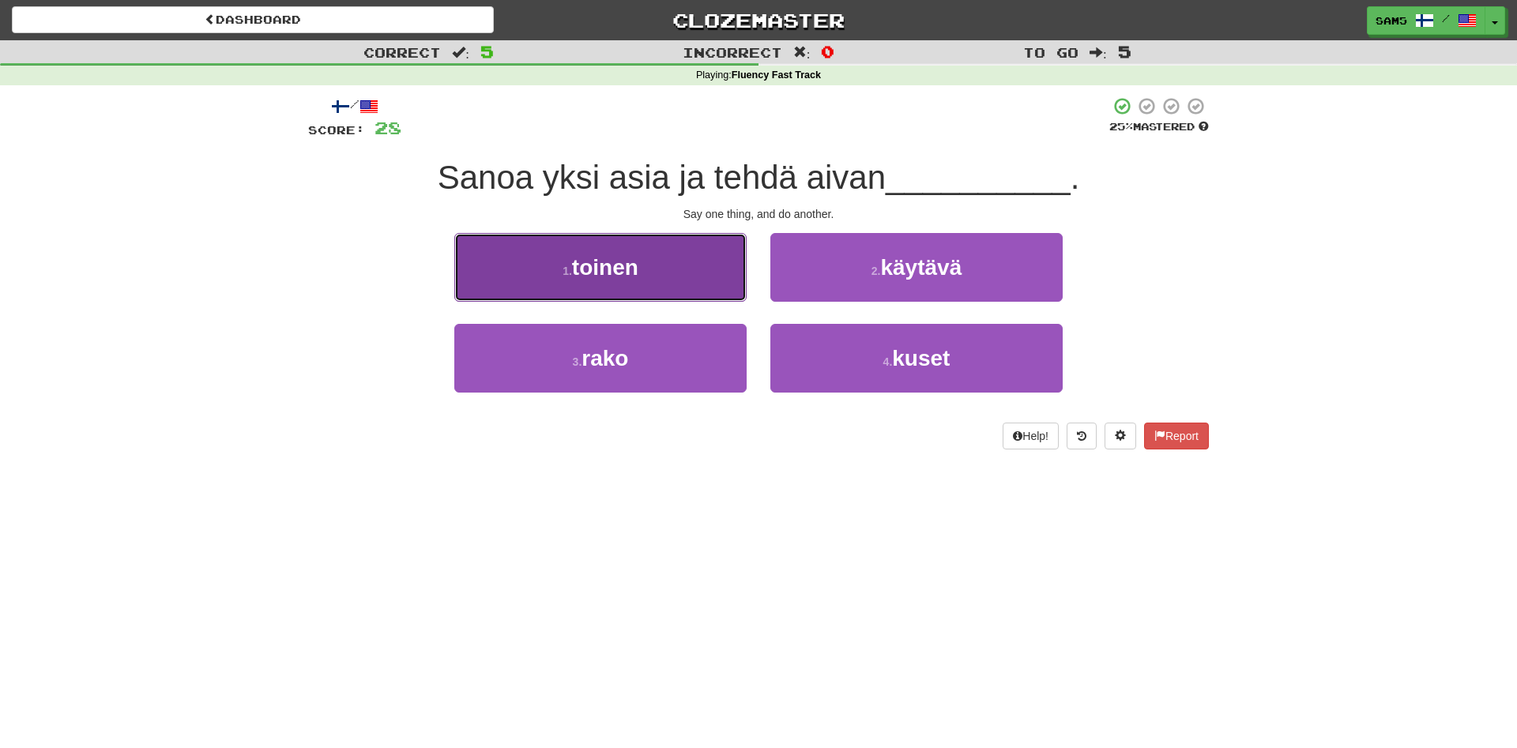
click at [687, 275] on button "1 . toinen" at bounding box center [600, 267] width 292 height 69
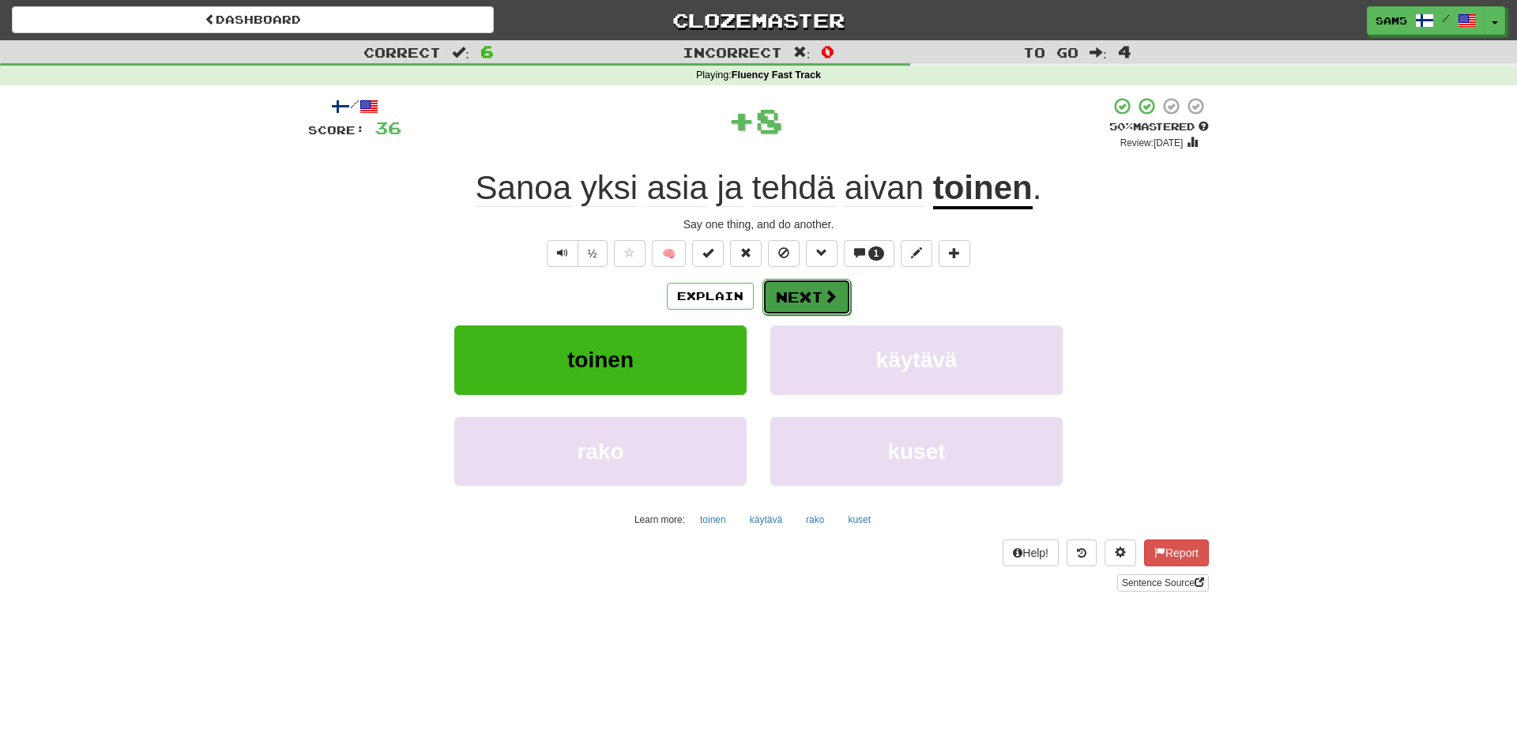
click at [821, 297] on button "Next" at bounding box center [807, 297] width 89 height 36
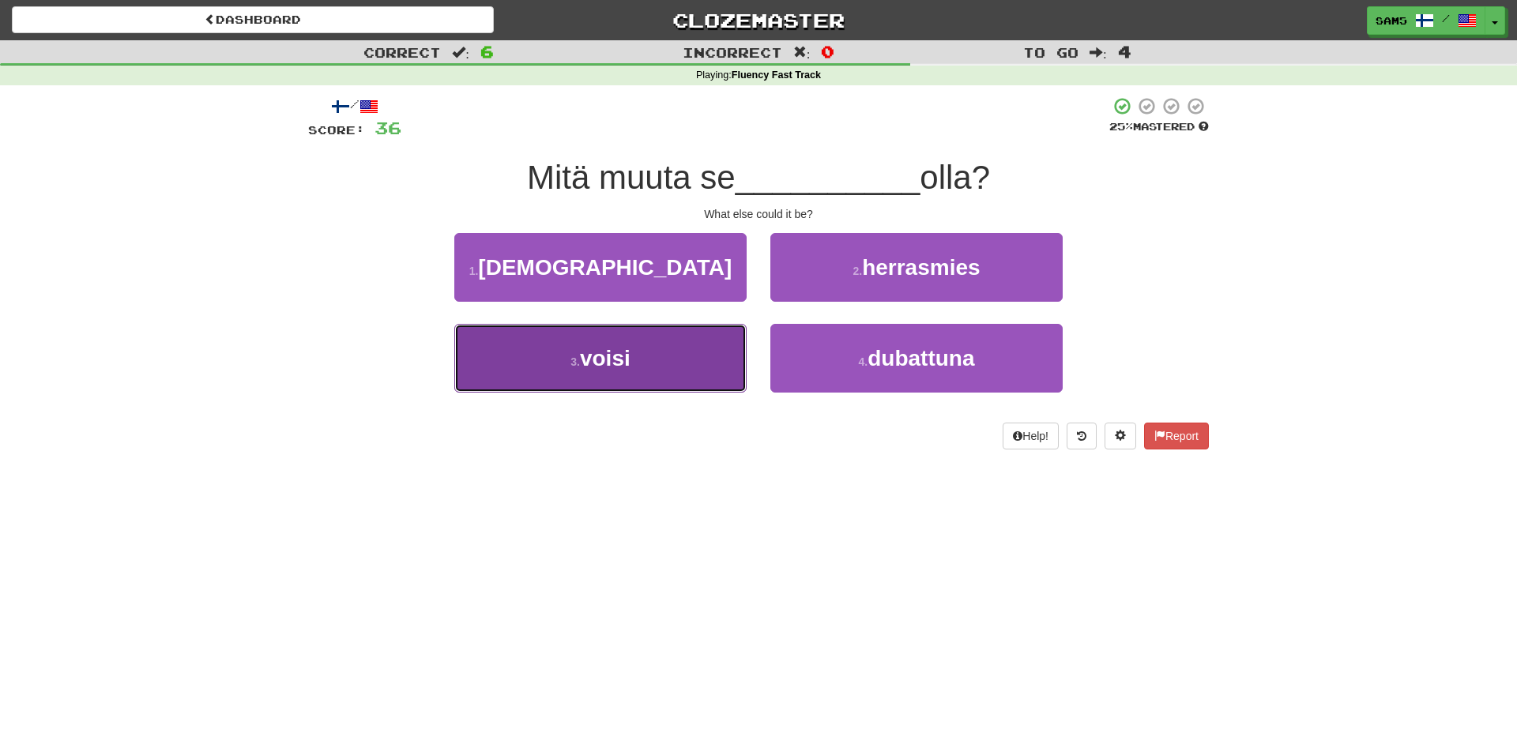
click at [725, 372] on button "3 . voisi" at bounding box center [600, 358] width 292 height 69
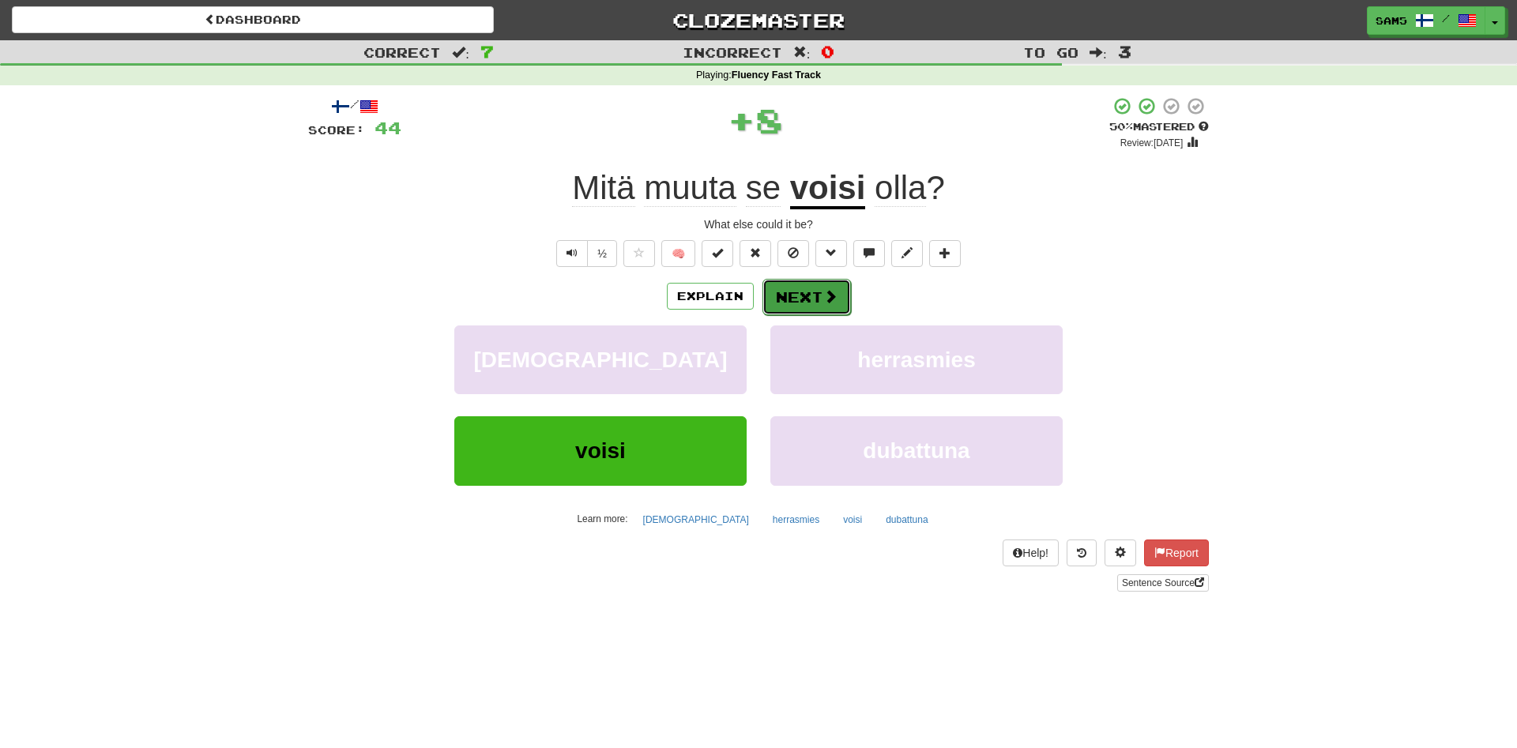
click at [820, 302] on button "Next" at bounding box center [807, 297] width 89 height 36
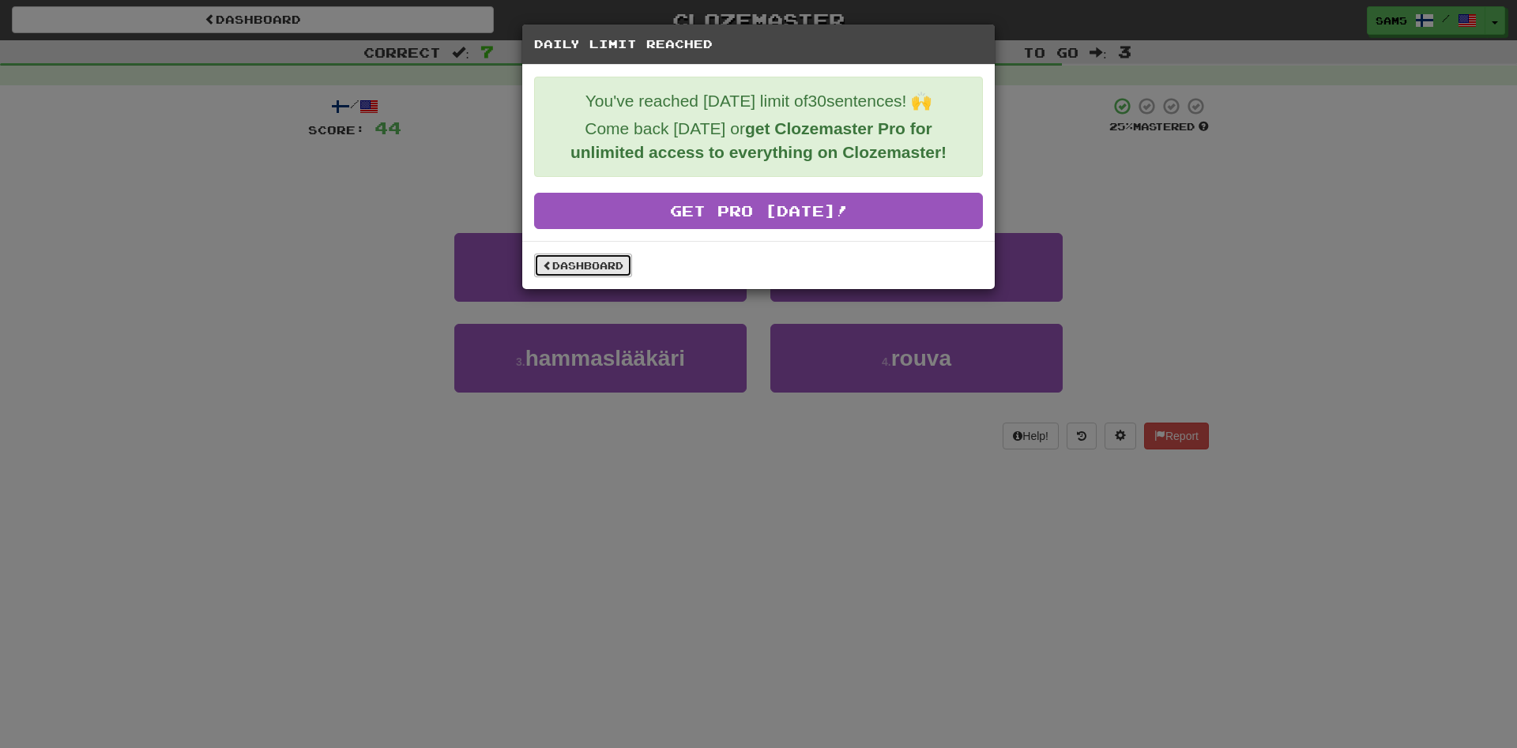
click at [623, 269] on link "Dashboard" at bounding box center [583, 266] width 98 height 24
